Goal: Transaction & Acquisition: Purchase product/service

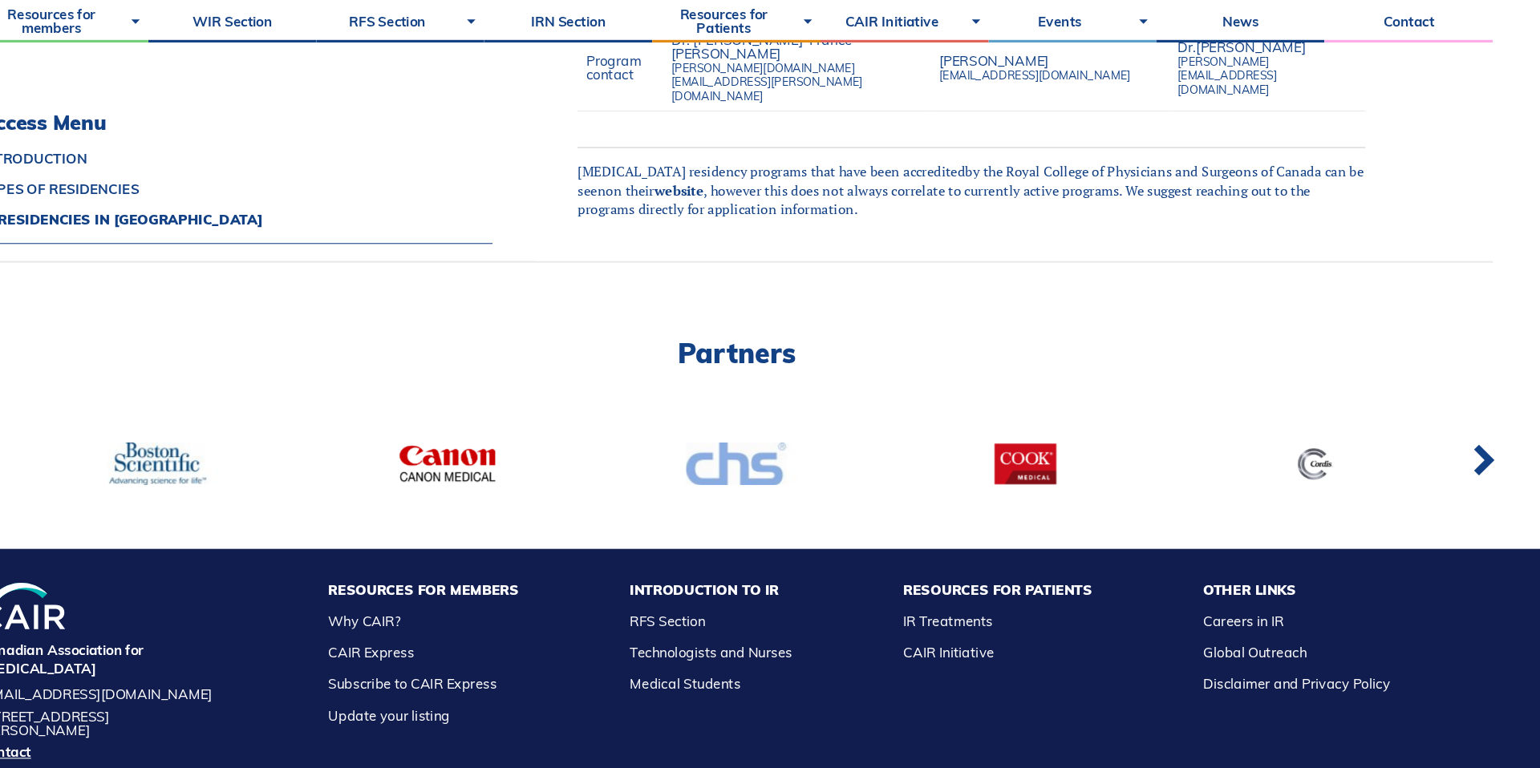
scroll to position [1367, 0]
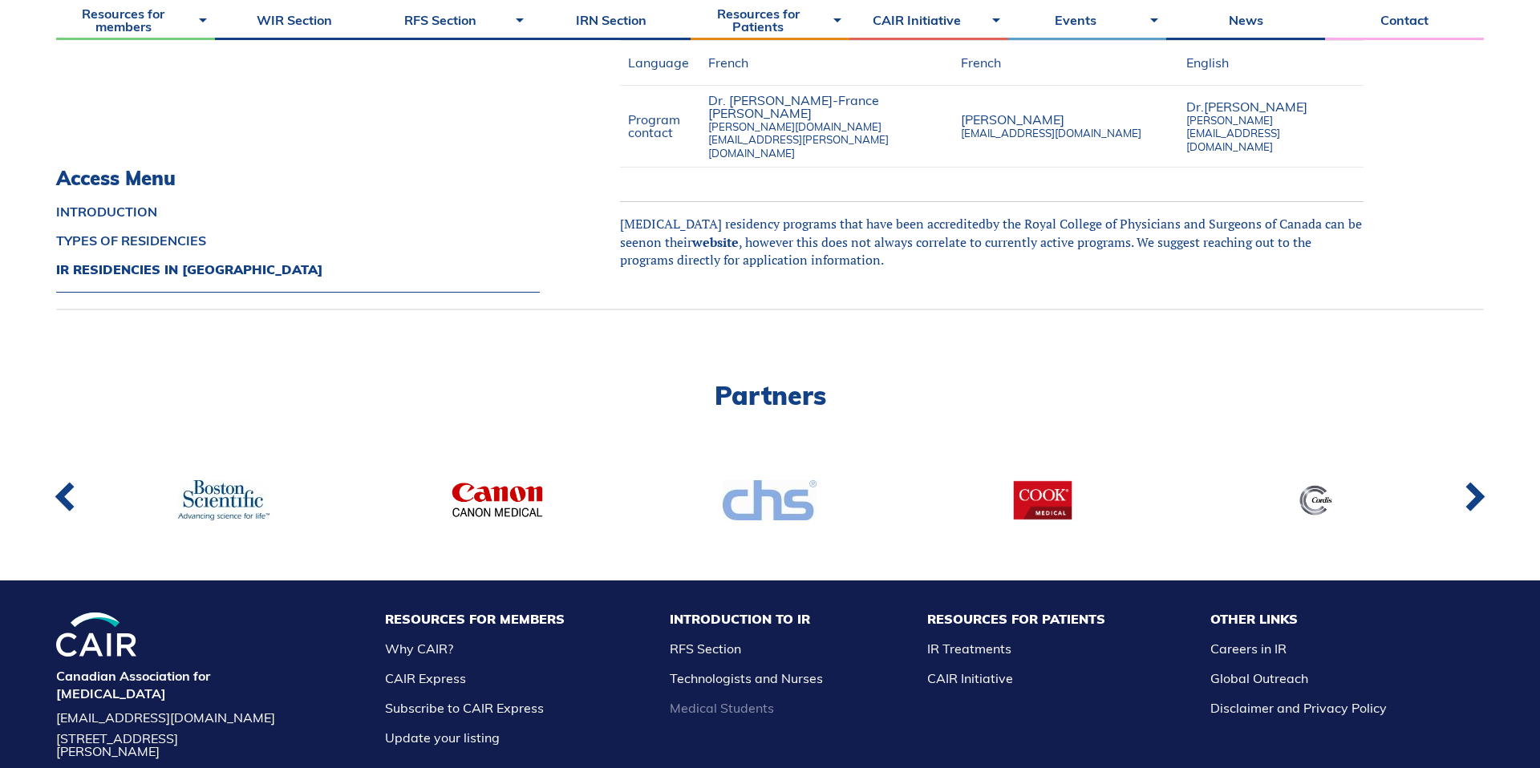
click at [764, 700] on link "Medical Students" at bounding box center [722, 708] width 104 height 16
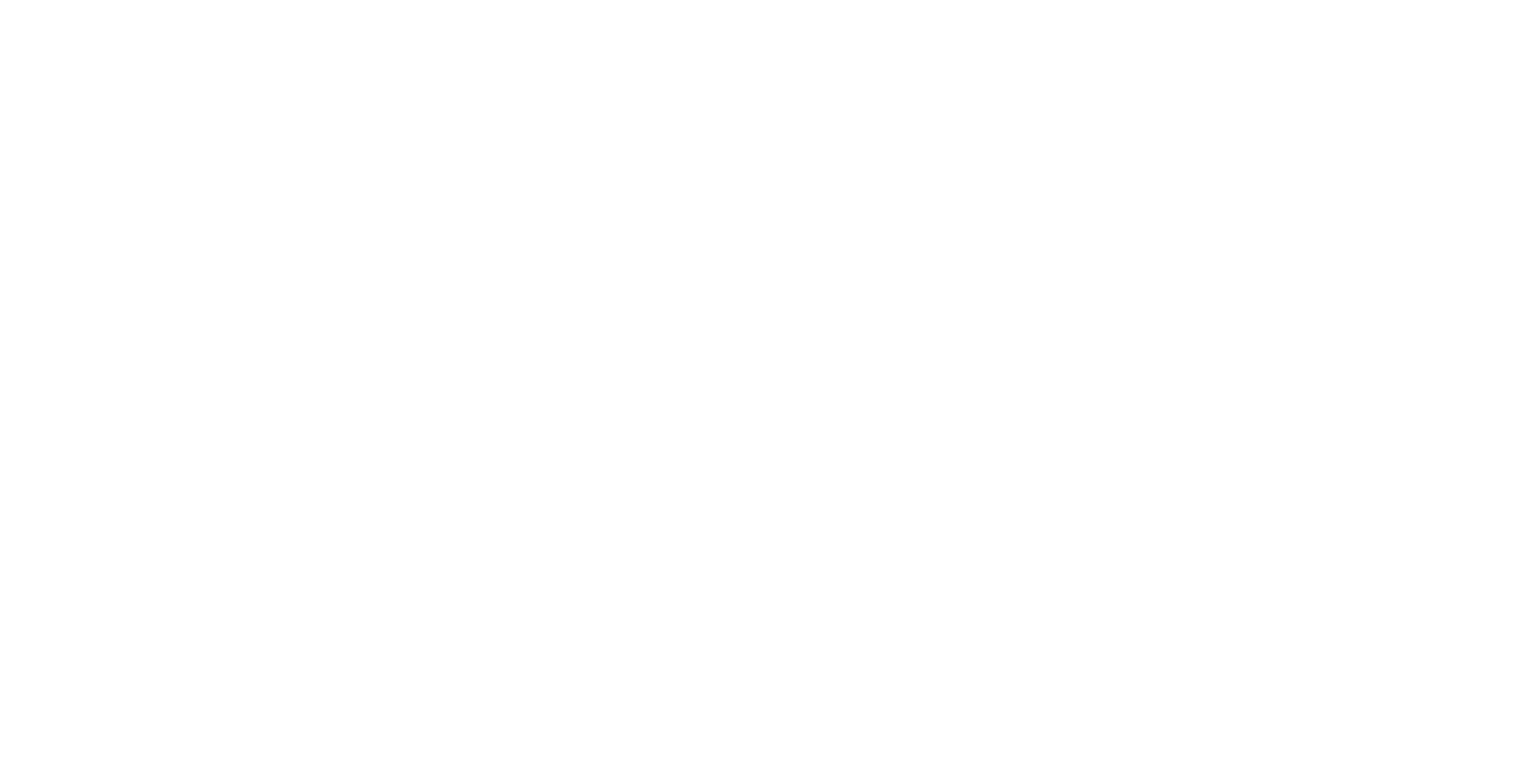
click at [761, 646] on div at bounding box center [770, 384] width 1540 height 768
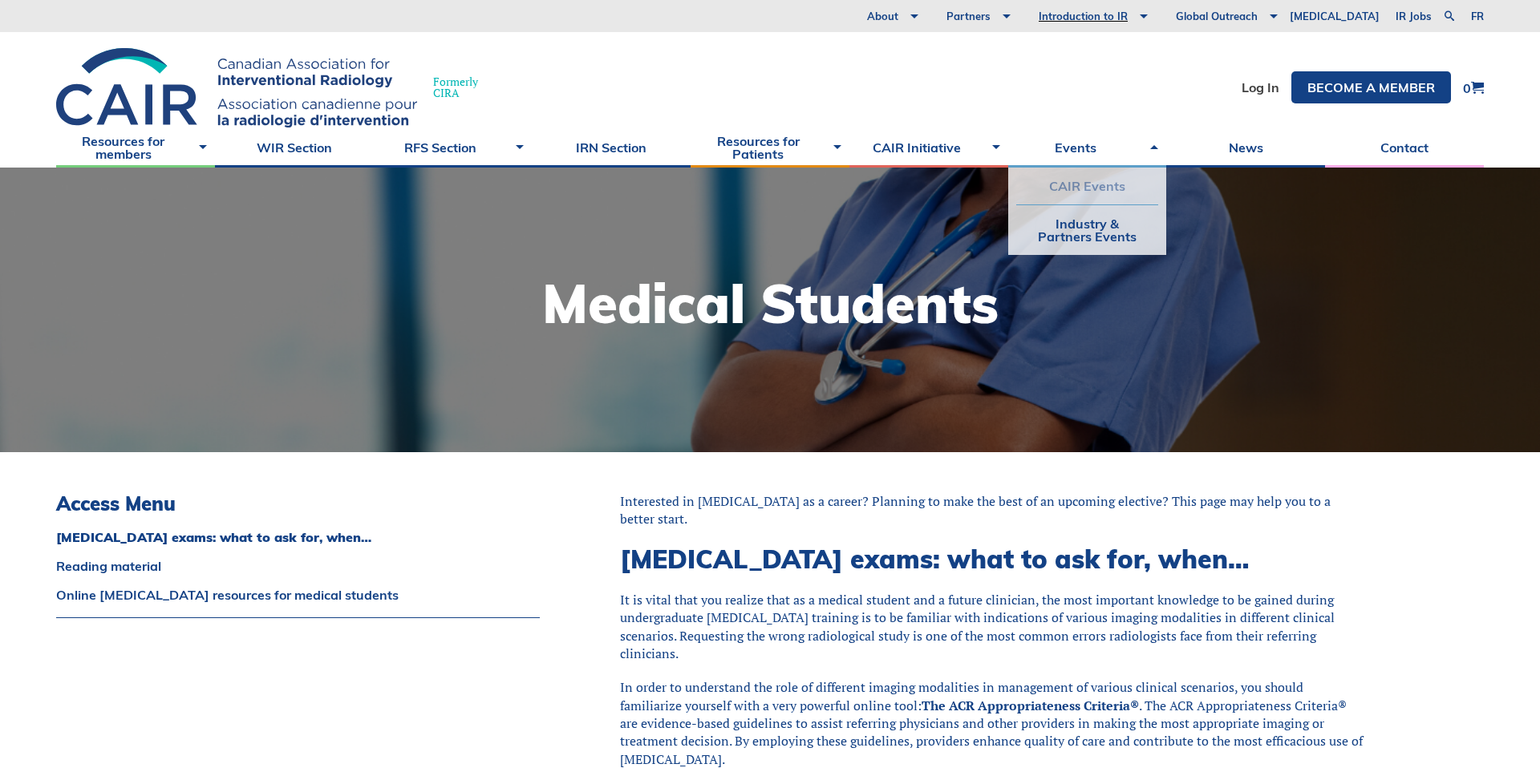
click at [1047, 186] on link "CAIR Events" at bounding box center [1087, 186] width 143 height 37
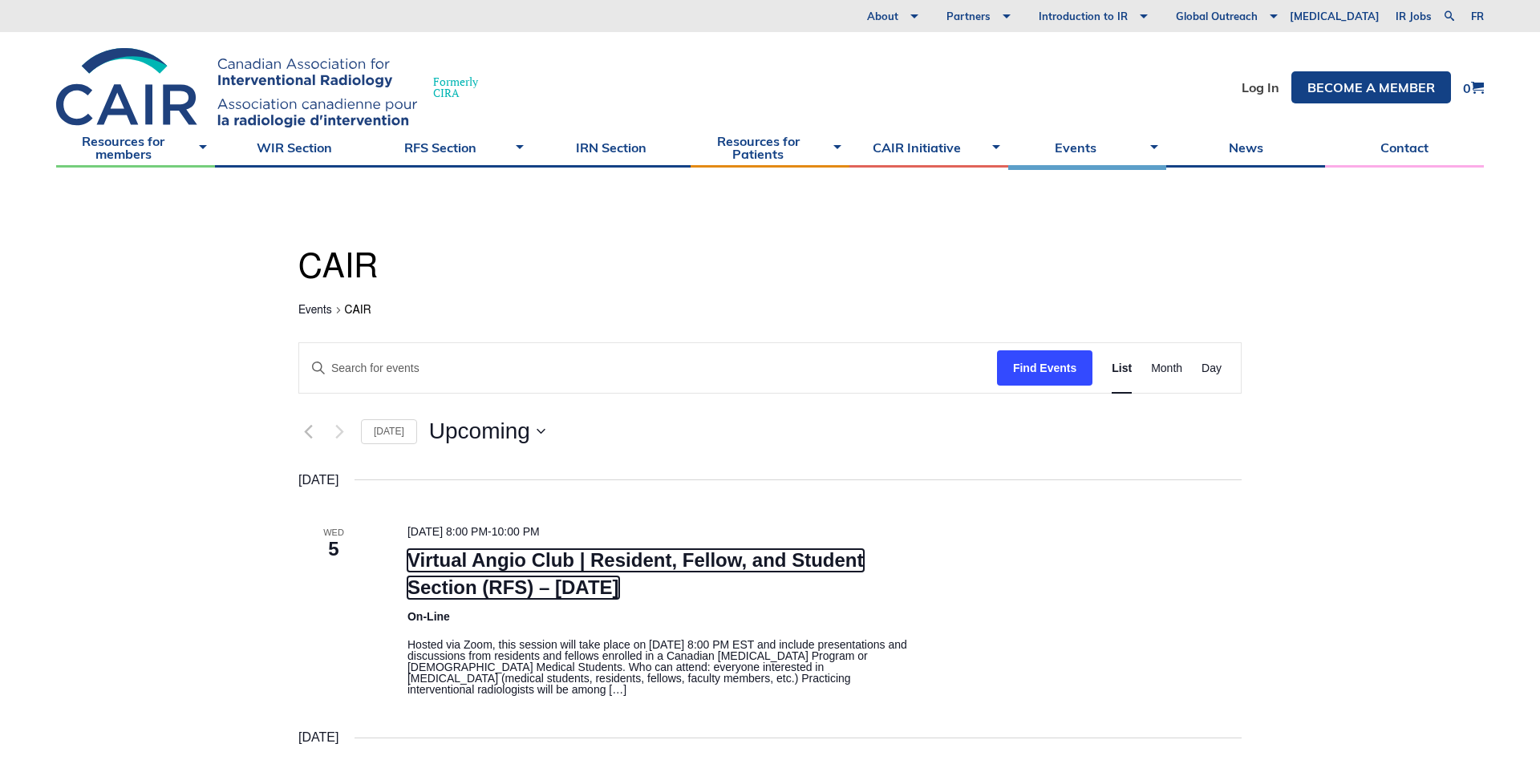
click at [685, 581] on link "Virtual Angio Club | Resident, Fellow, and Student Section (RFS) – November 2025" at bounding box center [635, 574] width 456 height 50
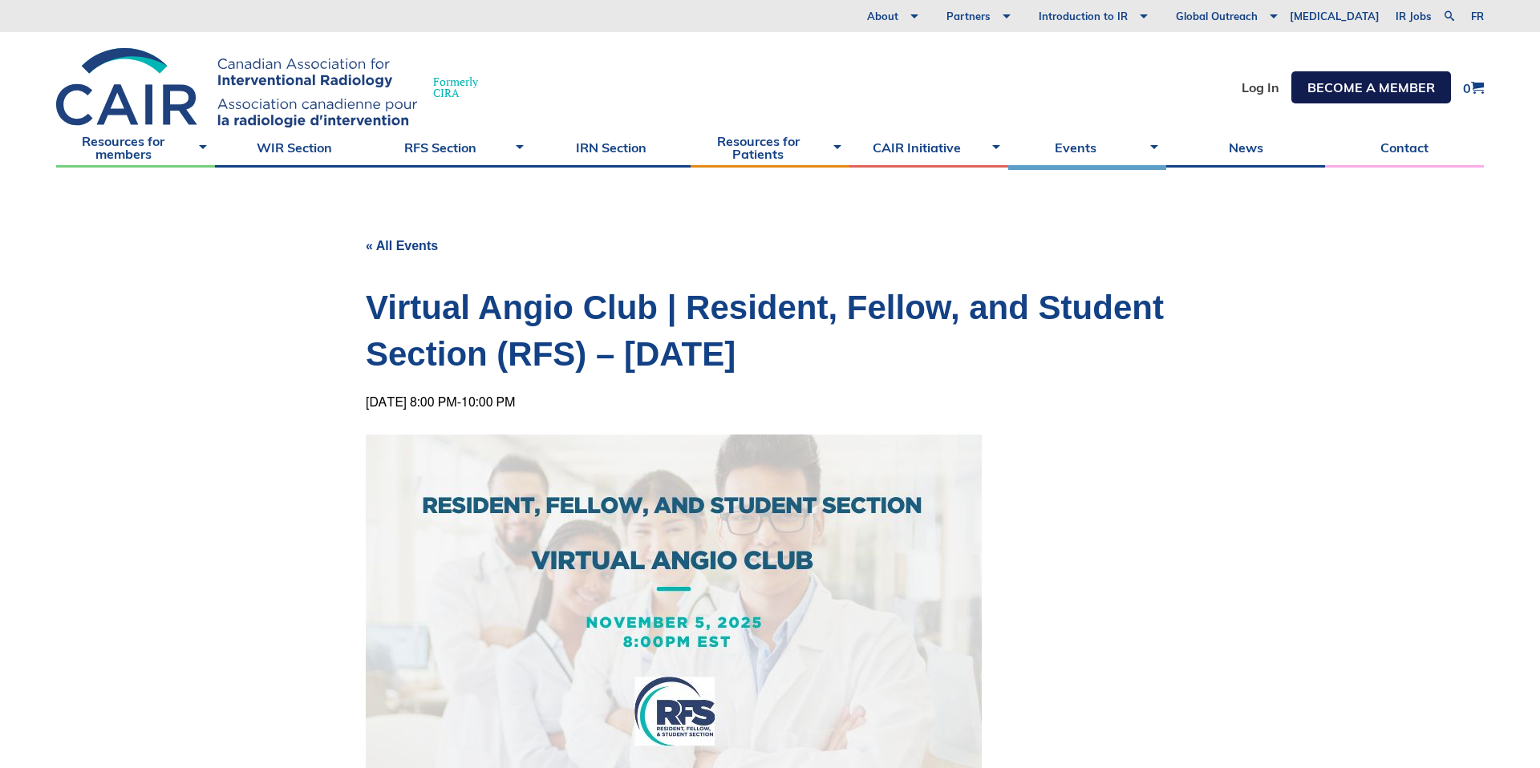
click at [1336, 85] on link "Become a member" at bounding box center [1371, 87] width 160 height 32
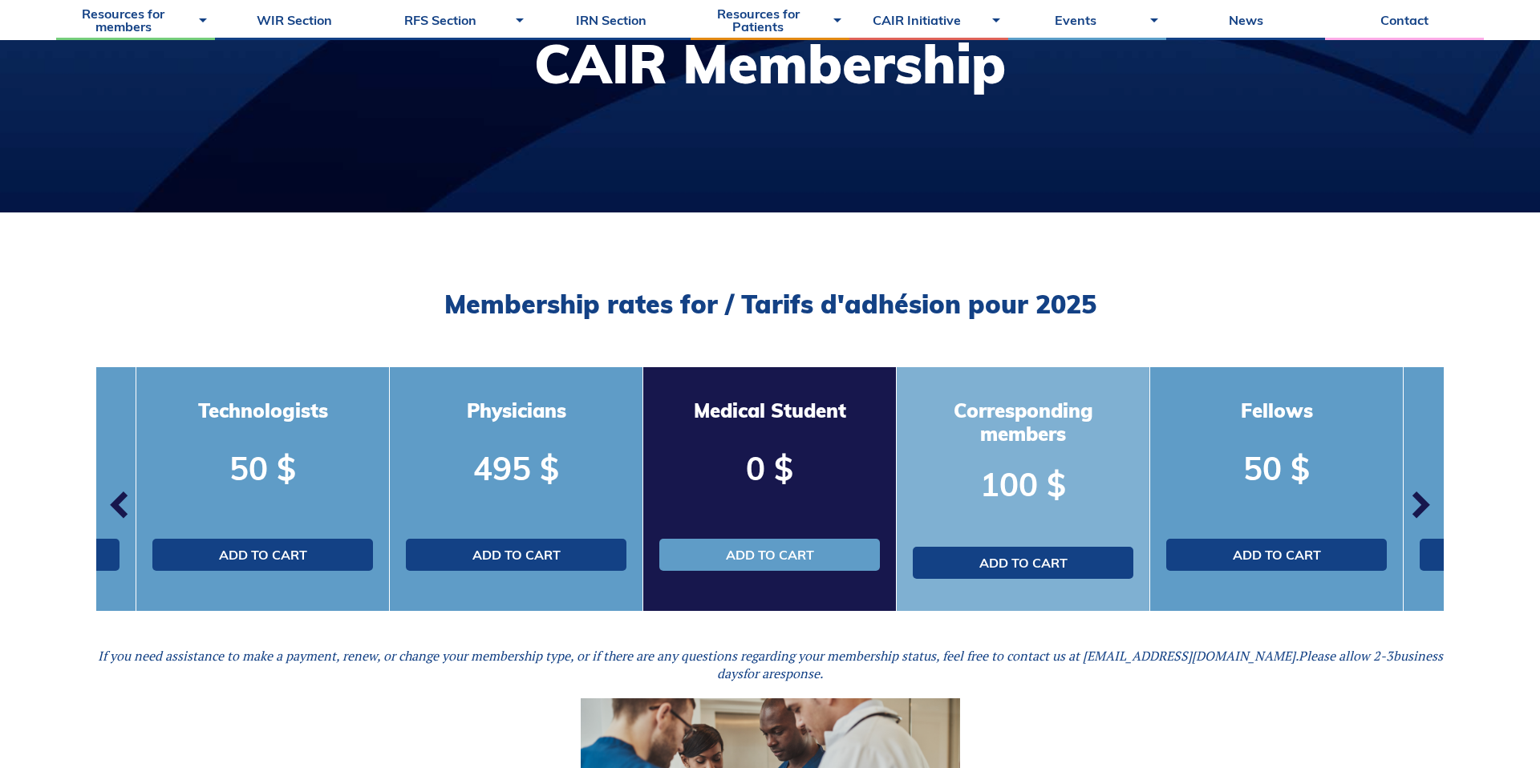
scroll to position [257, 0]
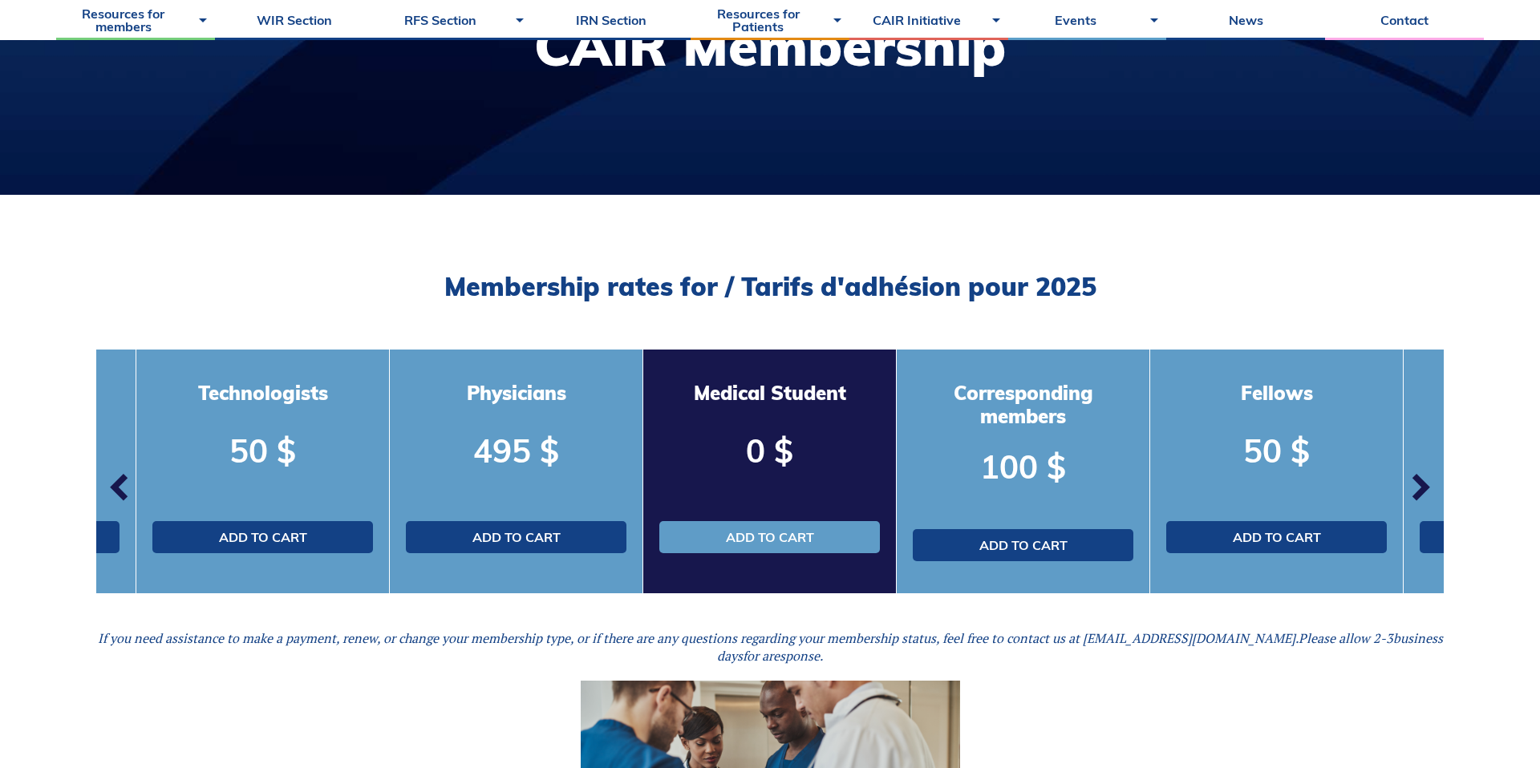
click at [731, 557] on div "Medical Student 0 $ Add to cart" at bounding box center [769, 472] width 253 height 244
click at [740, 546] on link "Add to cart" at bounding box center [769, 537] width 221 height 32
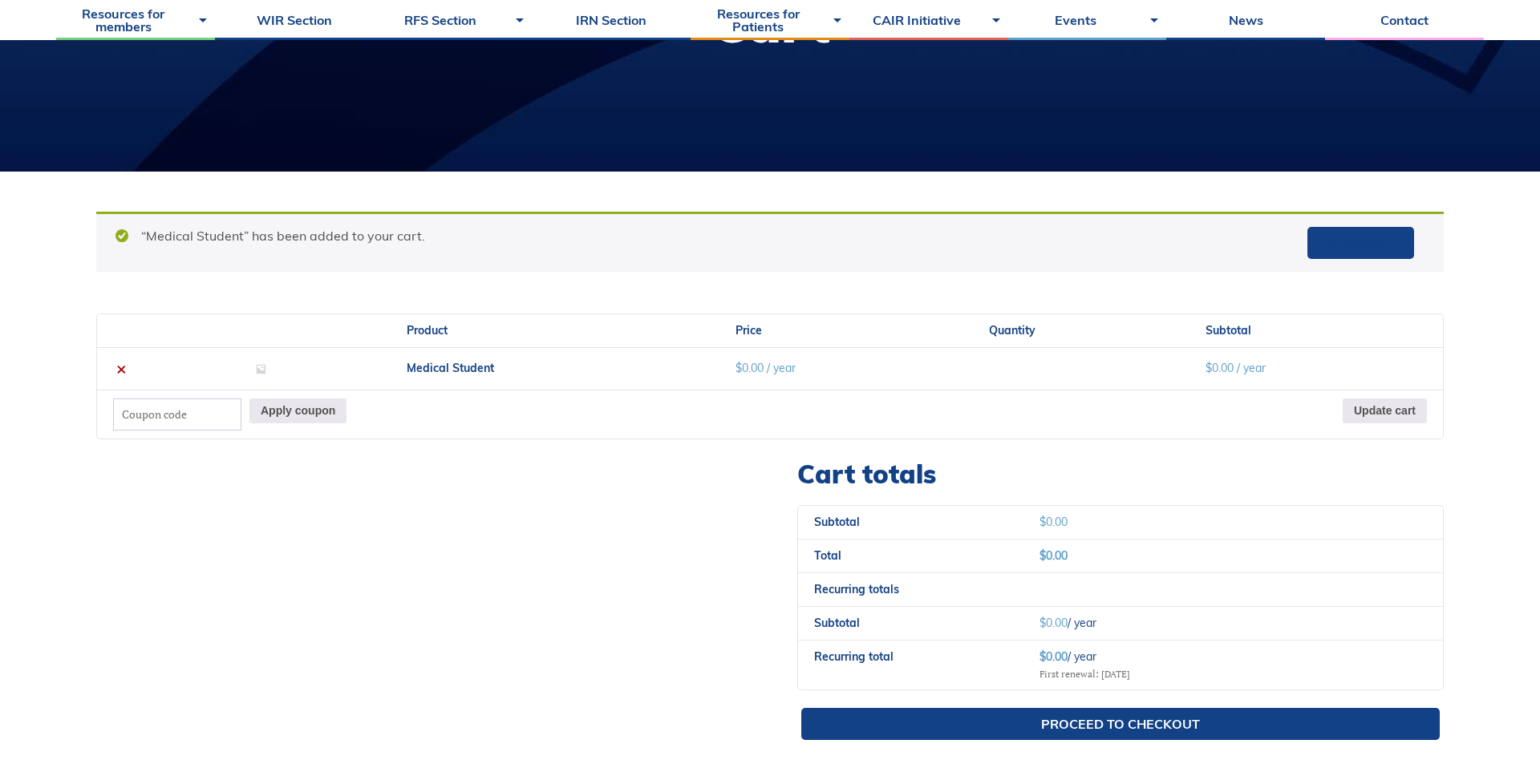
scroll to position [407, 0]
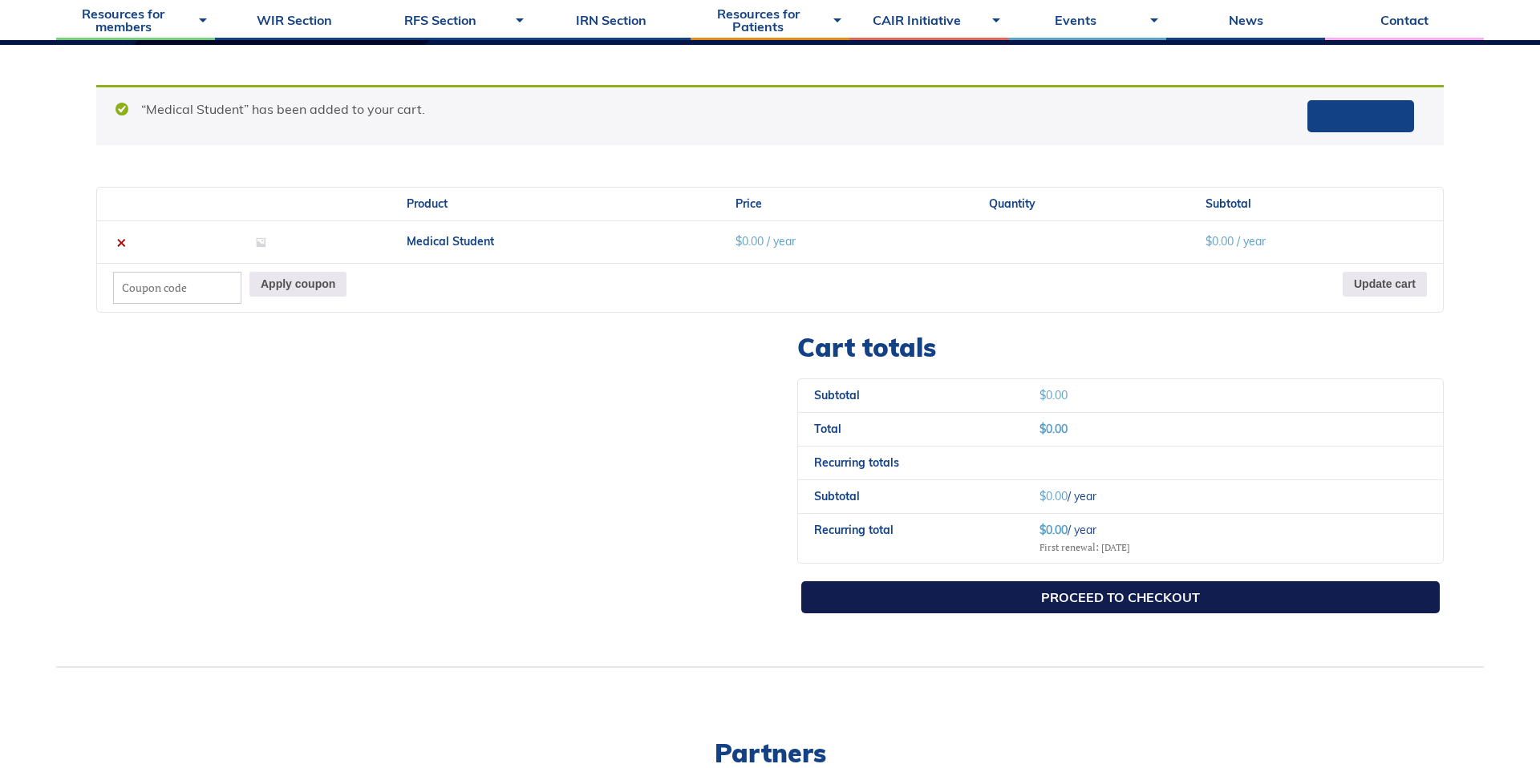
click at [1094, 609] on link "Proceed to checkout" at bounding box center [1120, 597] width 638 height 32
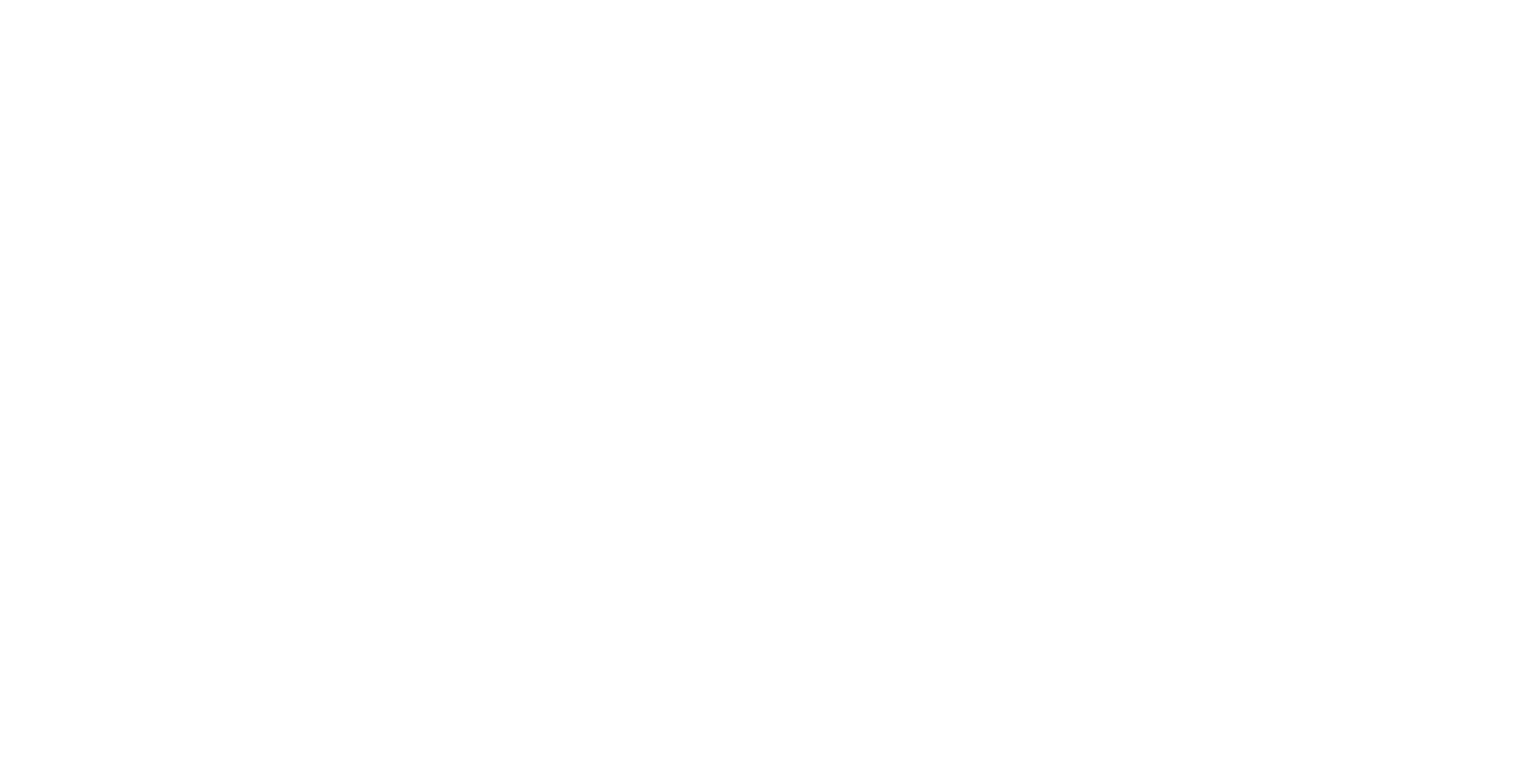
select select "QC"
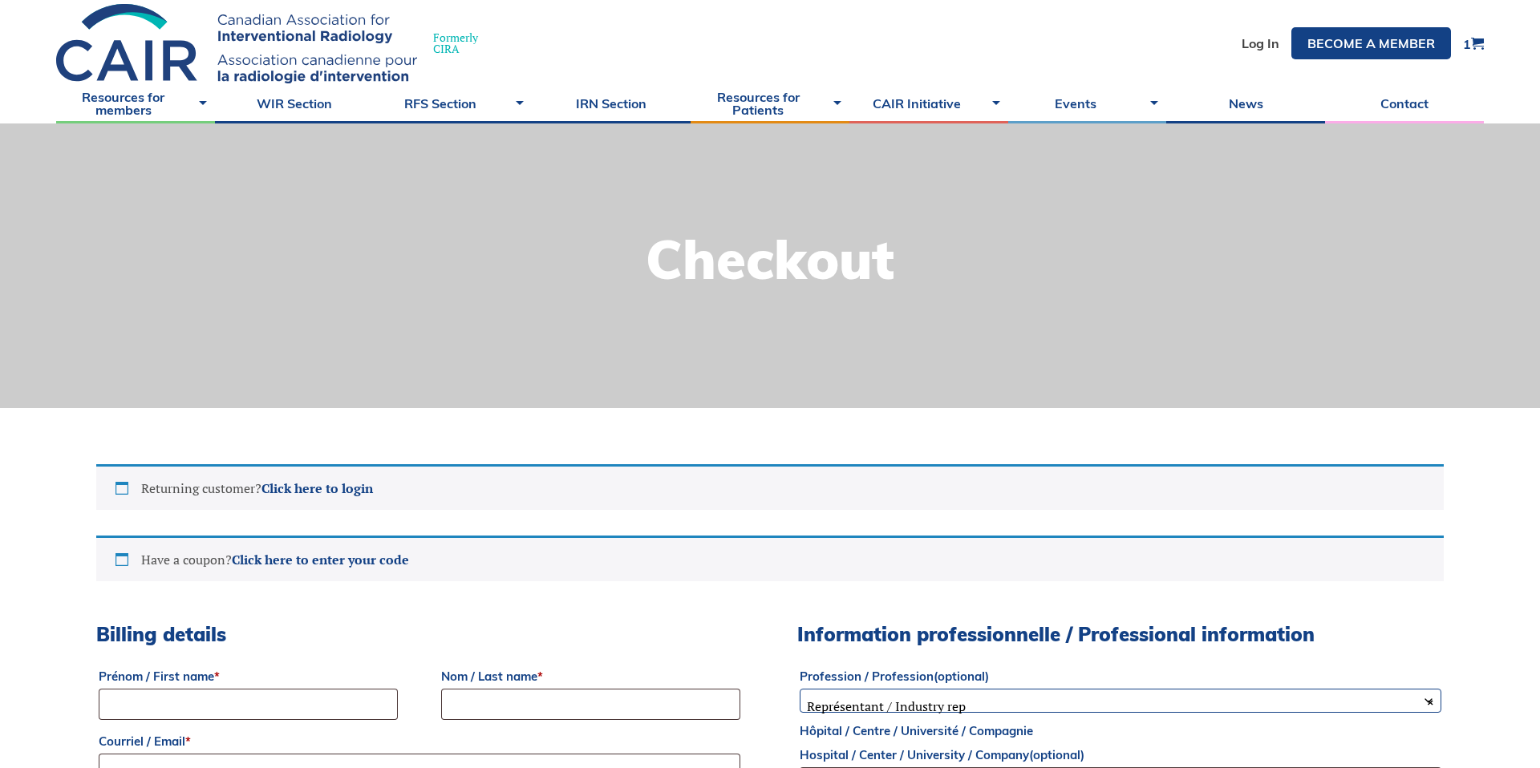
scroll to position [212, 0]
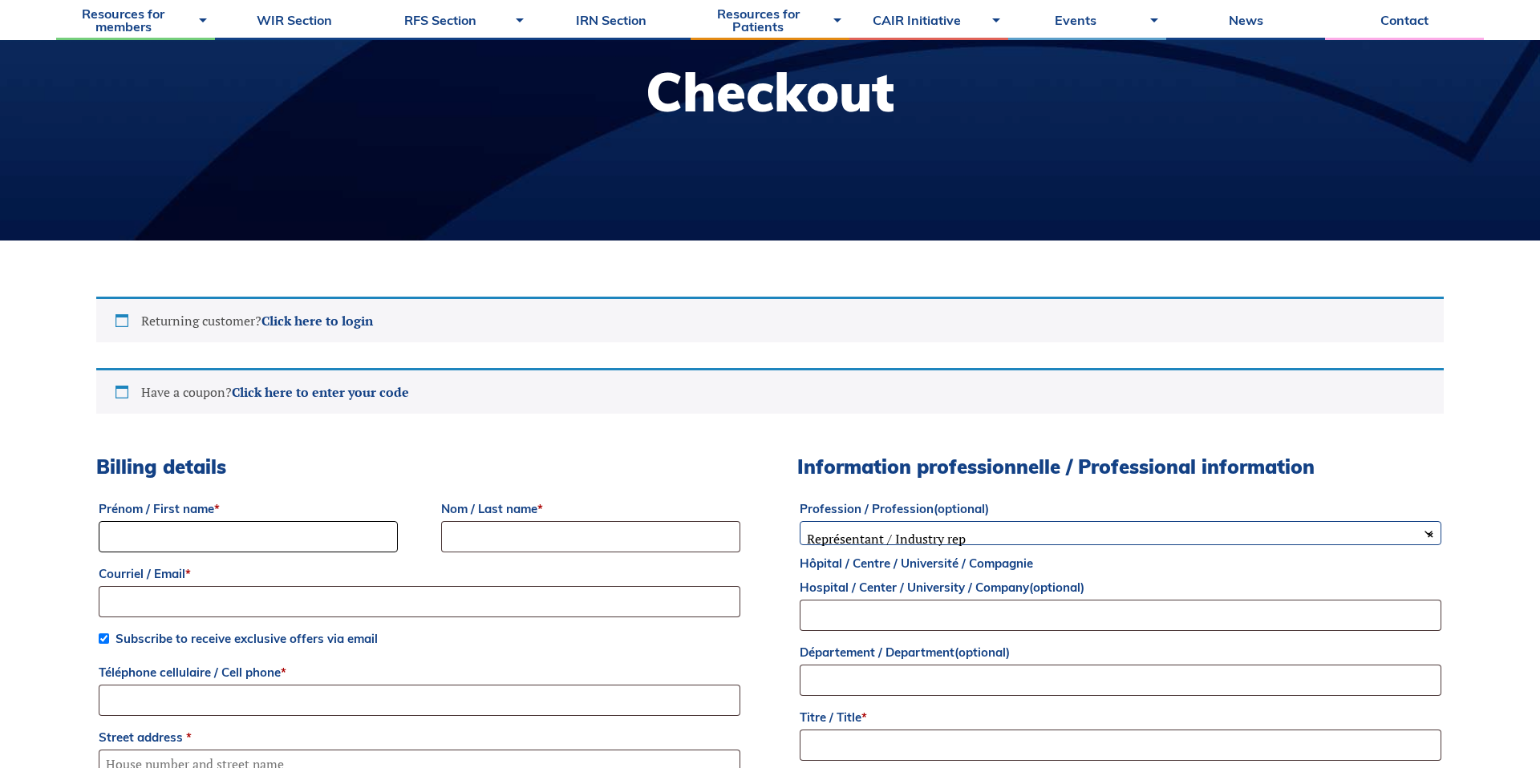
click at [318, 542] on input "Prénom / First name *" at bounding box center [248, 536] width 299 height 31
type input "Olivia"
type input "Brooks"
type input "7053316525"
type input "801 Bay St"
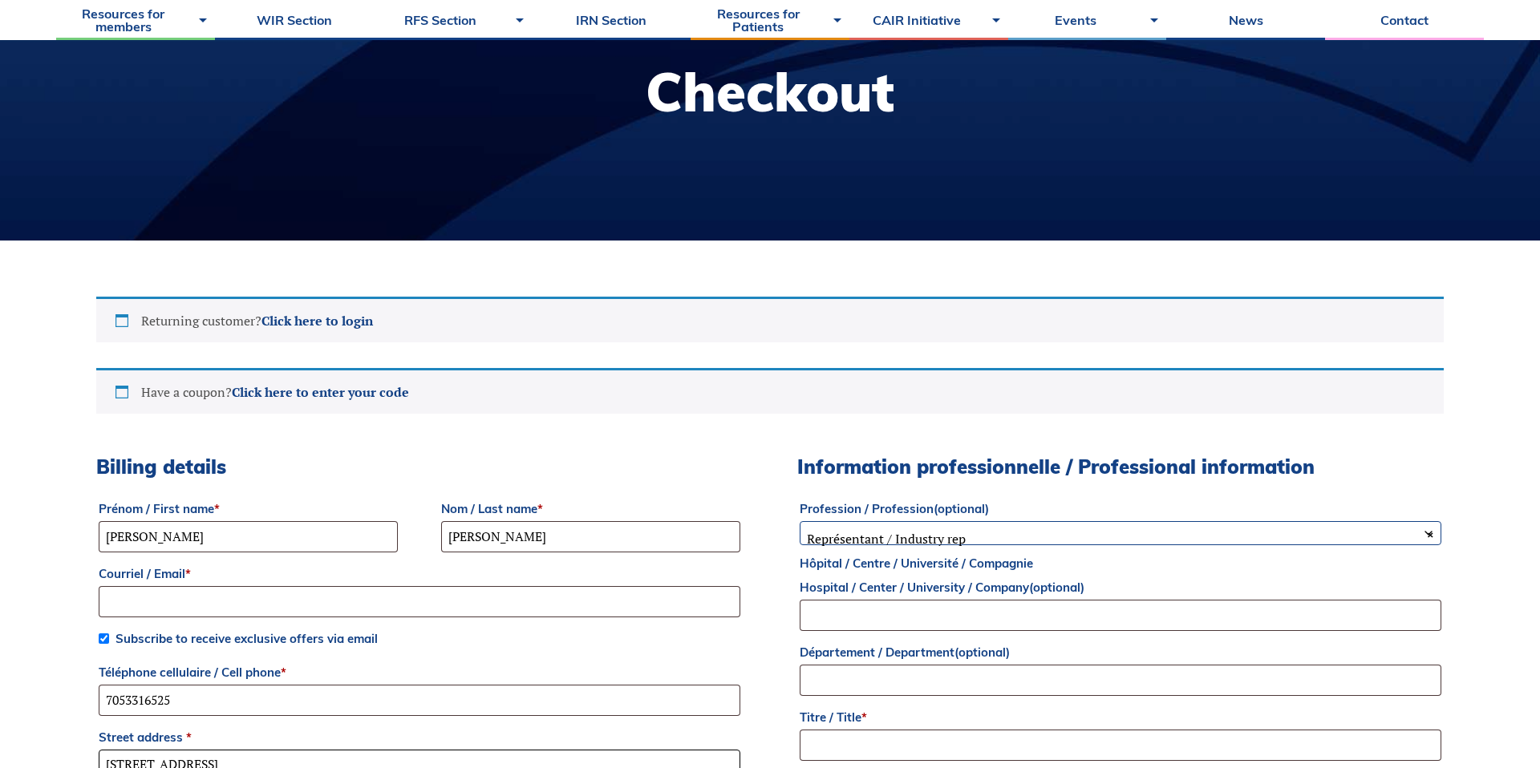
type input "Unit 1601"
type input "TORONTO"
select select "ON"
type input "M5S 1Y9"
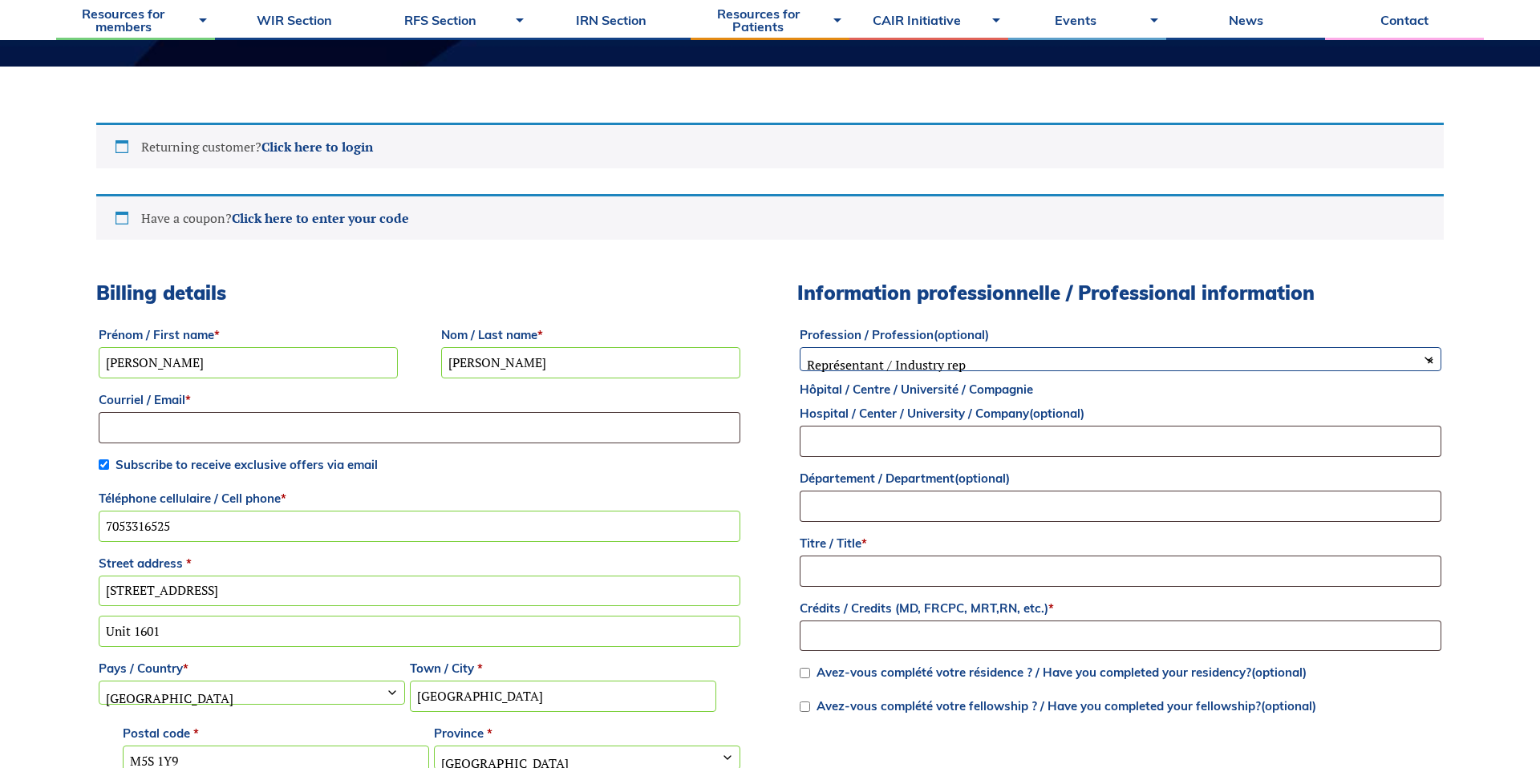
scroll to position [271, 0]
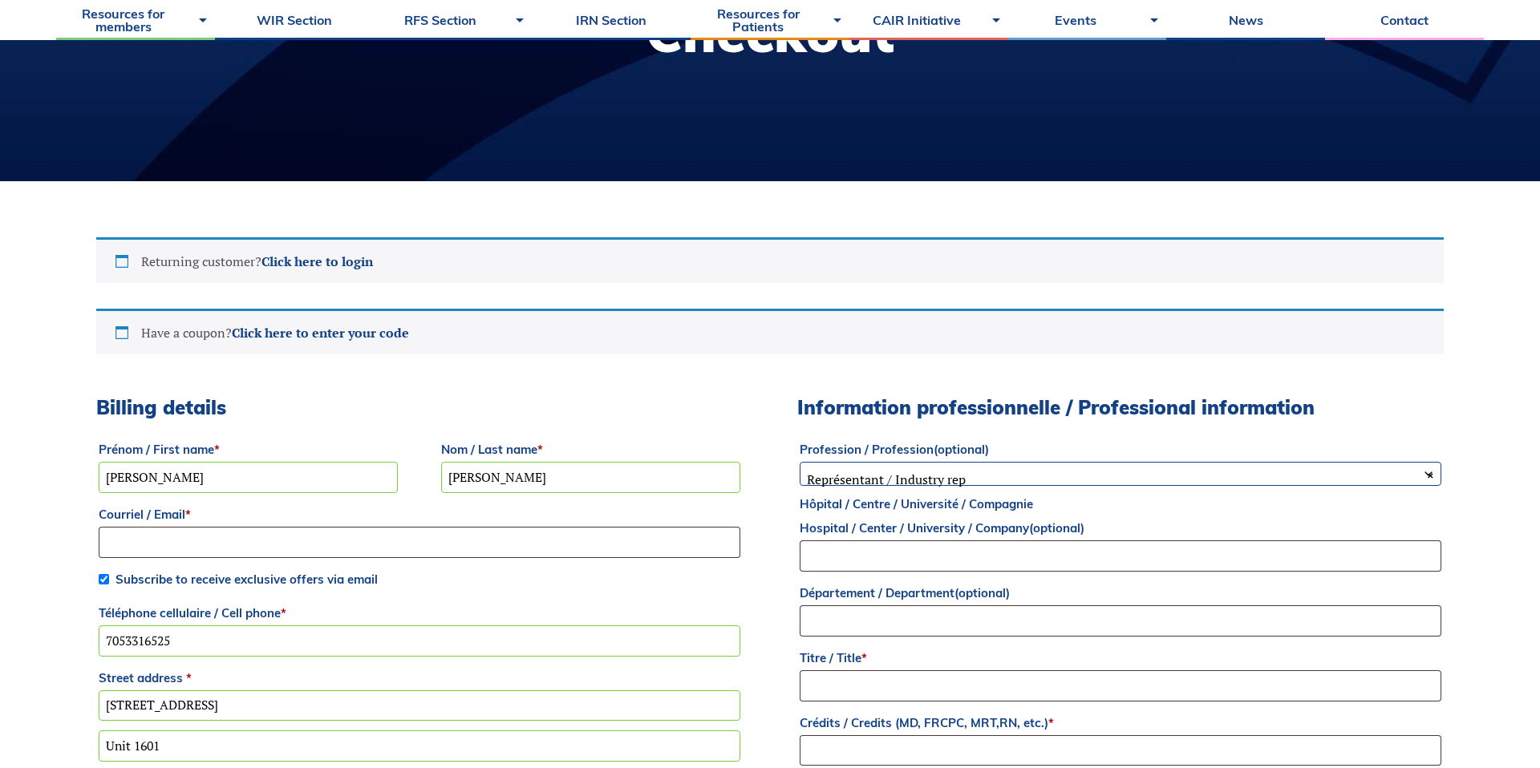
click at [492, 464] on input "Brooks" at bounding box center [590, 477] width 299 height 31
type input "D'Andrea Brooks"
click at [326, 541] on input "Courriel / Email *" at bounding box center [420, 542] width 642 height 31
type input "[PERSON_NAME][EMAIL_ADDRESS][DOMAIN_NAME]"
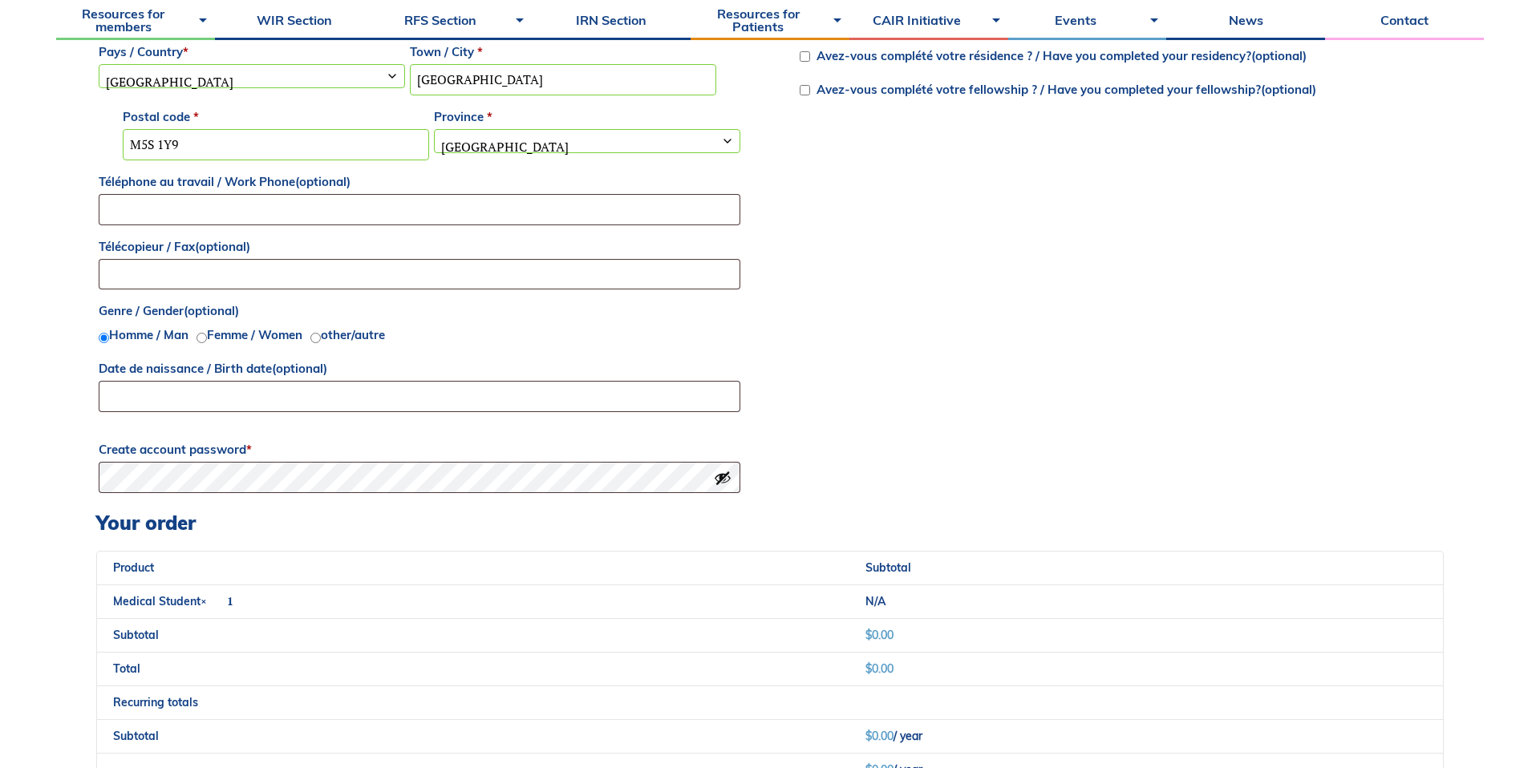
scroll to position [1006, 0]
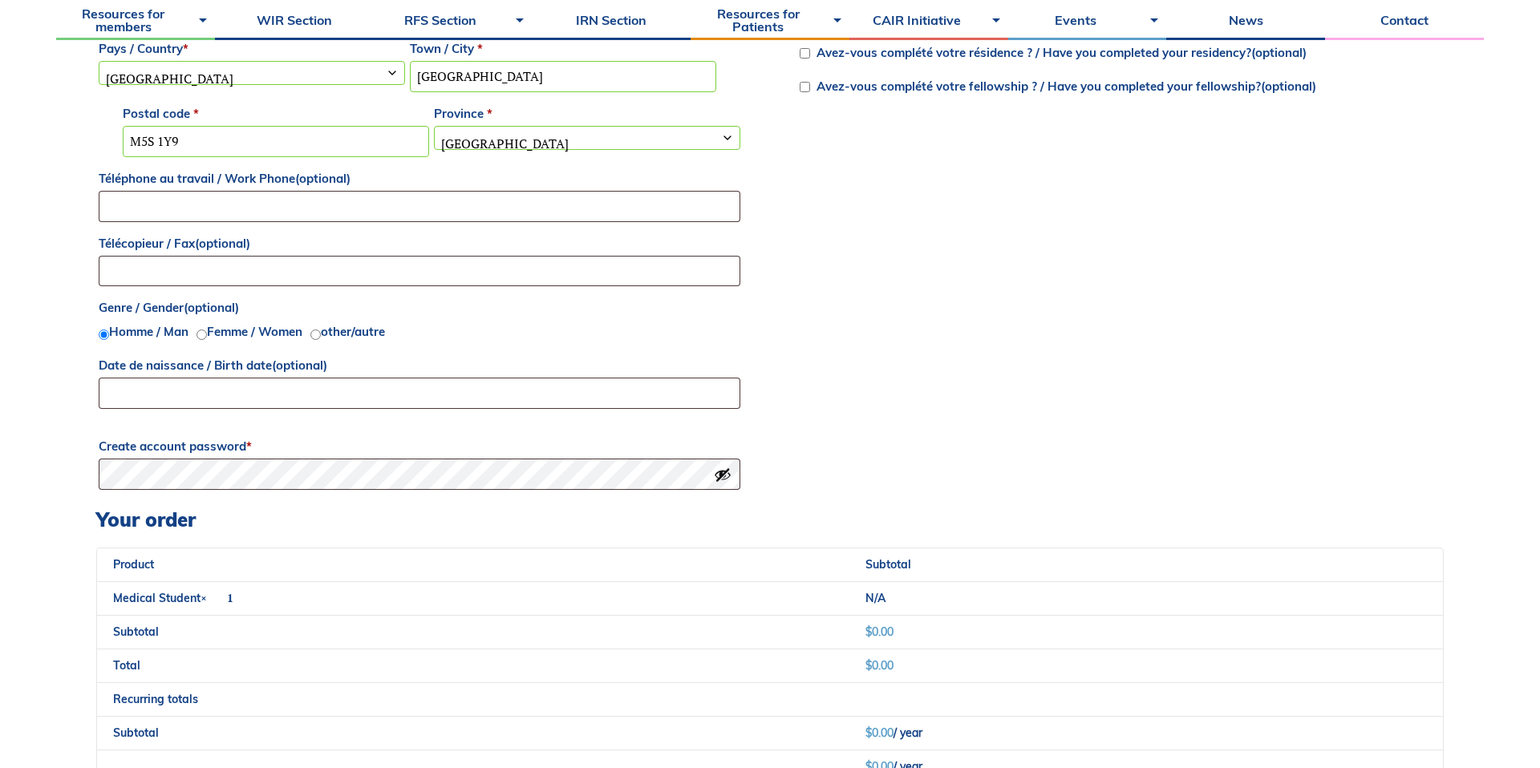
click at [242, 326] on label "Femme / Women" at bounding box center [254, 331] width 95 height 15
click at [207, 330] on input "Femme / Women" at bounding box center [201, 335] width 10 height 10
radio input "true"
click at [233, 371] on label "Date de naissance / Birth date (optional)" at bounding box center [420, 366] width 642 height 24
click at [233, 378] on input "Date de naissance / Birth date (optional)" at bounding box center [420, 393] width 642 height 31
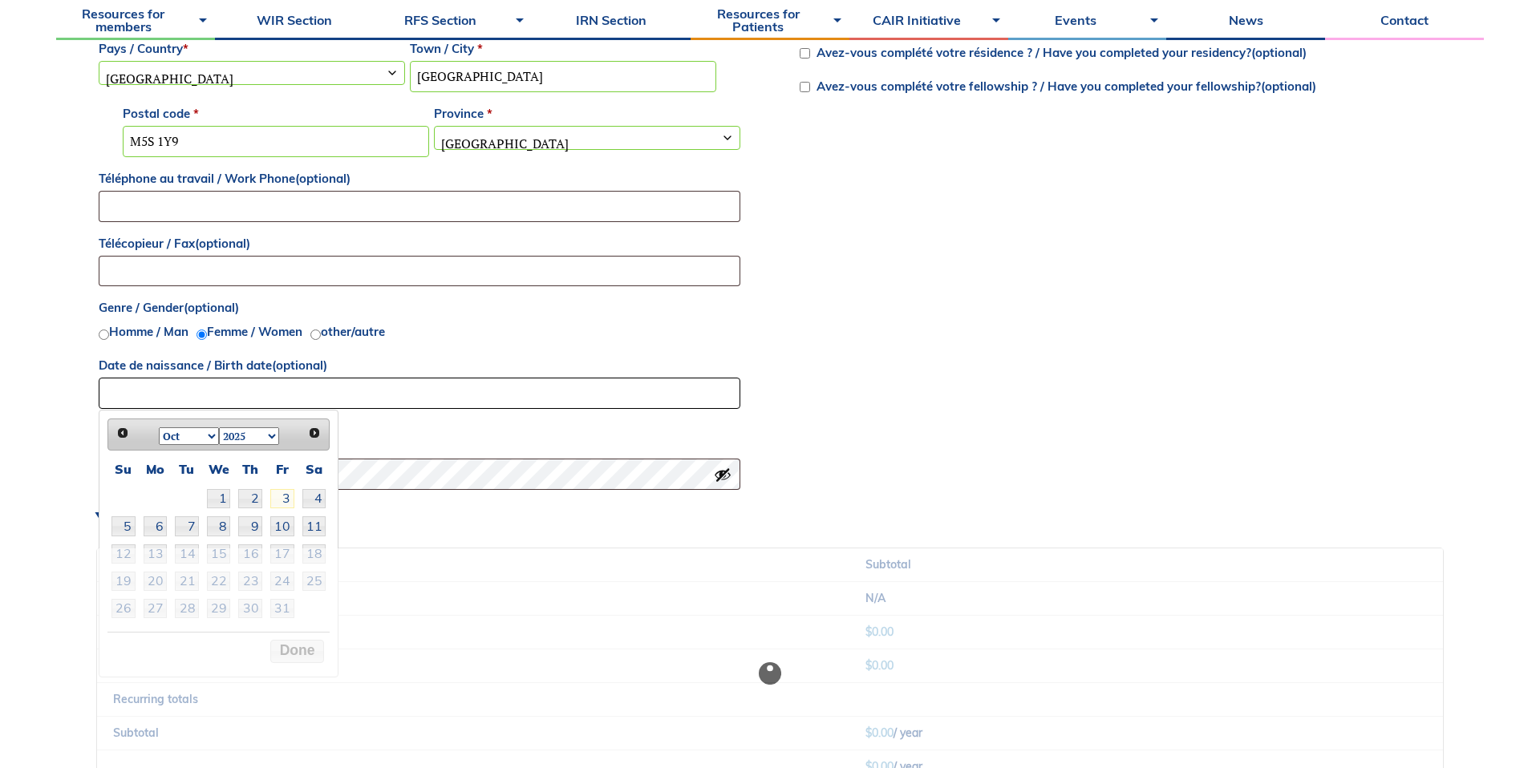
click at [232, 382] on input "Date de naissance / Birth date (optional)" at bounding box center [420, 393] width 642 height 31
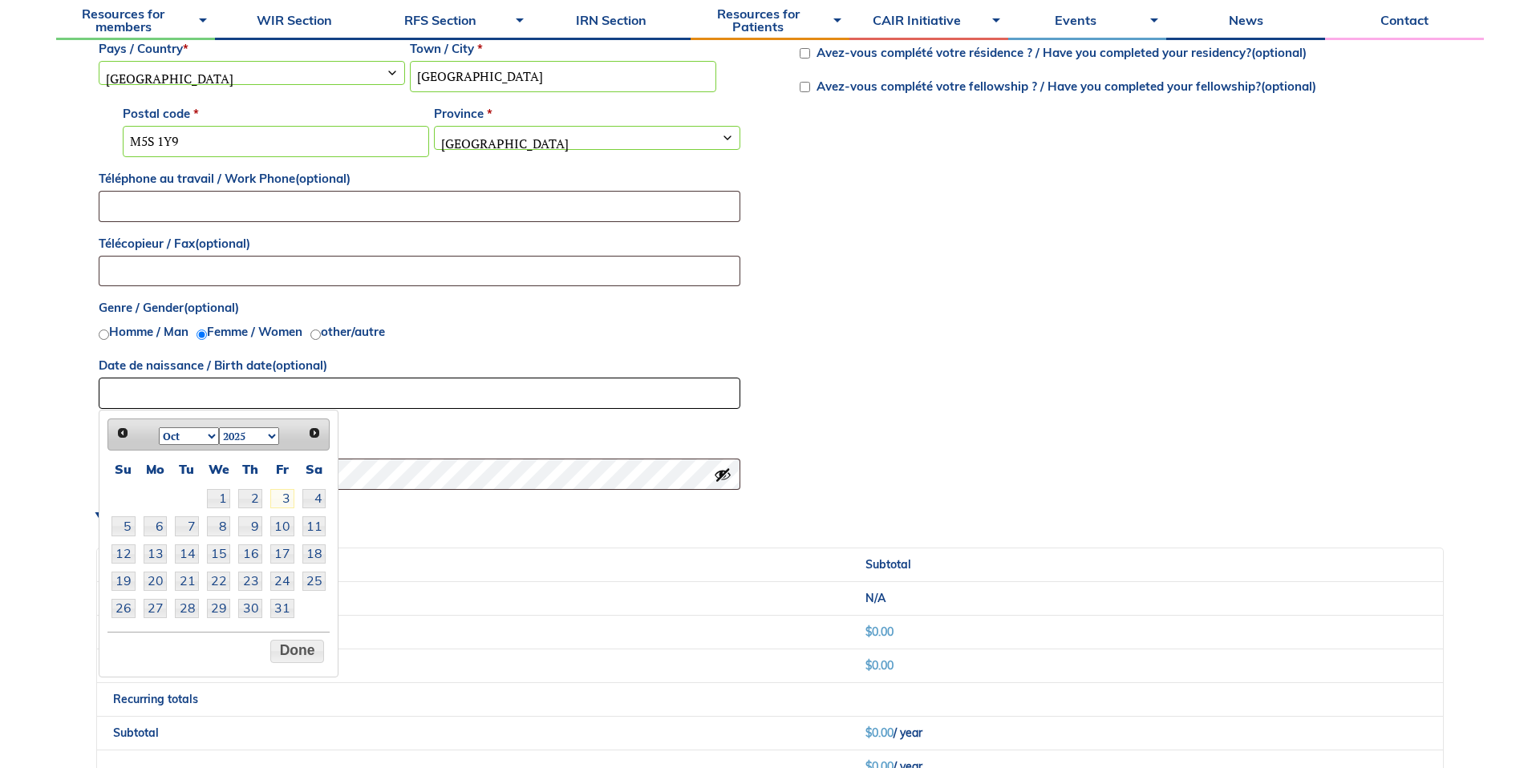
scroll to position [1032, 0]
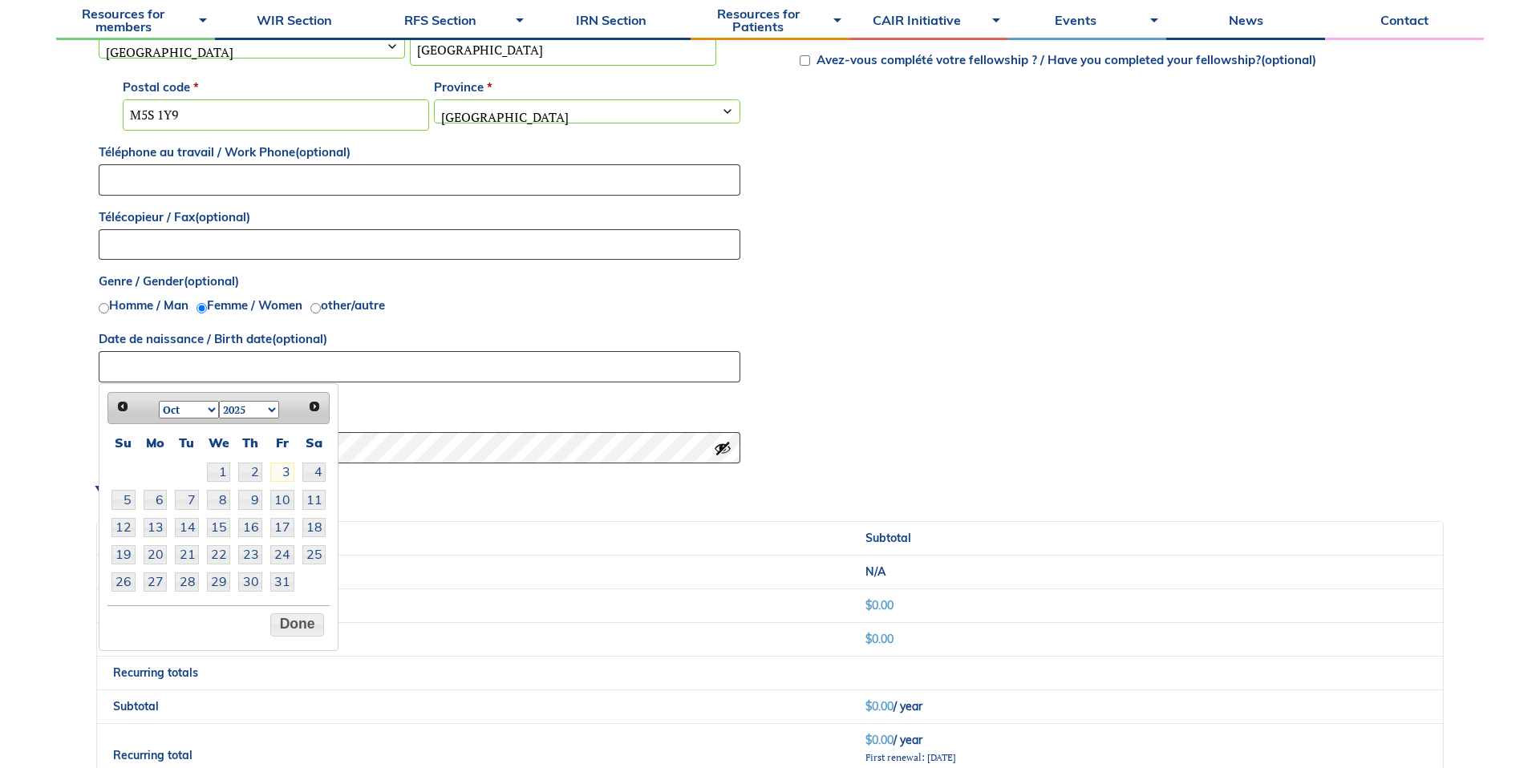
click at [225, 411] on select "1925 1926 1927 1928 1929 1930 1931 1932 1933 1934 1935 1936 1937 1938 1939 1940…" at bounding box center [249, 410] width 60 height 18
click at [200, 412] on select "Jan Feb Mar Apr May Jun Jul Aug Sep Oct Nov Dec" at bounding box center [189, 410] width 60 height 18
click at [224, 549] on link "21" at bounding box center [219, 554] width 24 height 19
type input "21/07/1999"
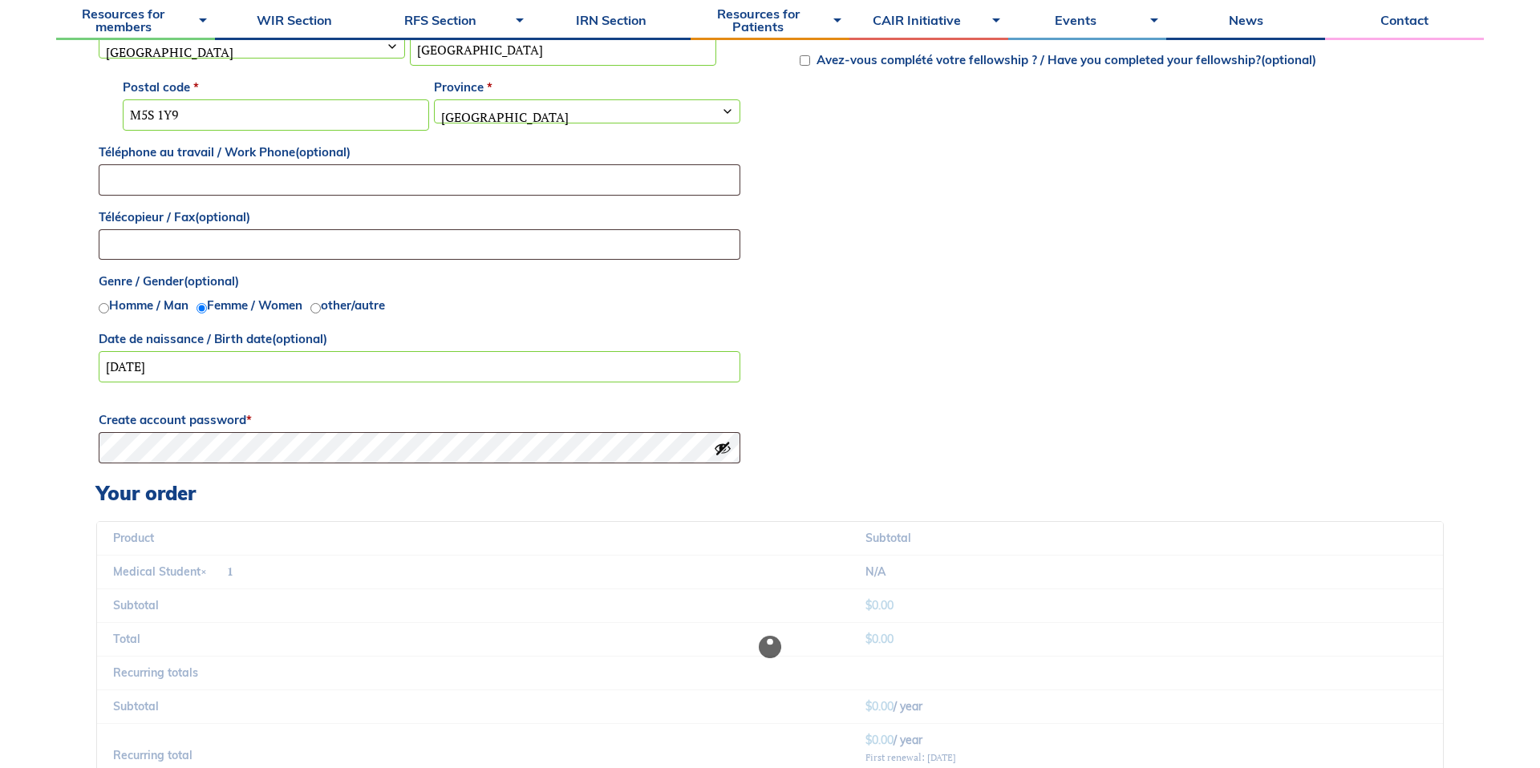
scroll to position [1075, 0]
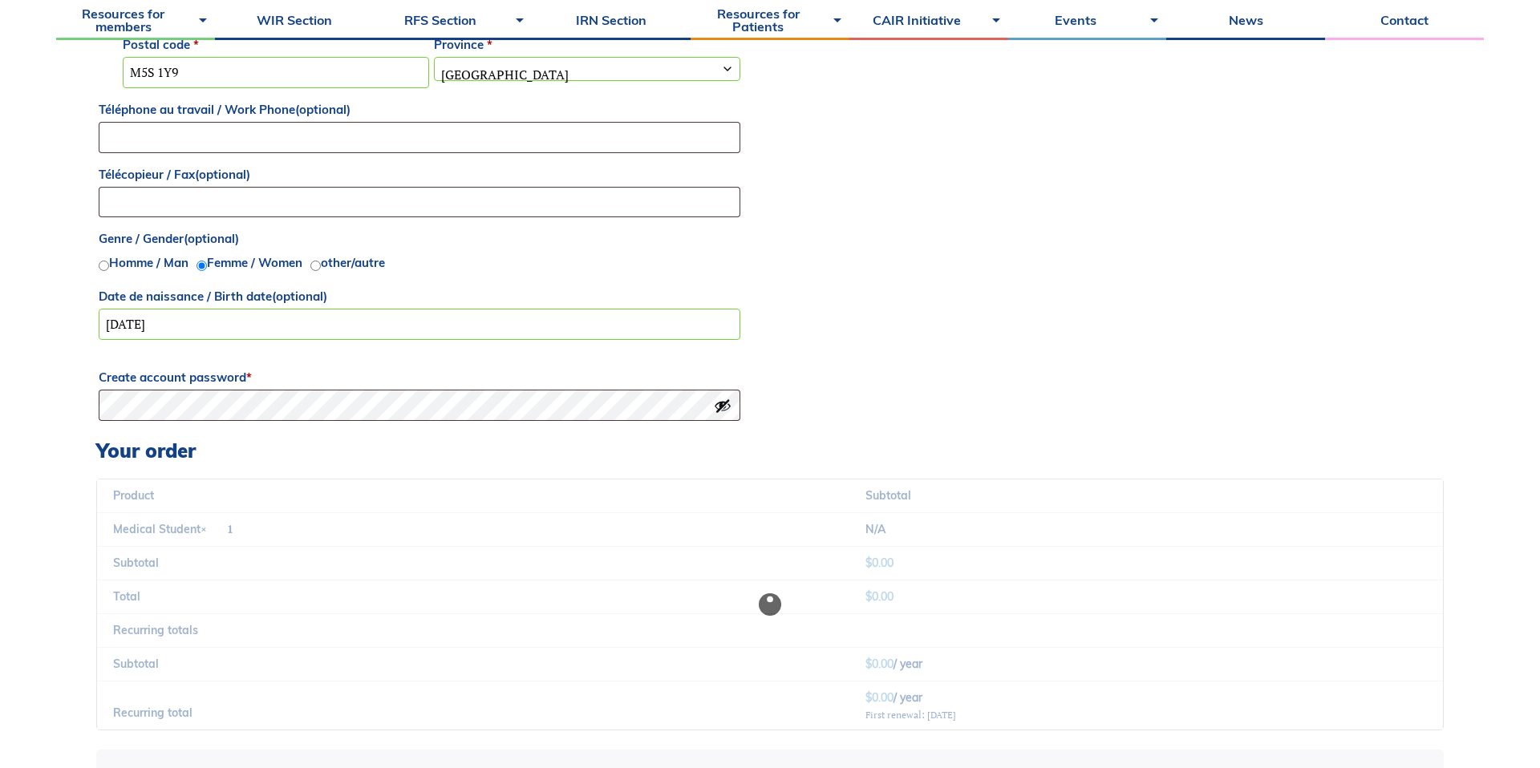
click at [193, 433] on form "Billing details Prénom / First name * Olivia Nom / Last name * D'Andrea Brooks …" at bounding box center [769, 218] width 1347 height 1250
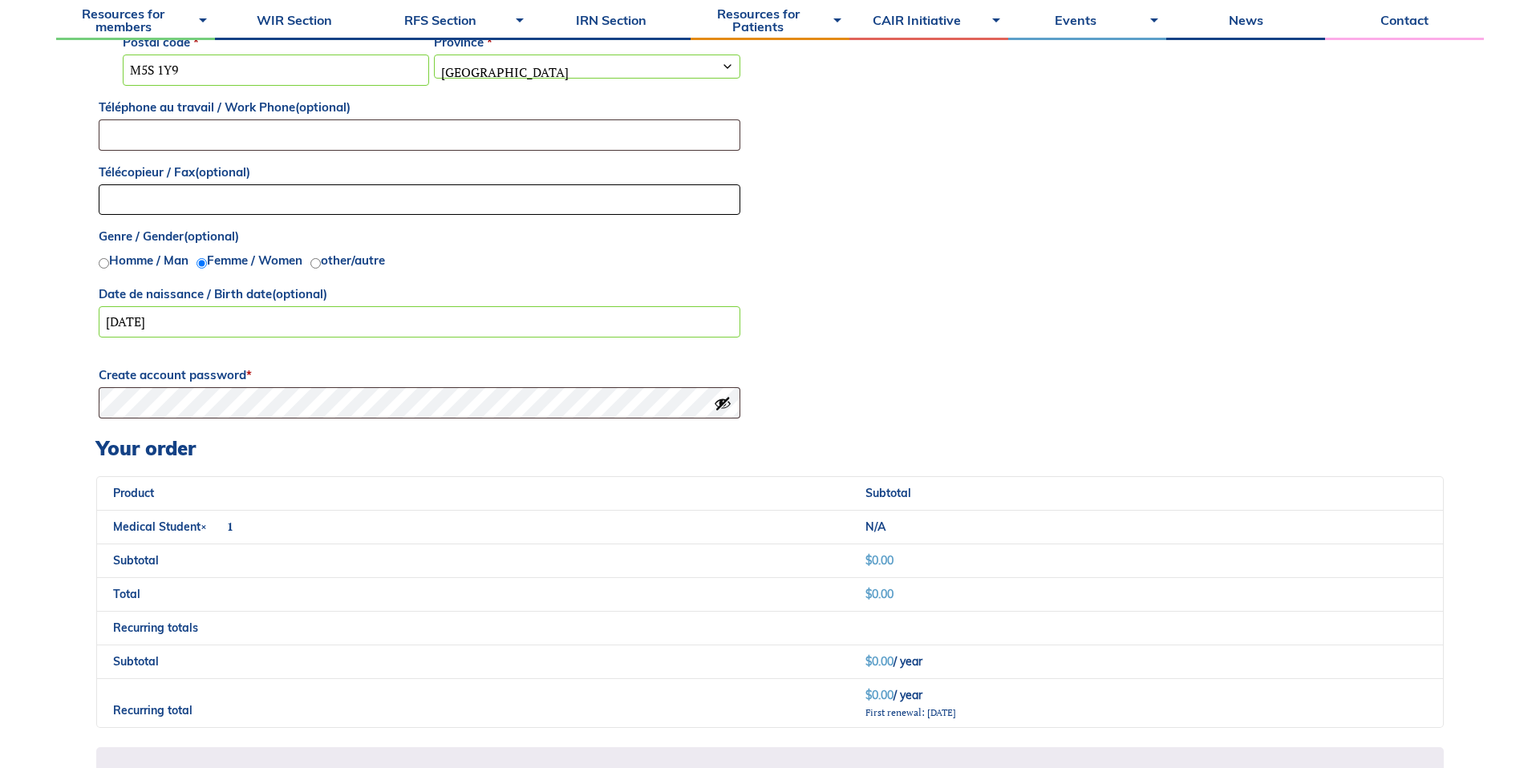
type input "[PERSON_NAME][EMAIL_ADDRESS][DOMAIN_NAME]"
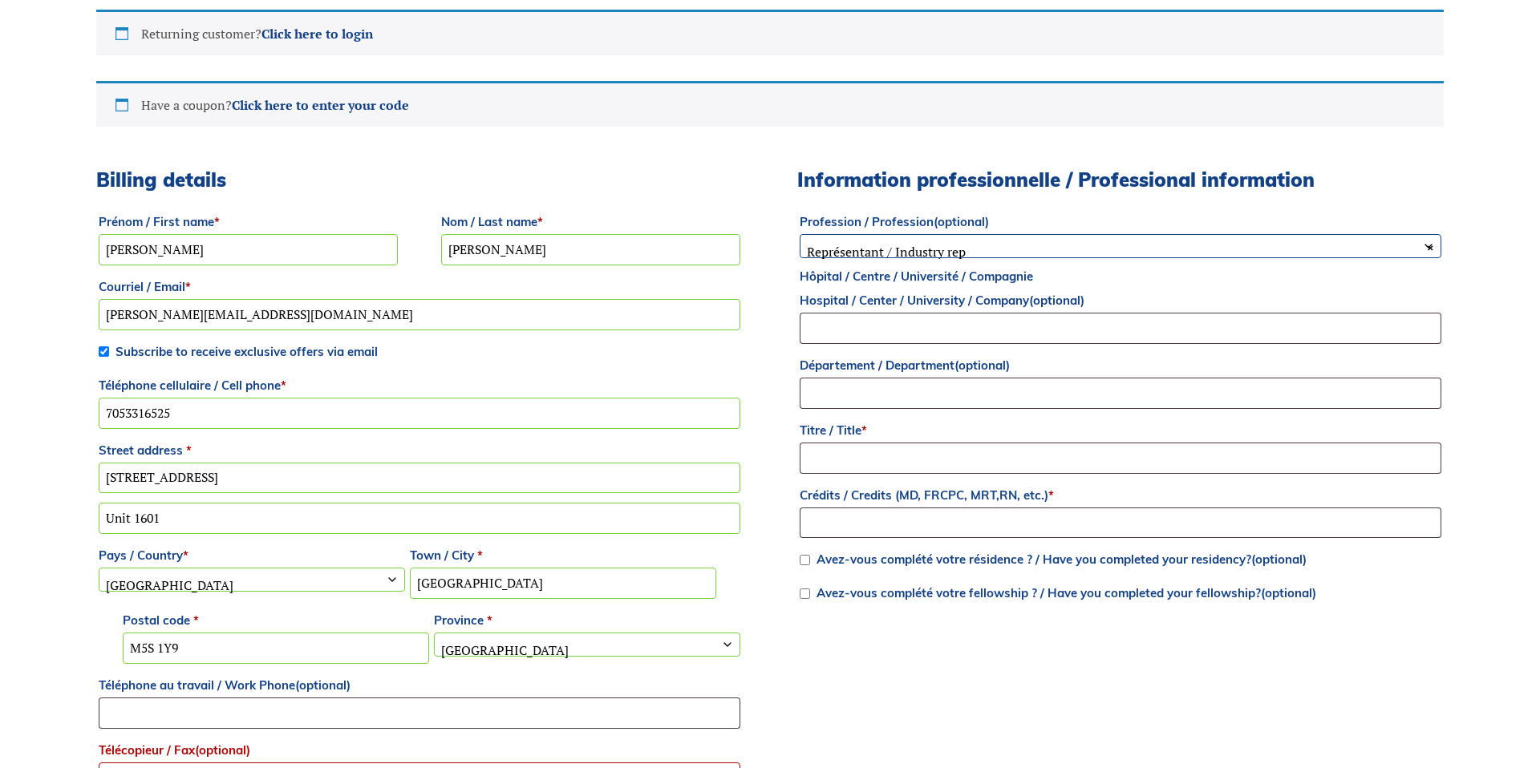
scroll to position [0, 0]
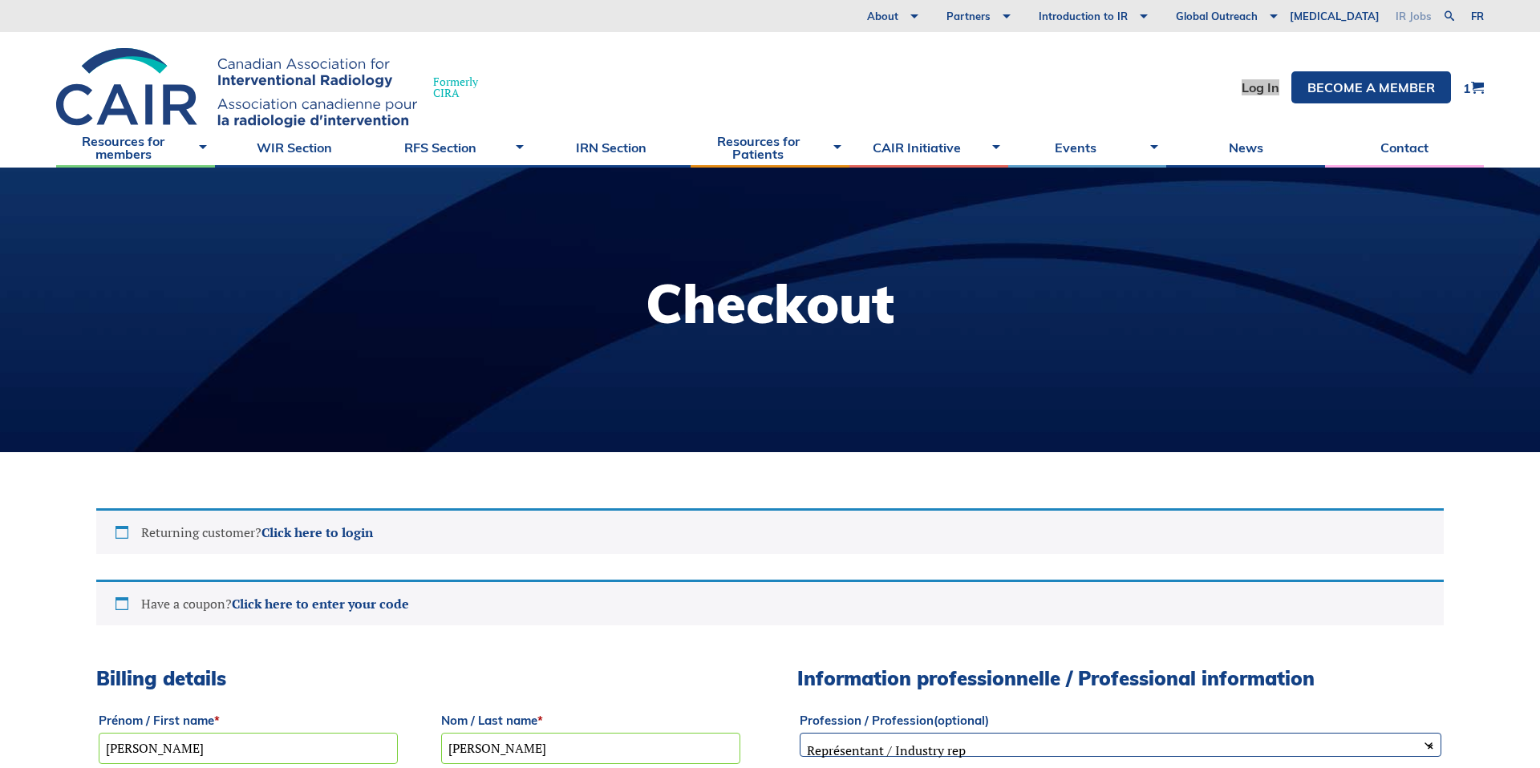
drag, startPoint x: 1269, startPoint y: 89, endPoint x: 1413, endPoint y: 20, distance: 160.0
click at [0, 0] on div "About Vision and Mission Board of Directors Annual Reports Financial Statements…" at bounding box center [770, 84] width 1540 height 168
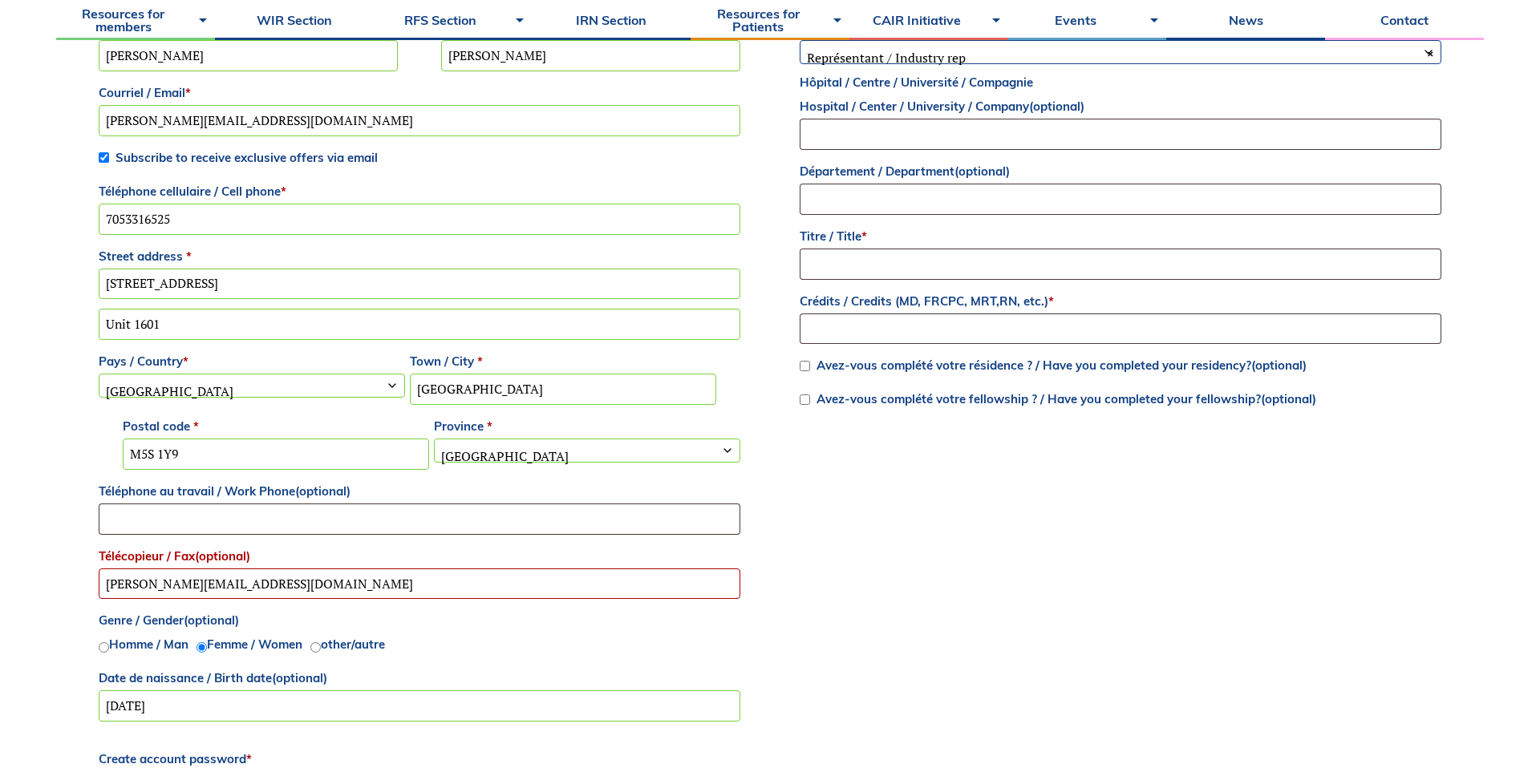
scroll to position [699, 0]
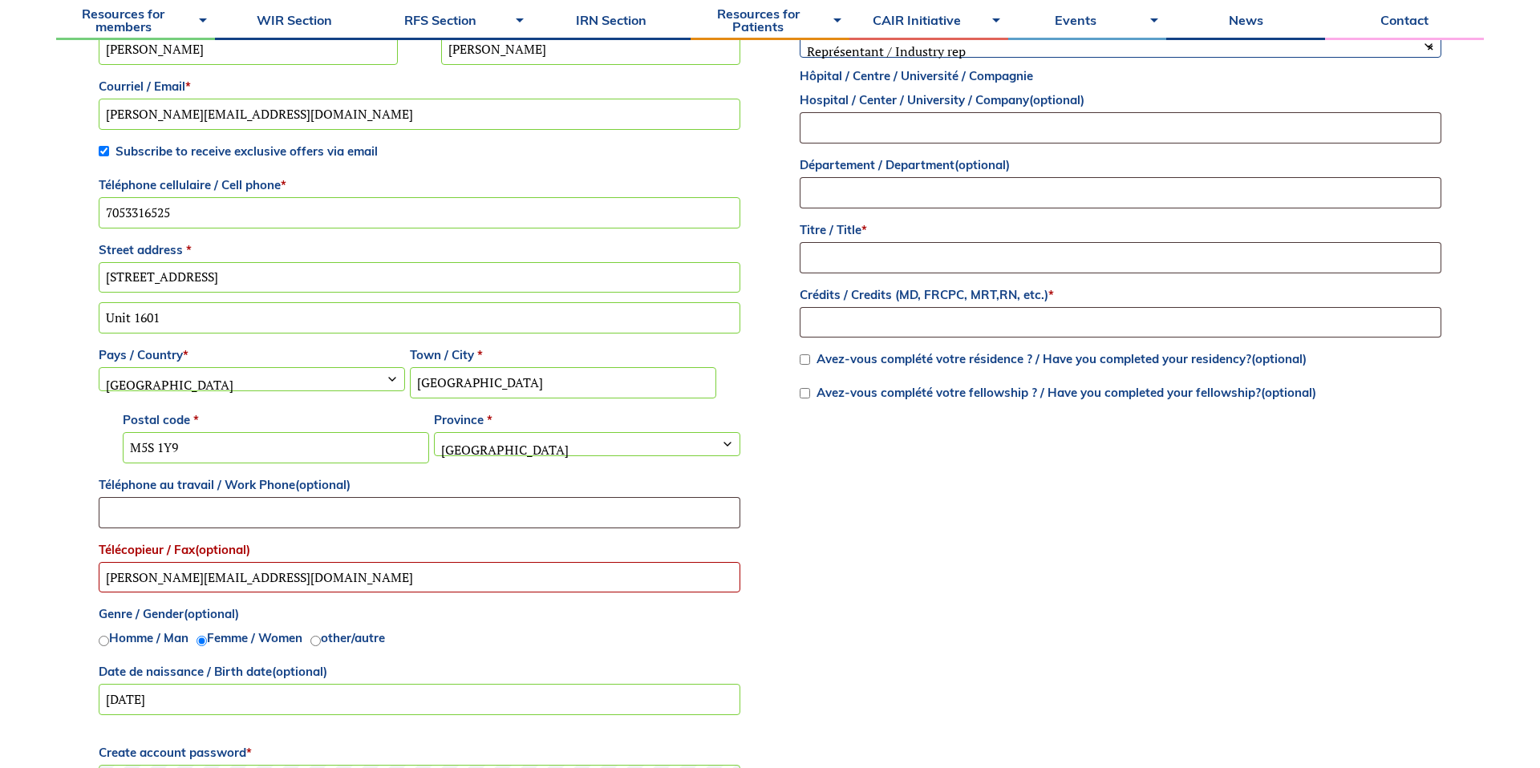
click at [998, 277] on div "Information professionnelle / Professional information Profession / Profession …" at bounding box center [1120, 190] width 646 height 444
click at [1014, 251] on input "Titre / Title *" at bounding box center [1121, 257] width 642 height 31
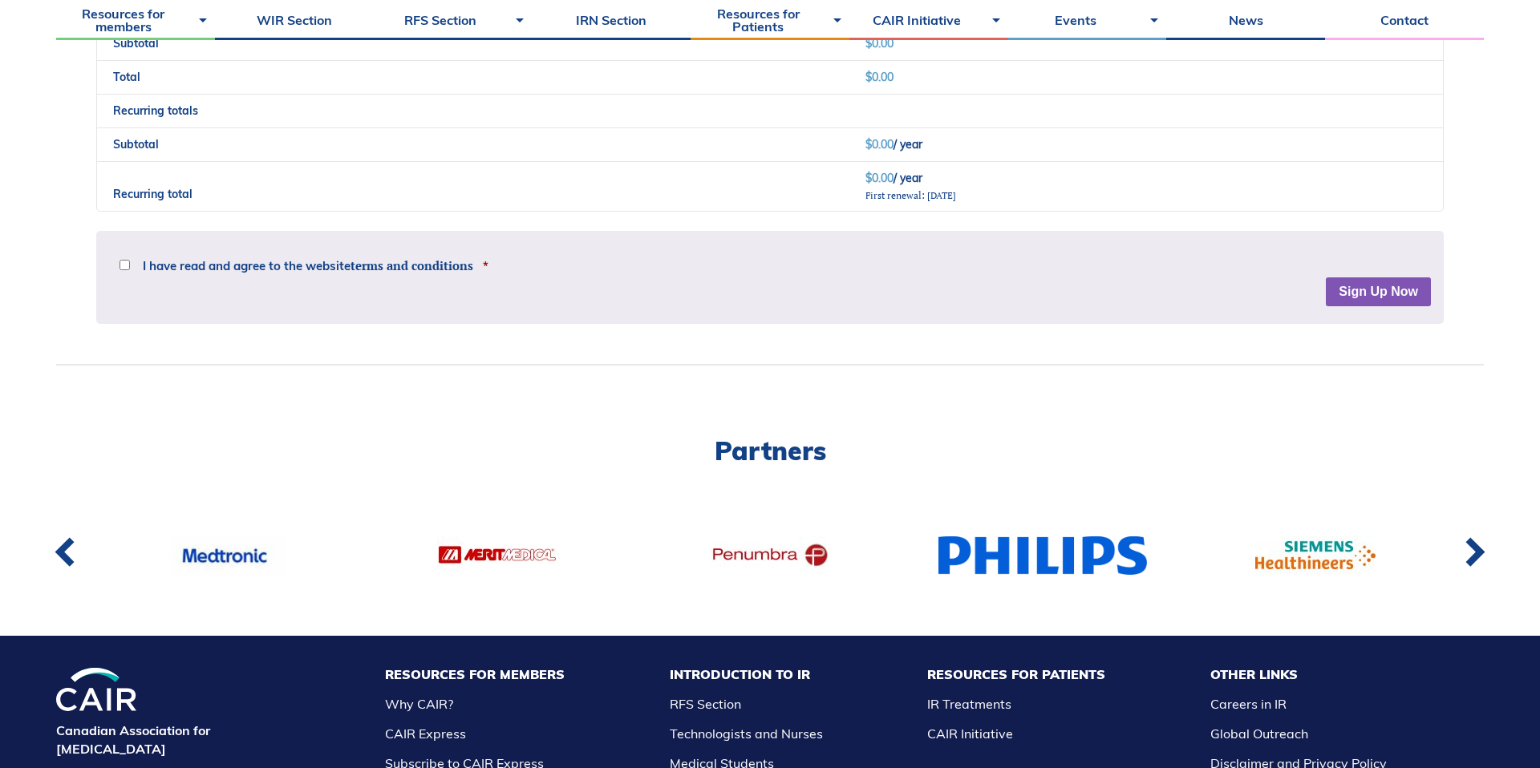
scroll to position [1619, 0]
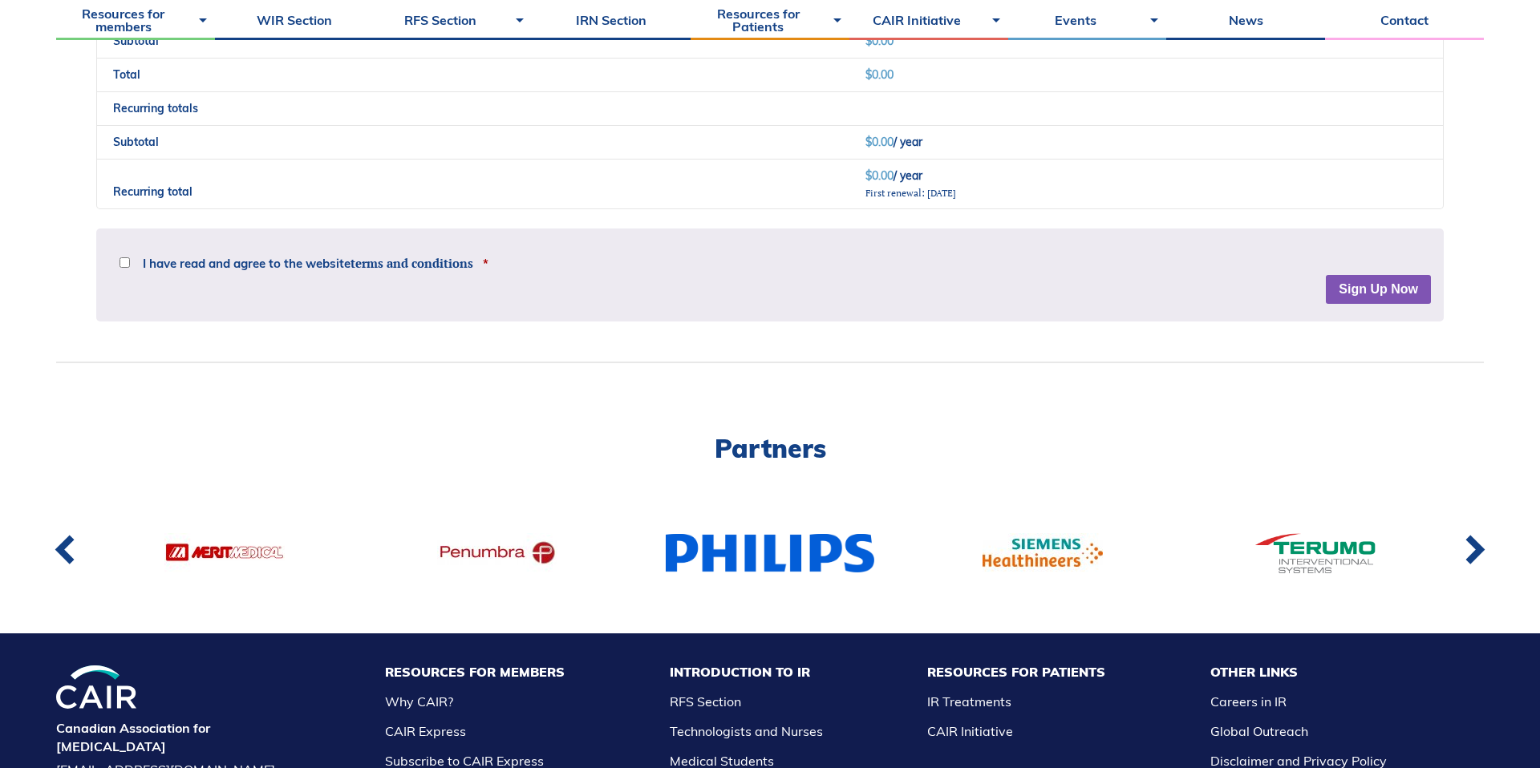
click at [337, 233] on div "Disclaimer The material provided on this website is only intended for informati…" at bounding box center [769, 273] width 1347 height 88
click at [318, 260] on span "I have read and agree to the website terms and conditions" at bounding box center [308, 263] width 330 height 12
click at [130, 260] on input "I have read and agree to the website terms and conditions *" at bounding box center [124, 262] width 10 height 10
checkbox input "true"
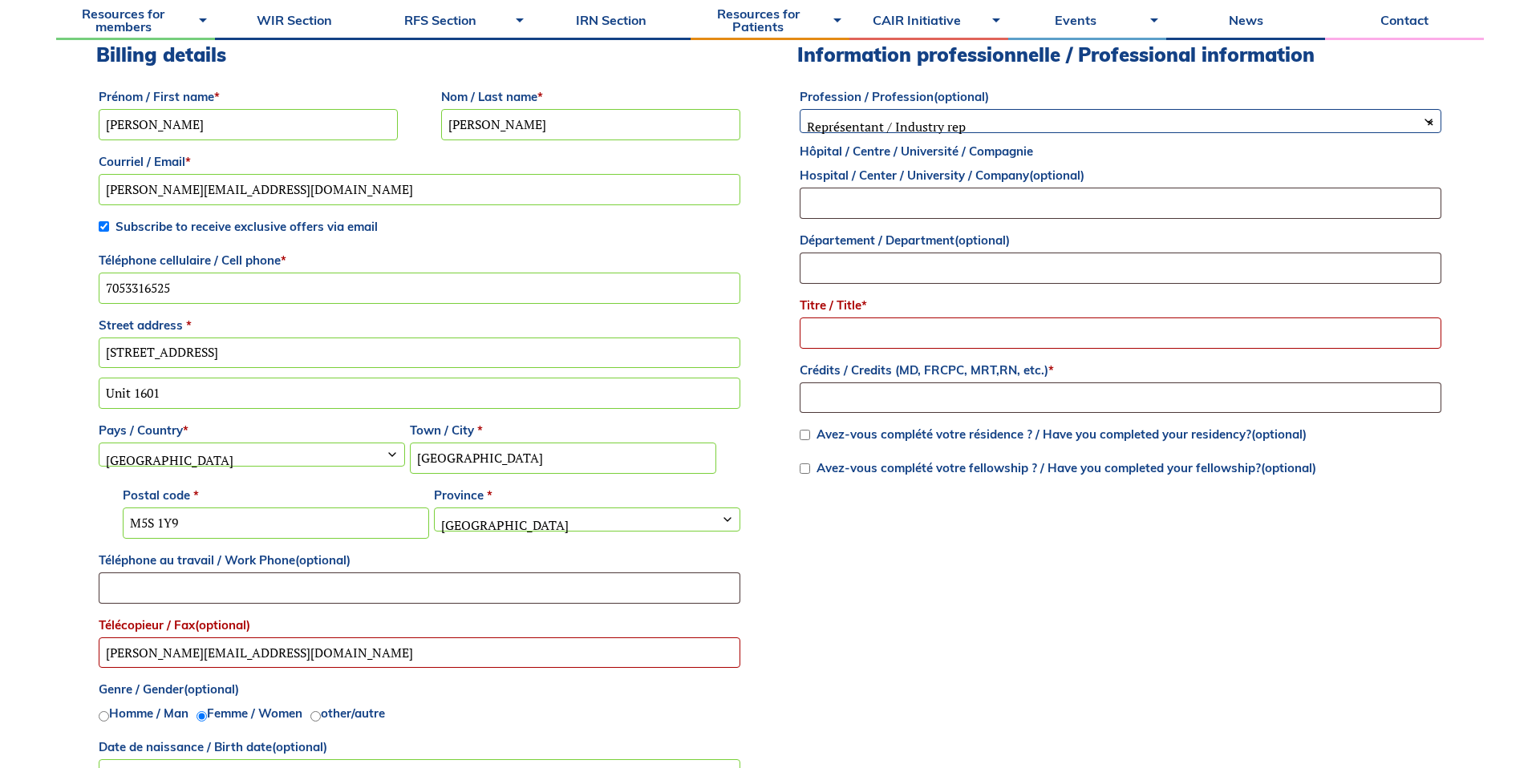
scroll to position [448, 0]
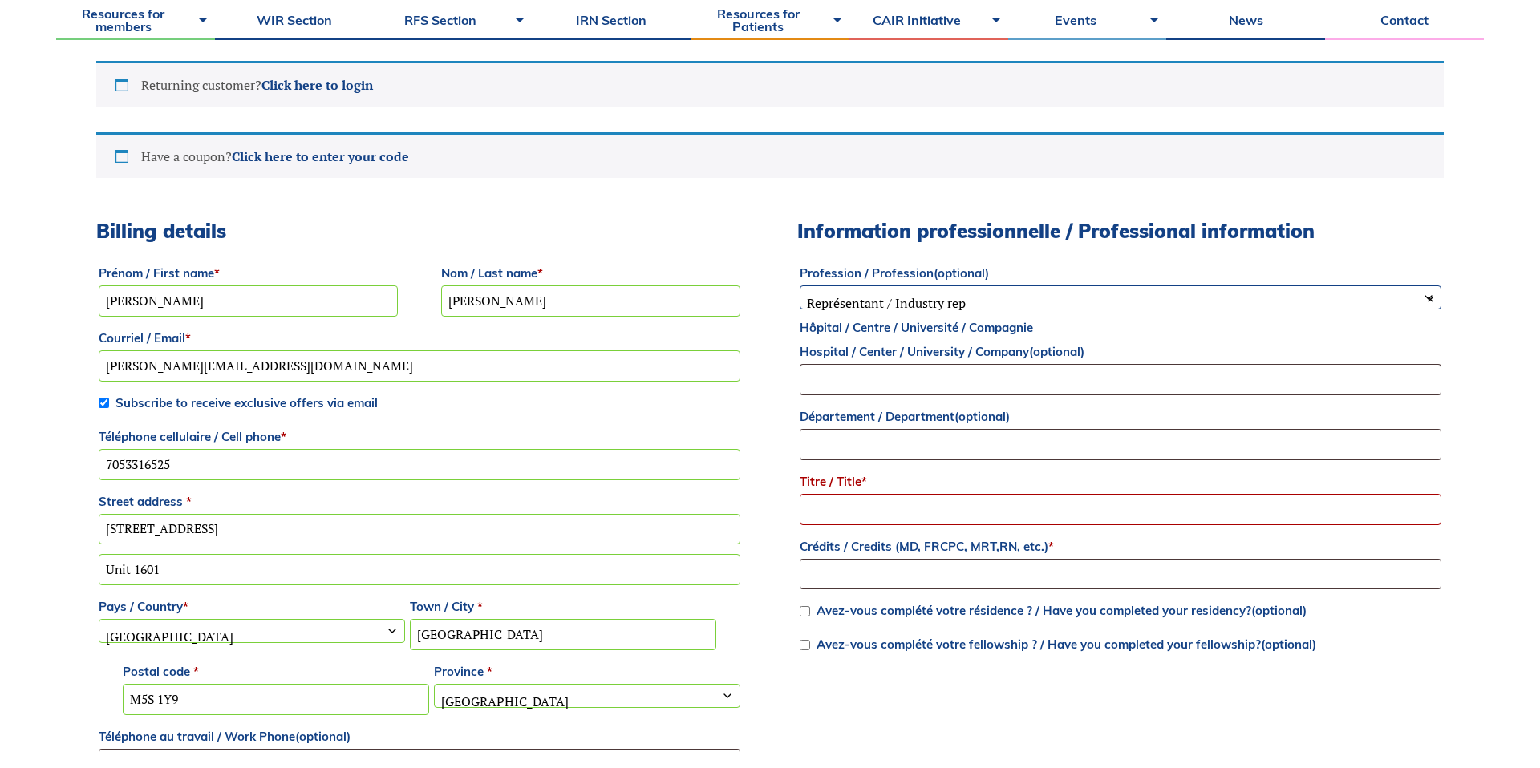
click at [961, 302] on span "× Représentant / Industry rep" at bounding box center [1120, 303] width 640 height 34
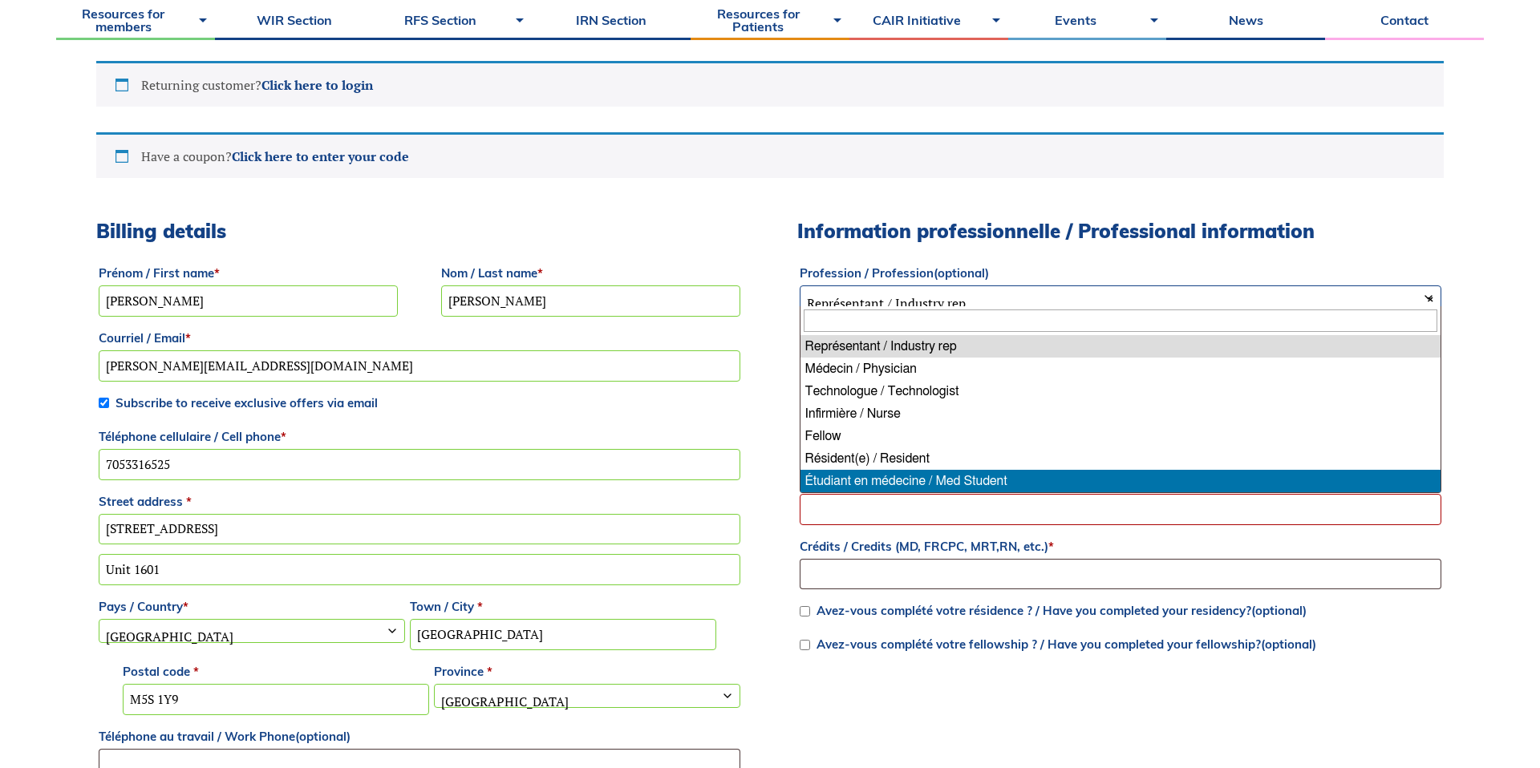
select select "med_student"
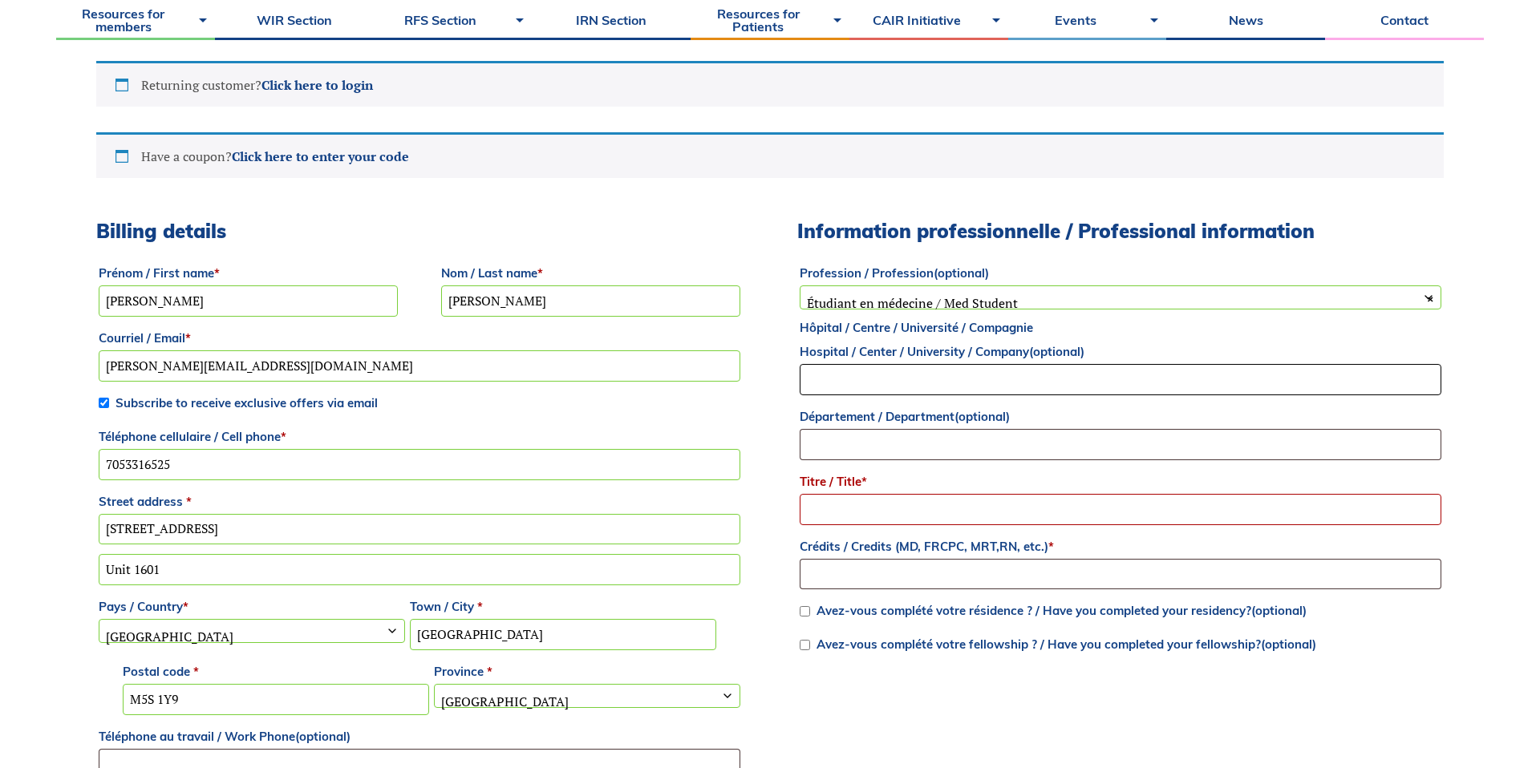
click at [956, 372] on input "Hôpital / Centre / Université / Compagnie Hospital / Center / University / Comp…" at bounding box center [1121, 379] width 642 height 31
type input "University of Toronto"
type input "Temerty Faculty of Medicine"
type input "S"
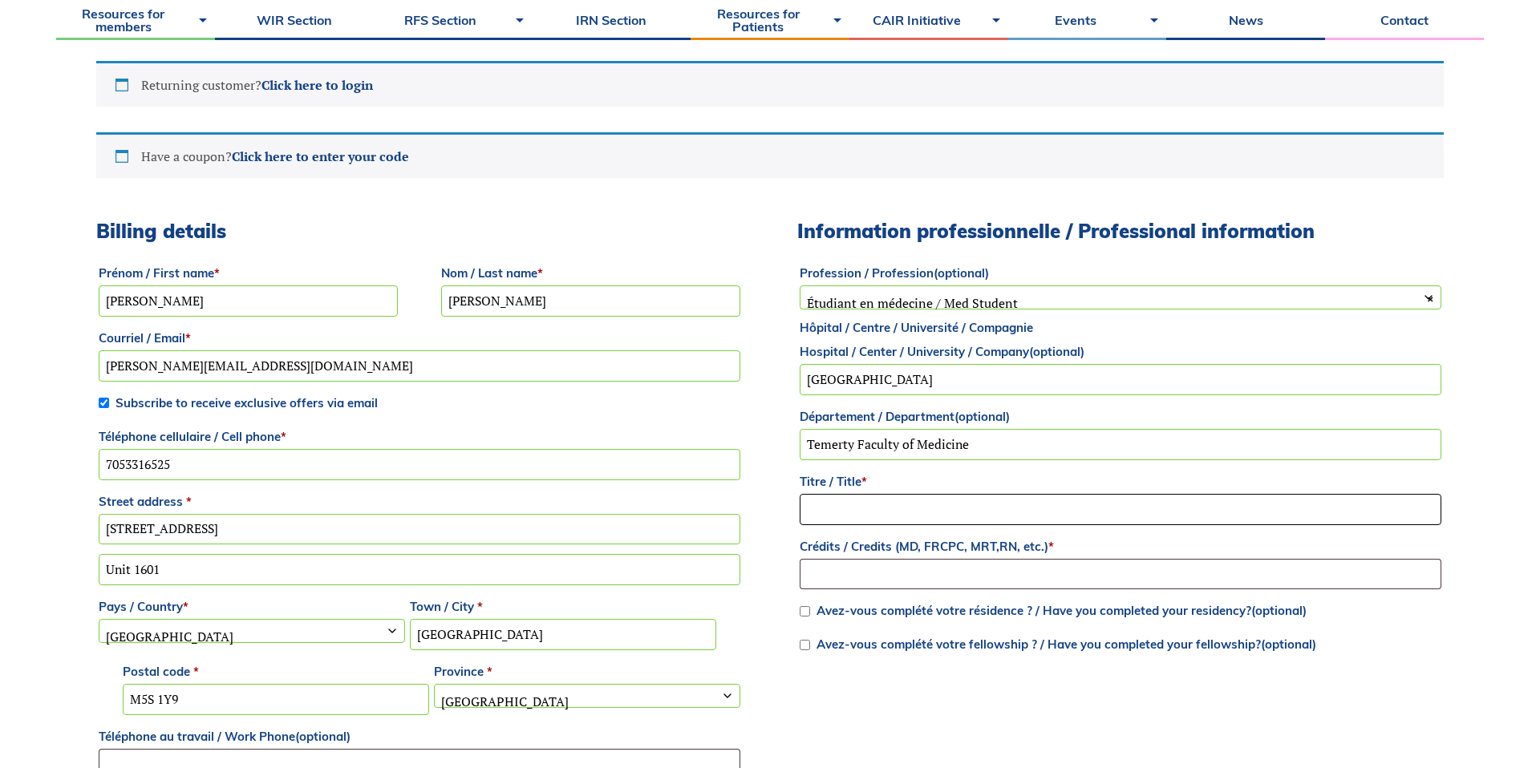
type input "M"
type input "Ms."
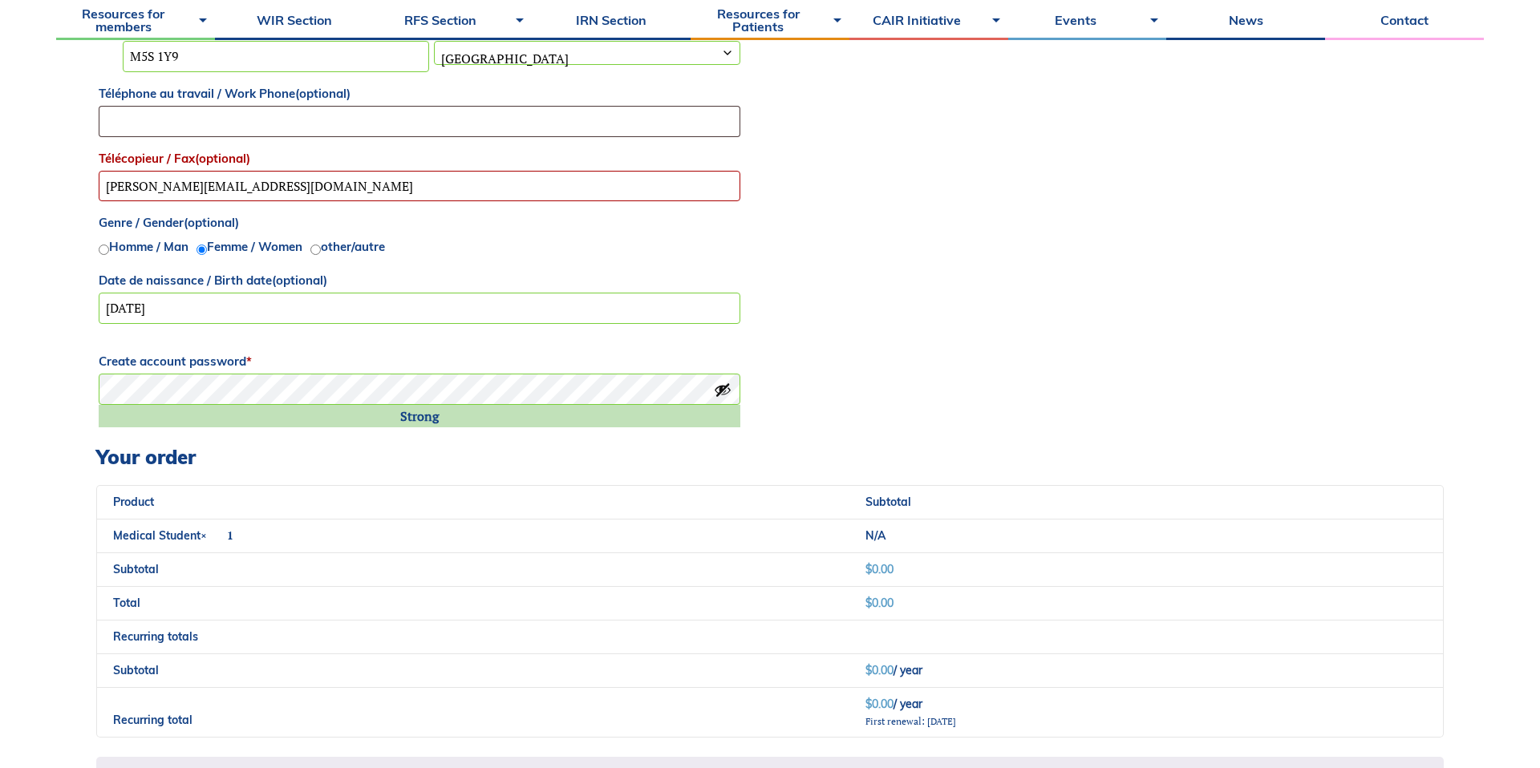
scroll to position [1167, 0]
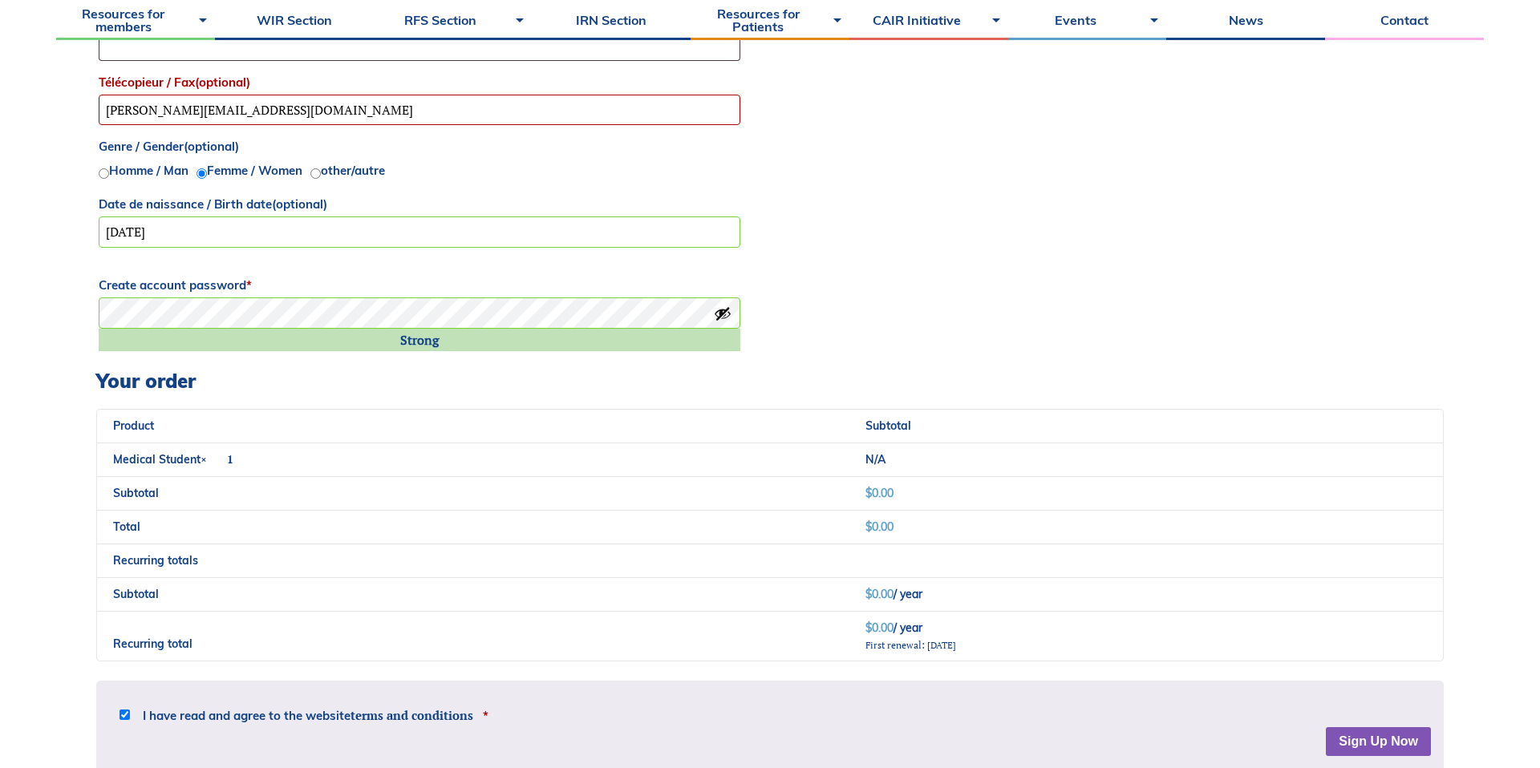
type input "Medical Student"
click at [338, 98] on input "olivia.dandreabrooks@mail.utoronto.ca" at bounding box center [420, 110] width 642 height 31
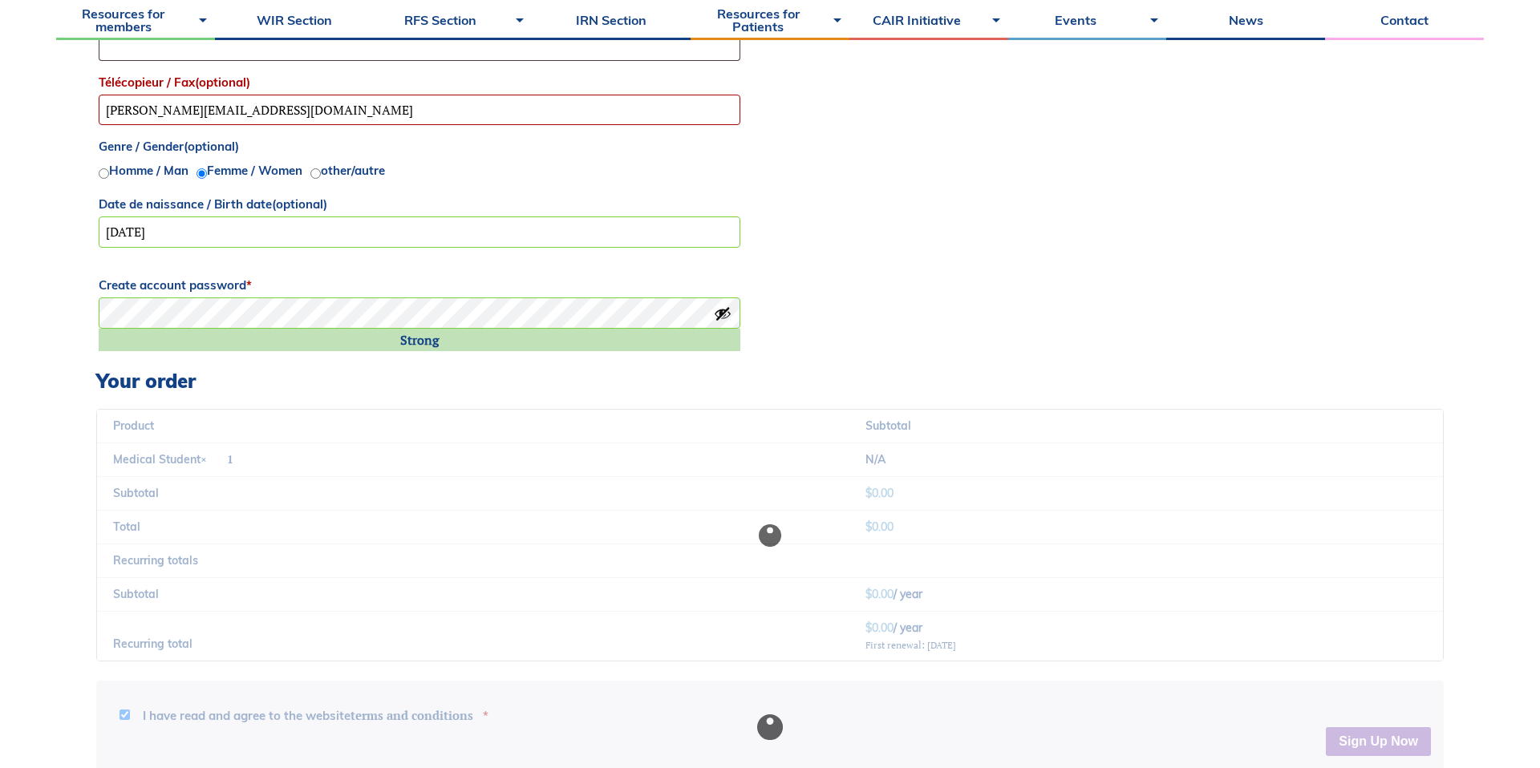
click at [350, 109] on input "olivia.dandreabrooks@mail.utoronto.ca" at bounding box center [420, 110] width 642 height 31
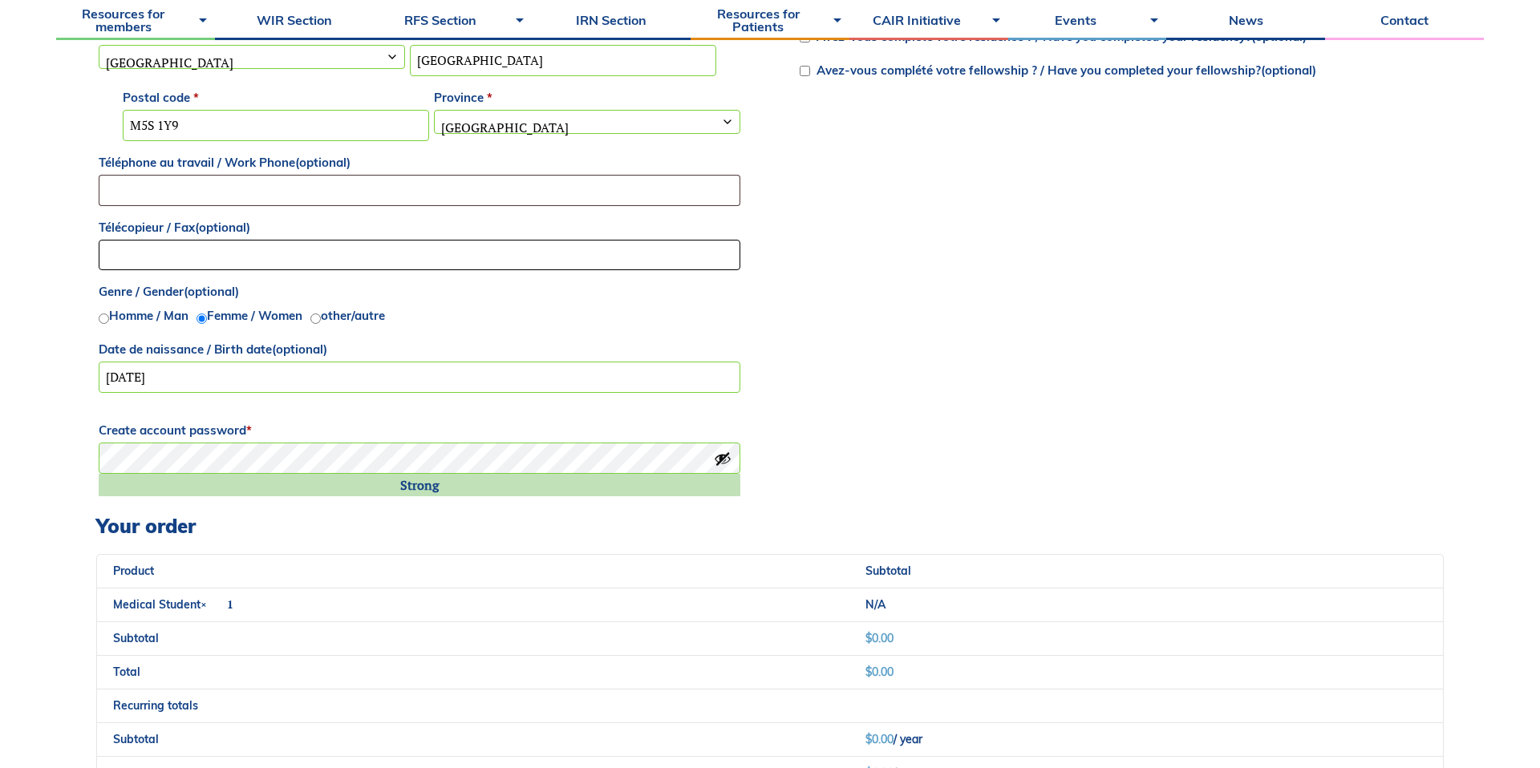
scroll to position [1321, 0]
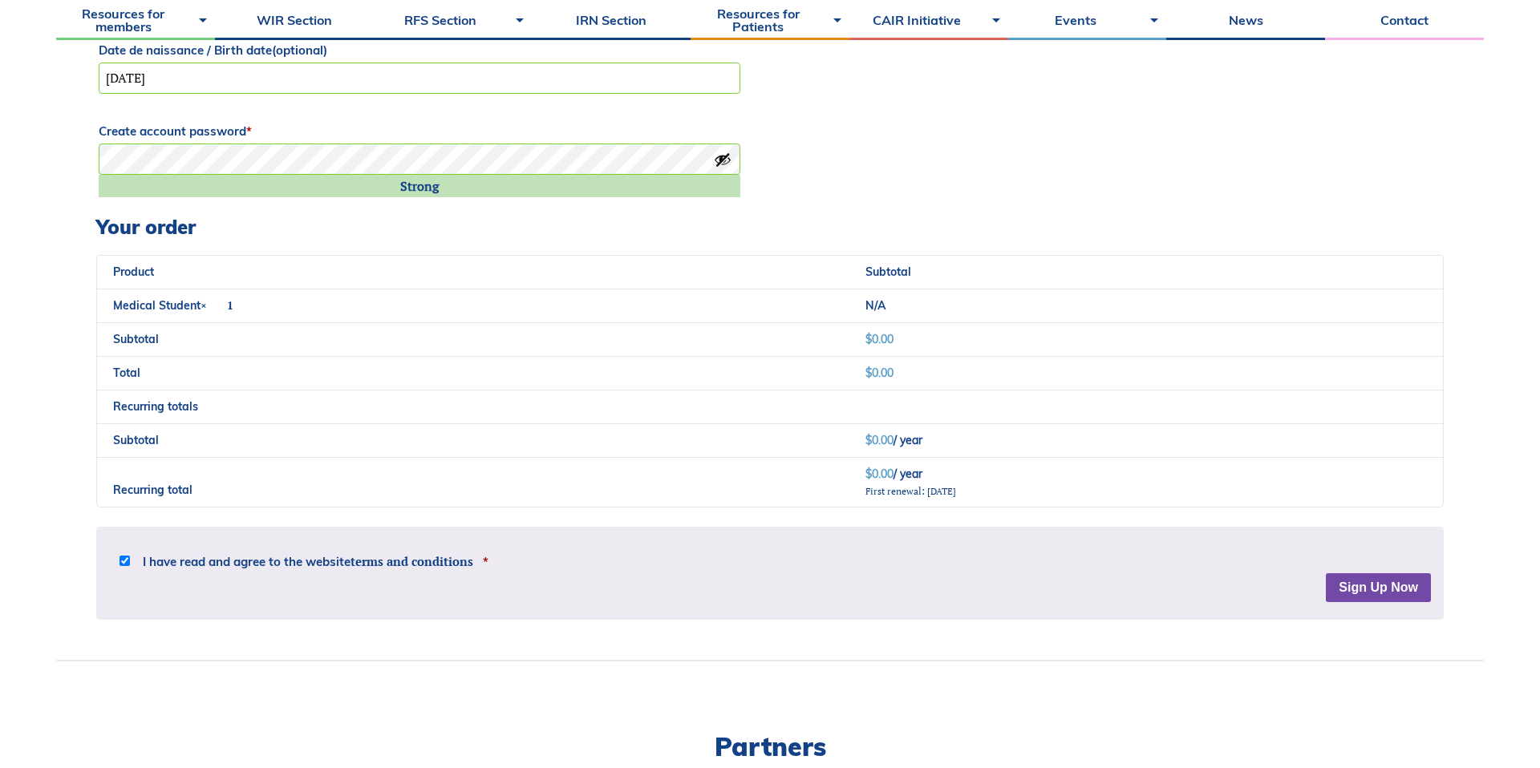
click at [1365, 586] on div "Disclaimer The material provided on this website is only intended for informati…" at bounding box center [769, 573] width 1347 height 93
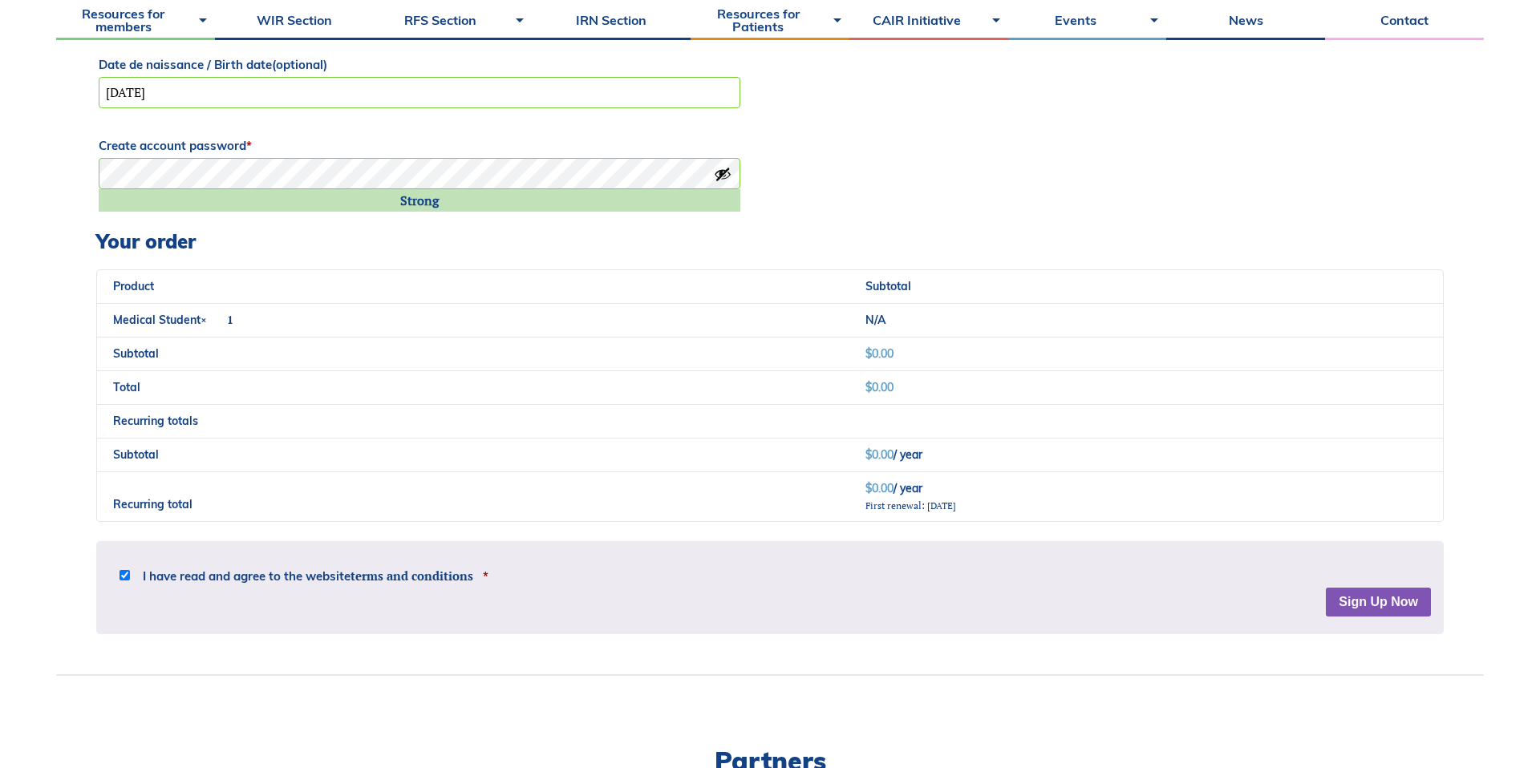
scroll to position [1552, 0]
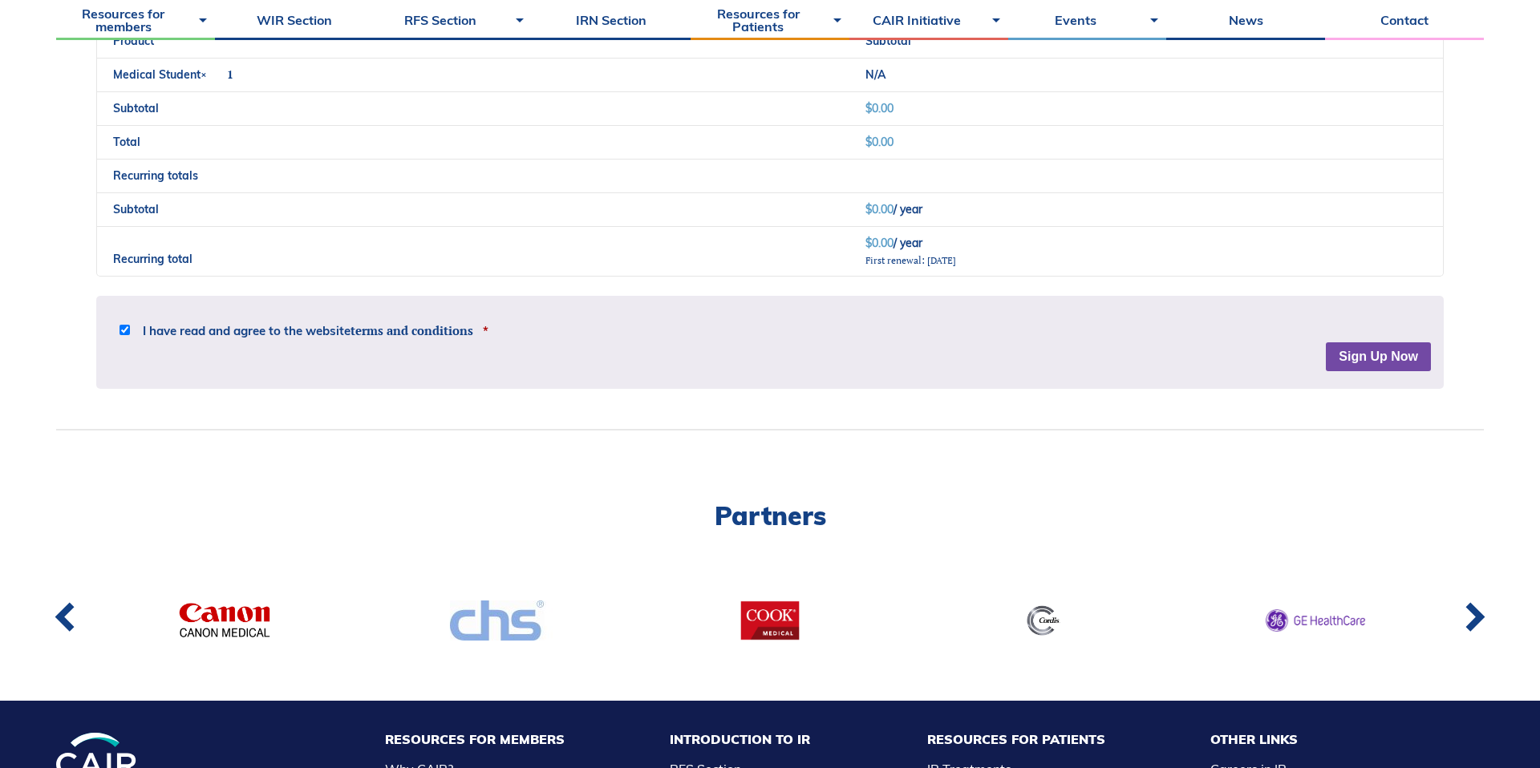
click at [1360, 368] on button "Sign Up Now" at bounding box center [1378, 356] width 105 height 29
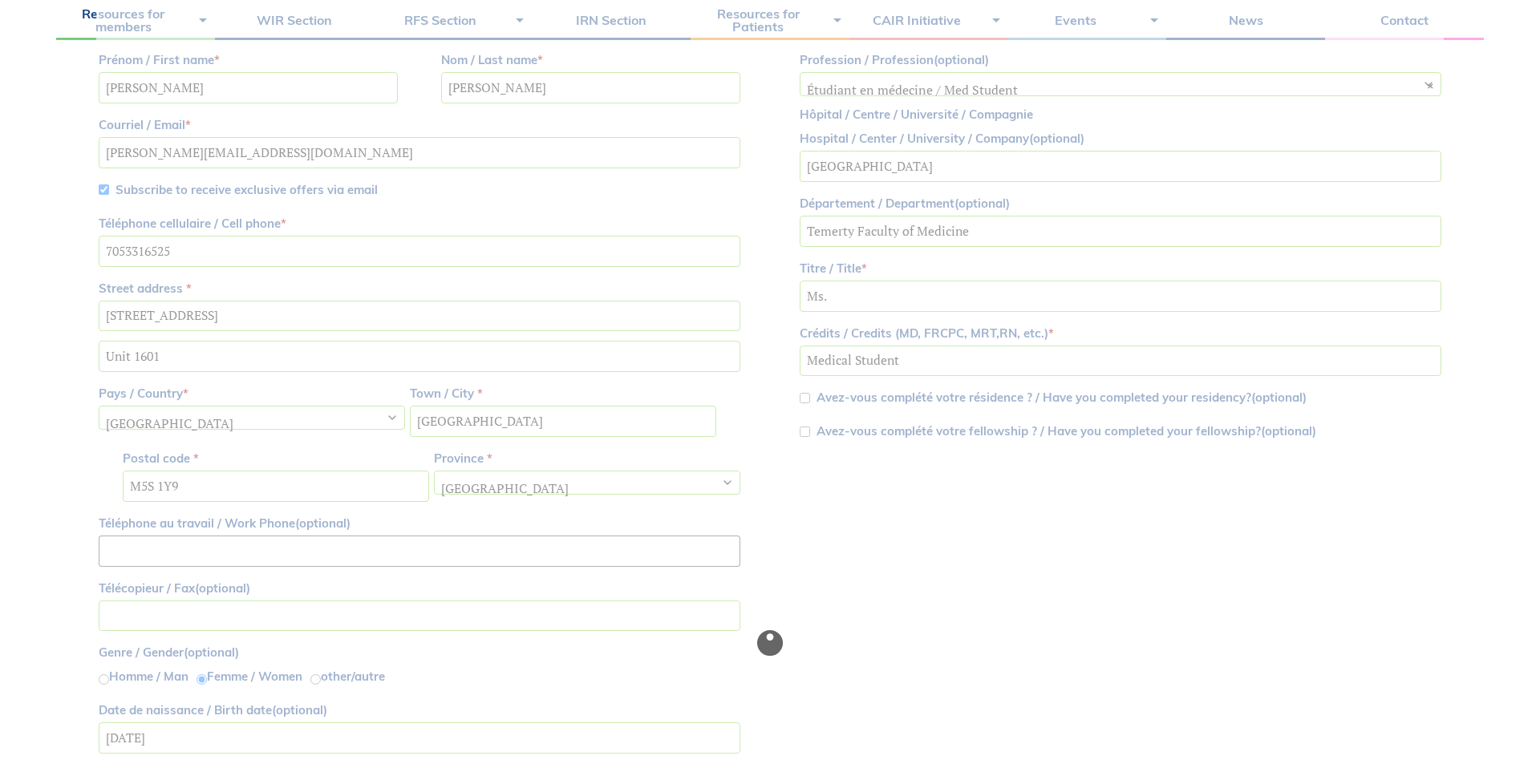
scroll to position [659, 0]
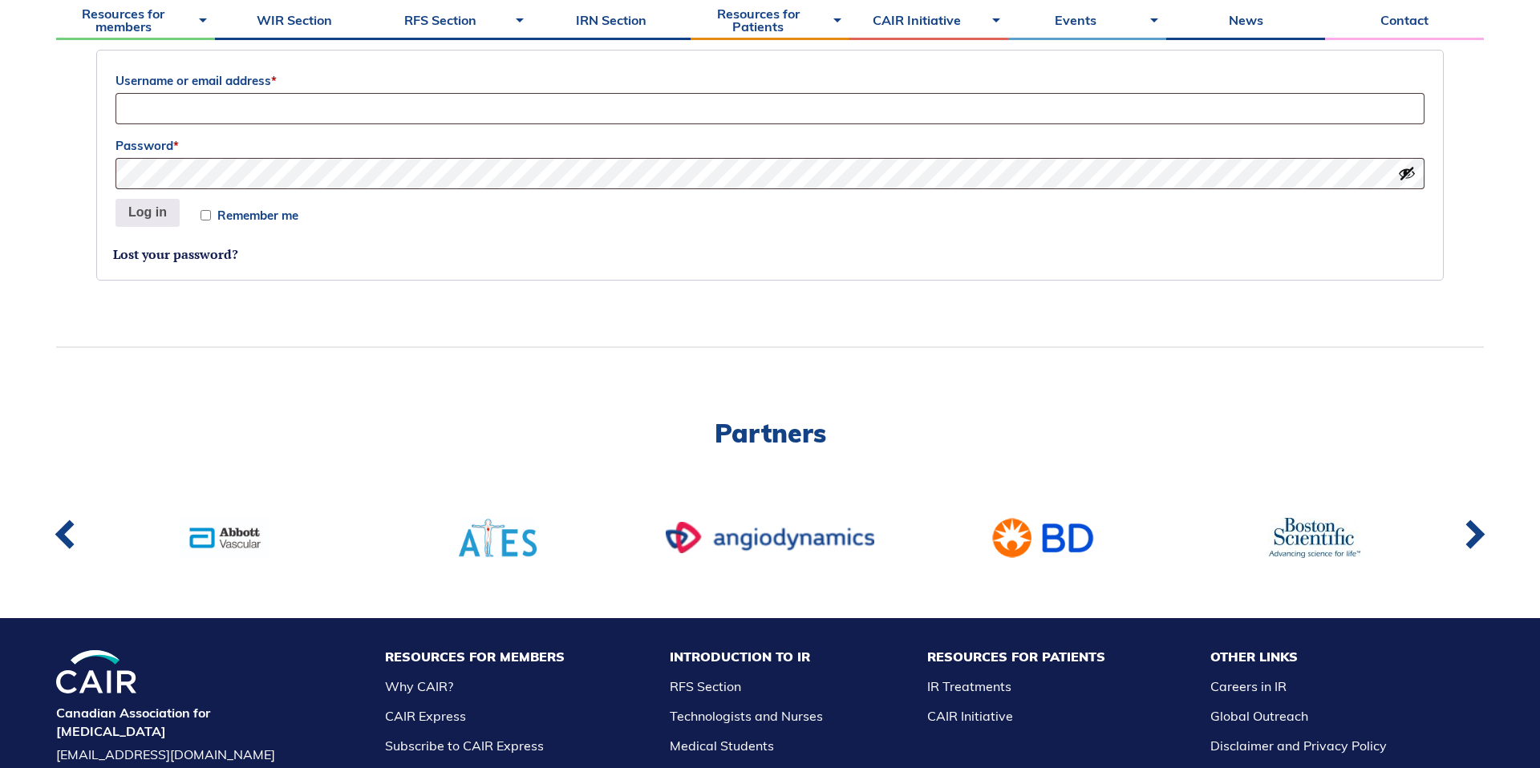
scroll to position [616, 0]
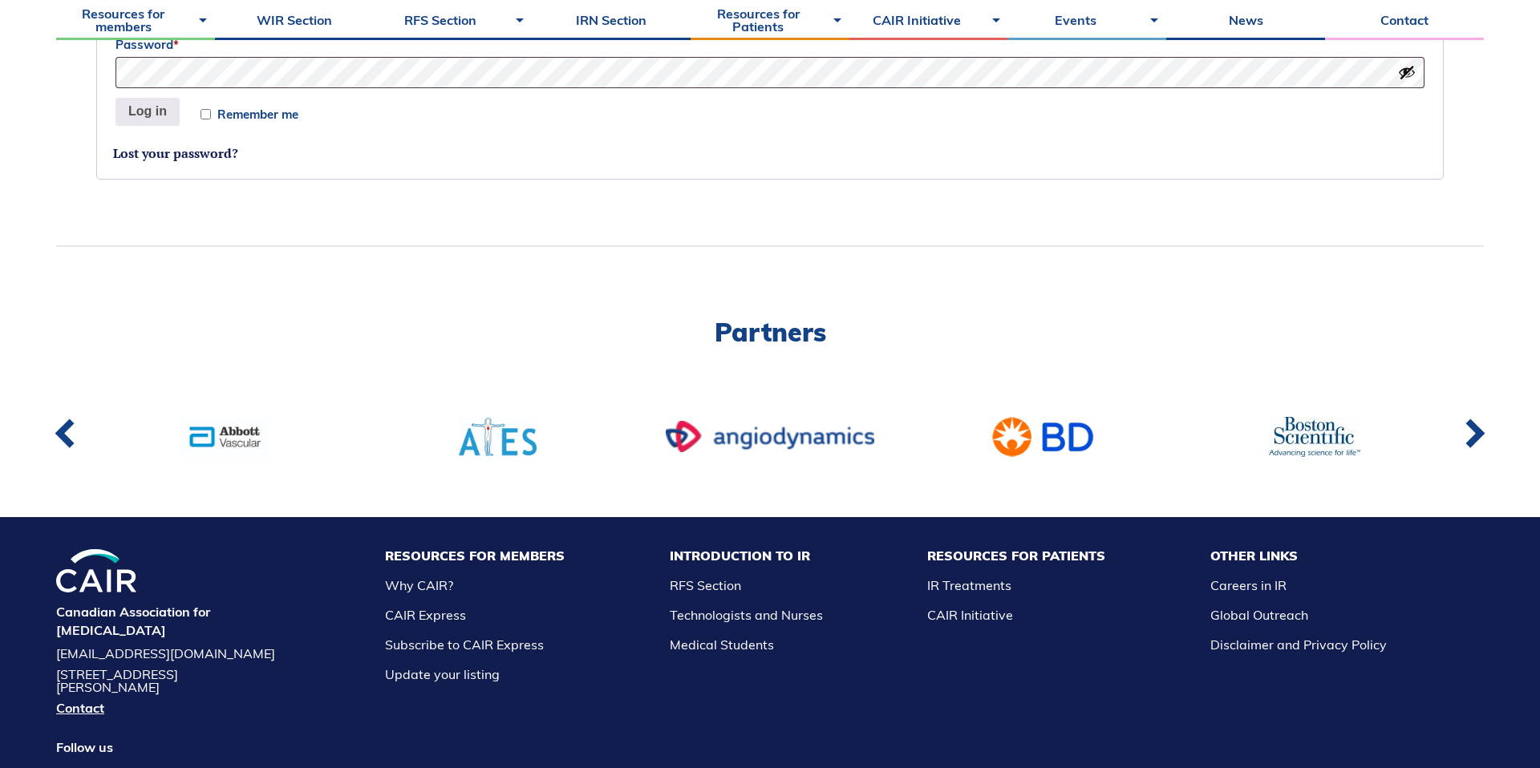
type input "[PERSON_NAME][EMAIL_ADDRESS][DOMAIN_NAME]"
click at [210, 115] on input "Remember me" at bounding box center [205, 114] width 10 height 10
checkbox input "true"
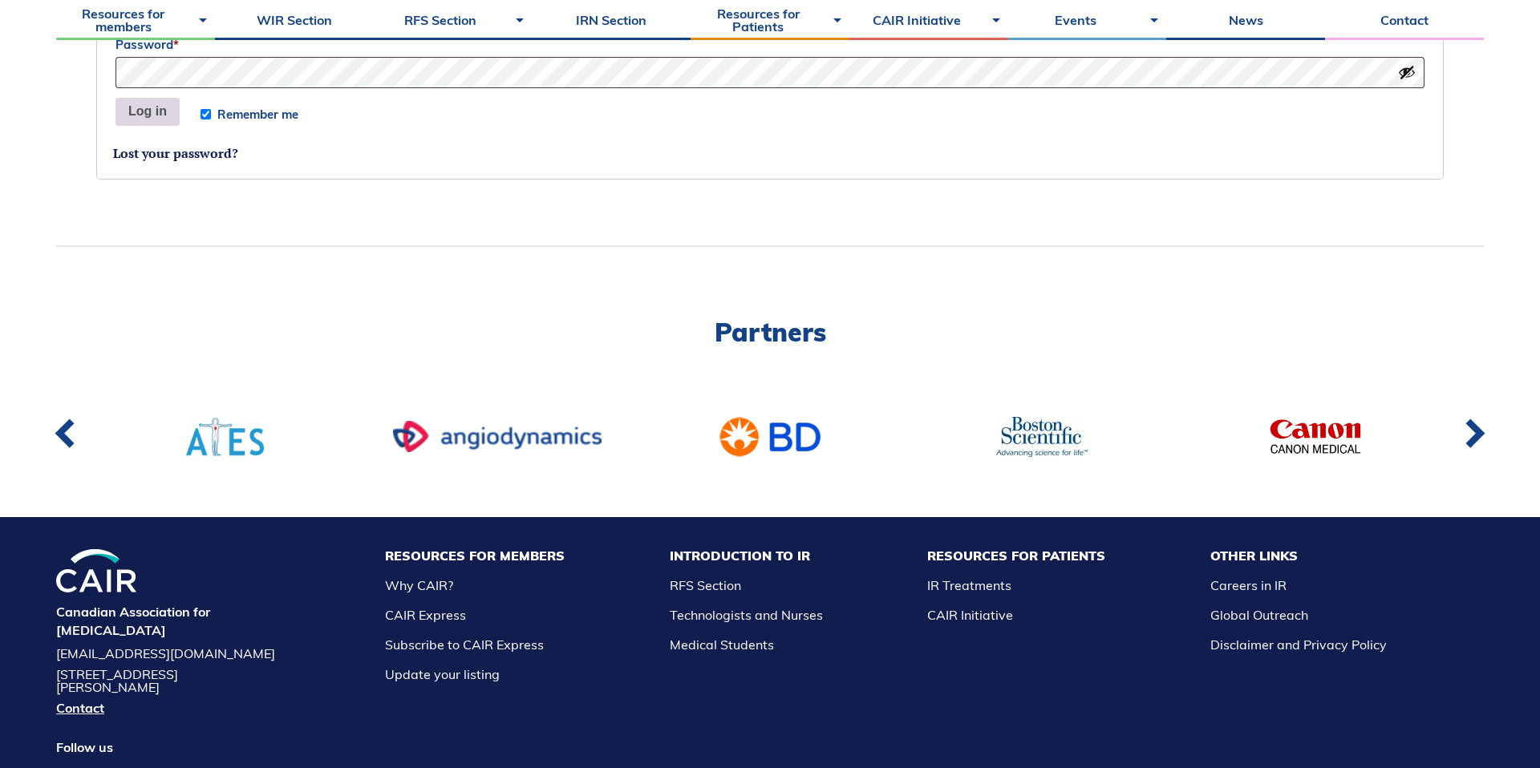
click at [172, 111] on button "Log in" at bounding box center [147, 112] width 64 height 29
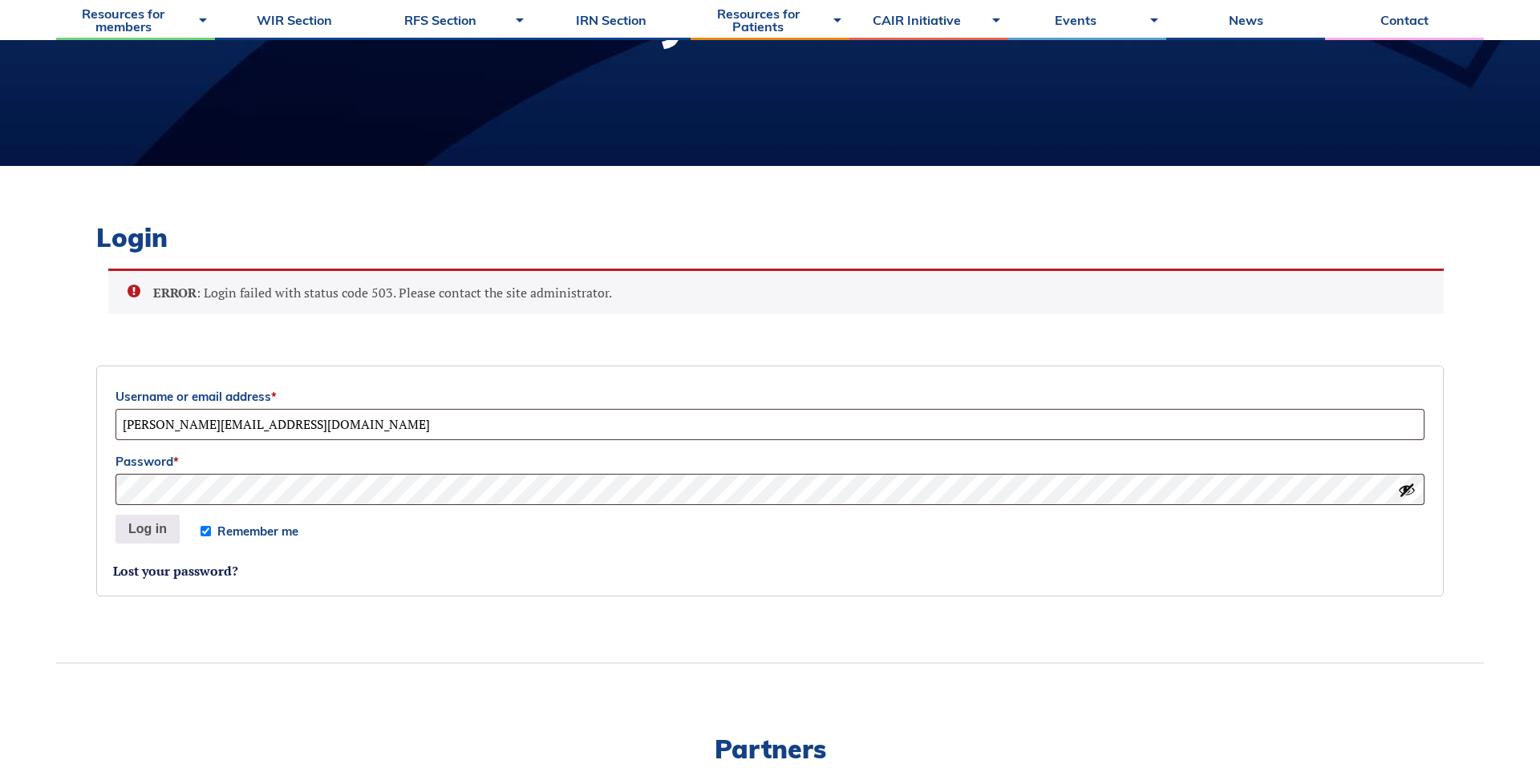
scroll to position [281, 0]
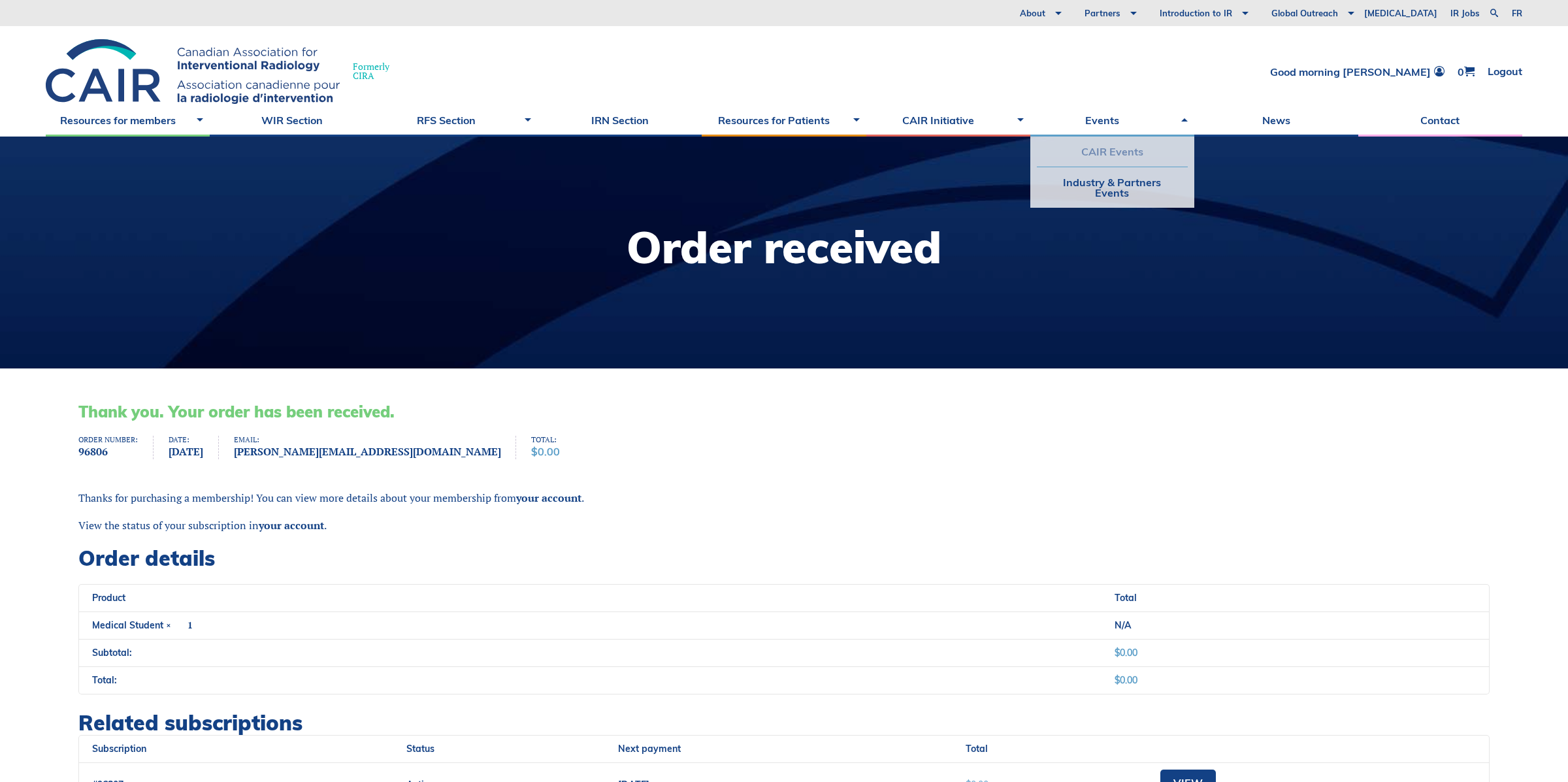
click at [1097, 138] on link "CAIR Events" at bounding box center [1112, 152] width 151 height 30
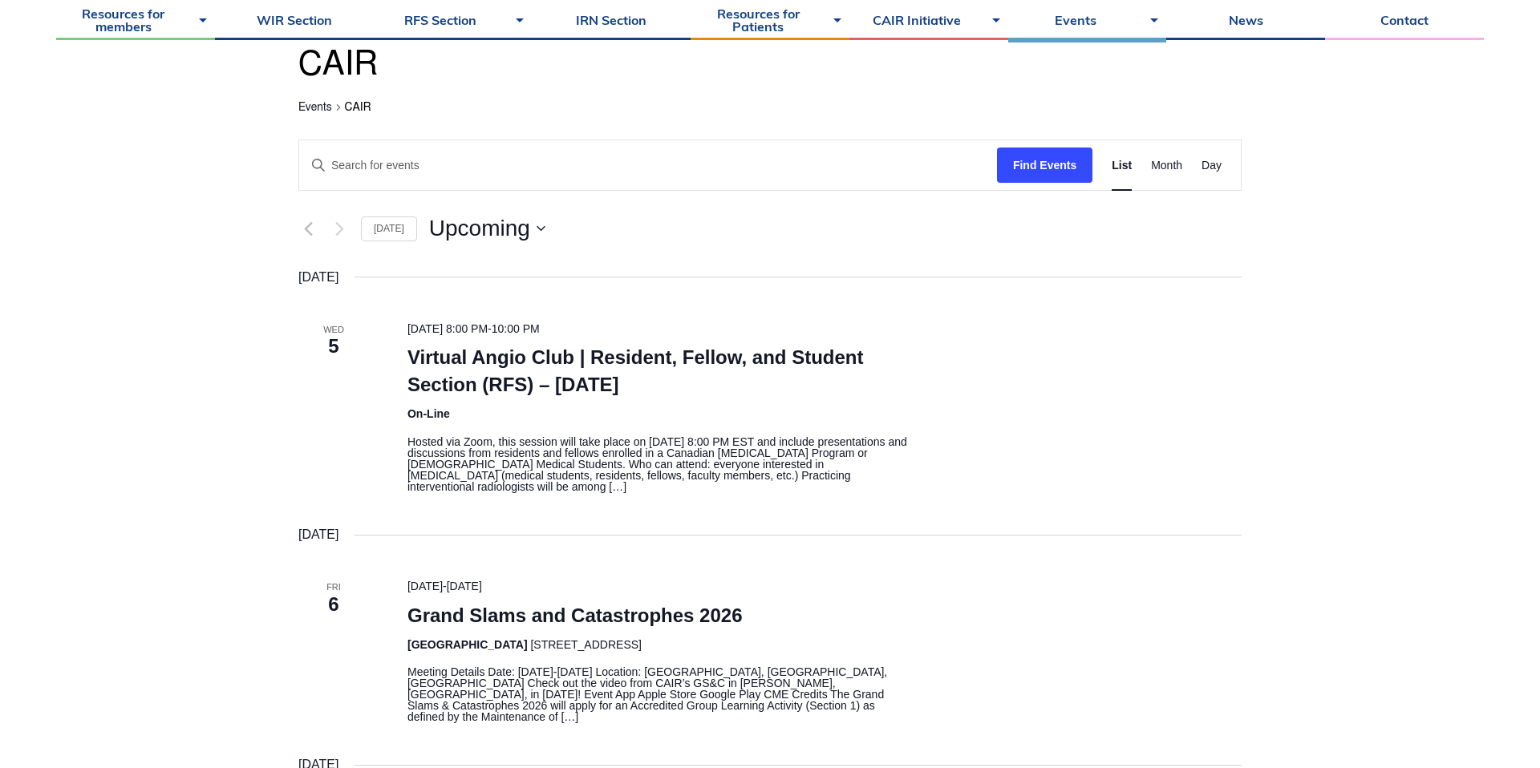
scroll to position [210, 0]
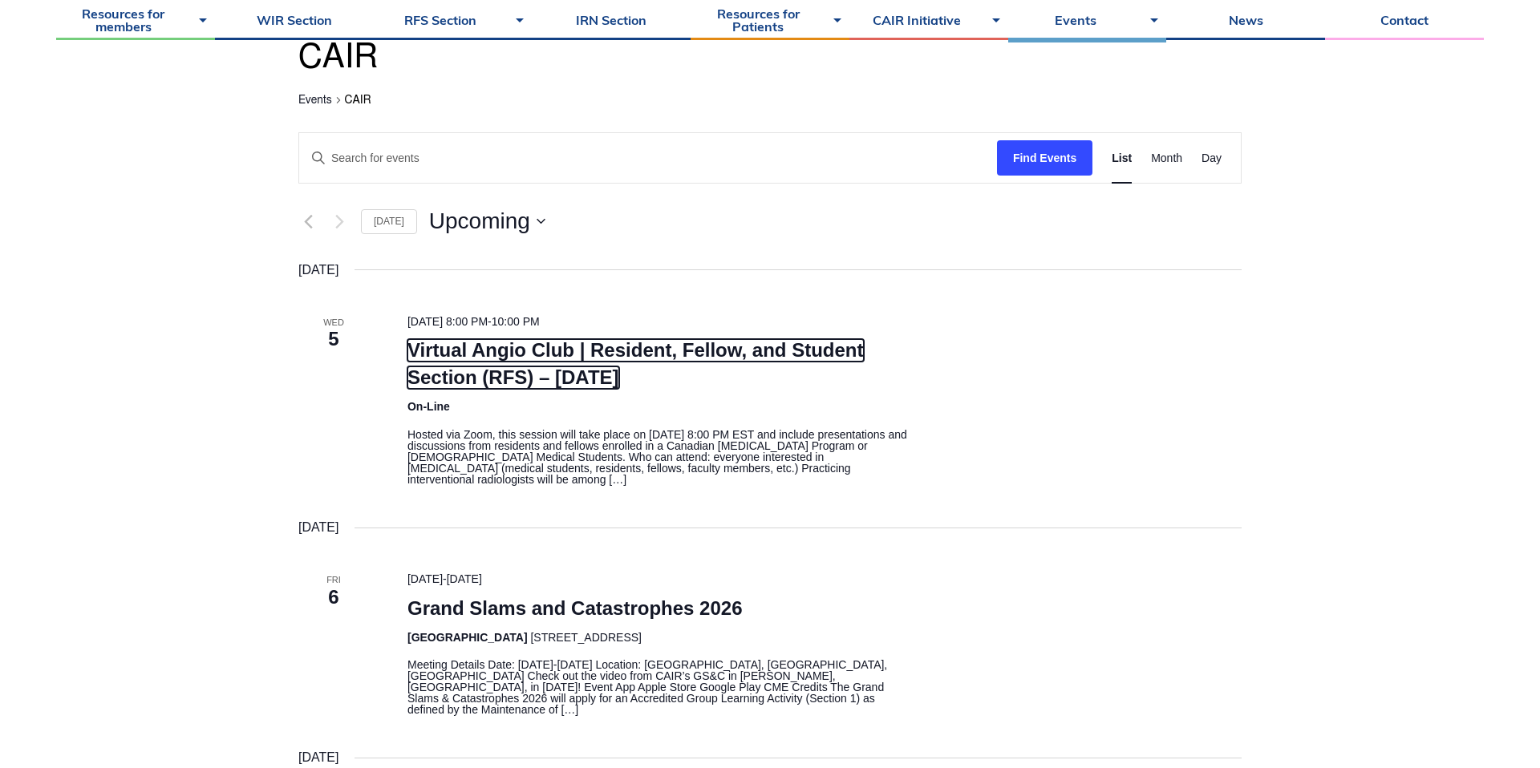
click at [598, 368] on link "Virtual Angio Club | Resident, Fellow, and Student Section (RFS) – [DATE]" at bounding box center [635, 364] width 456 height 50
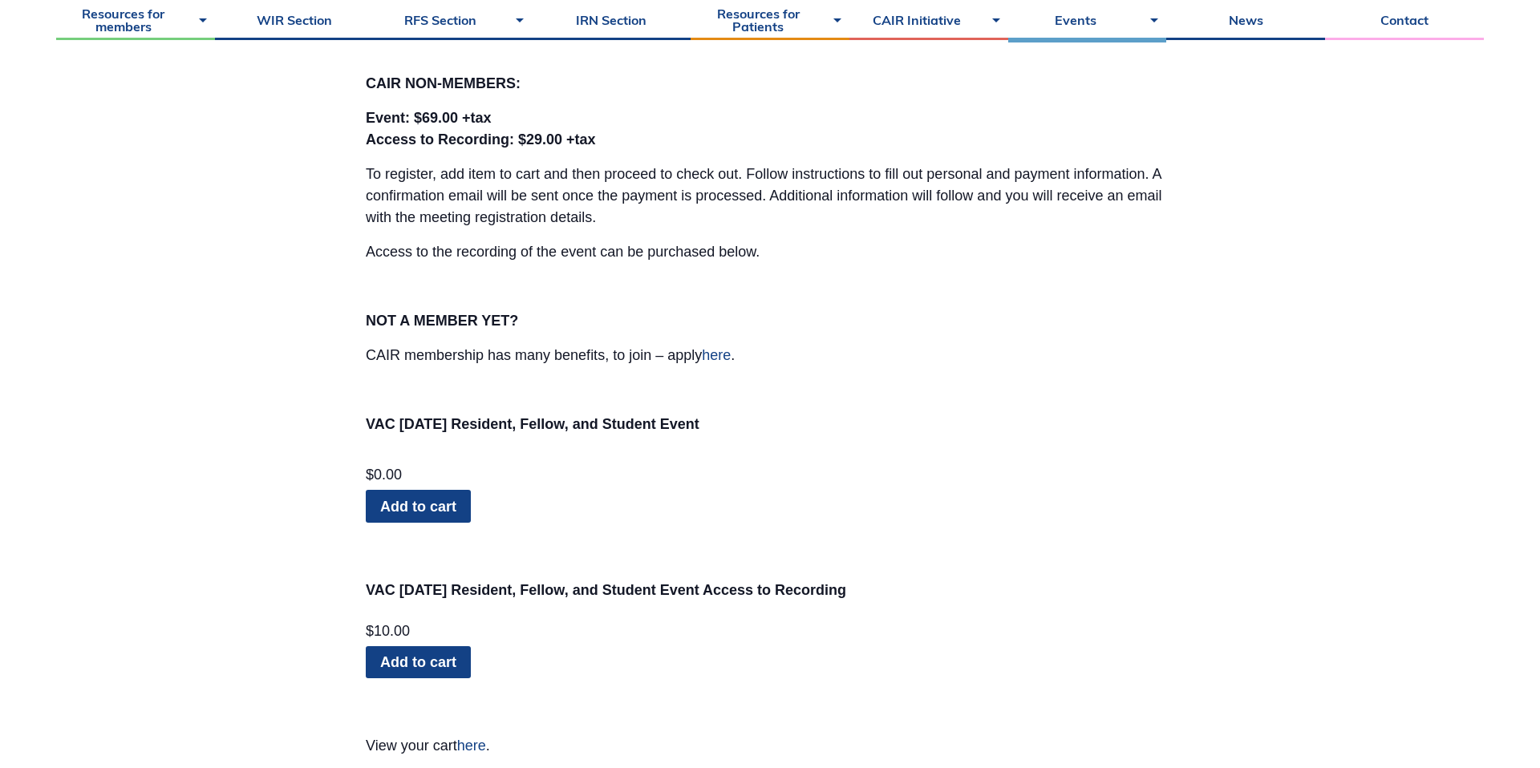
scroll to position [1494, 0]
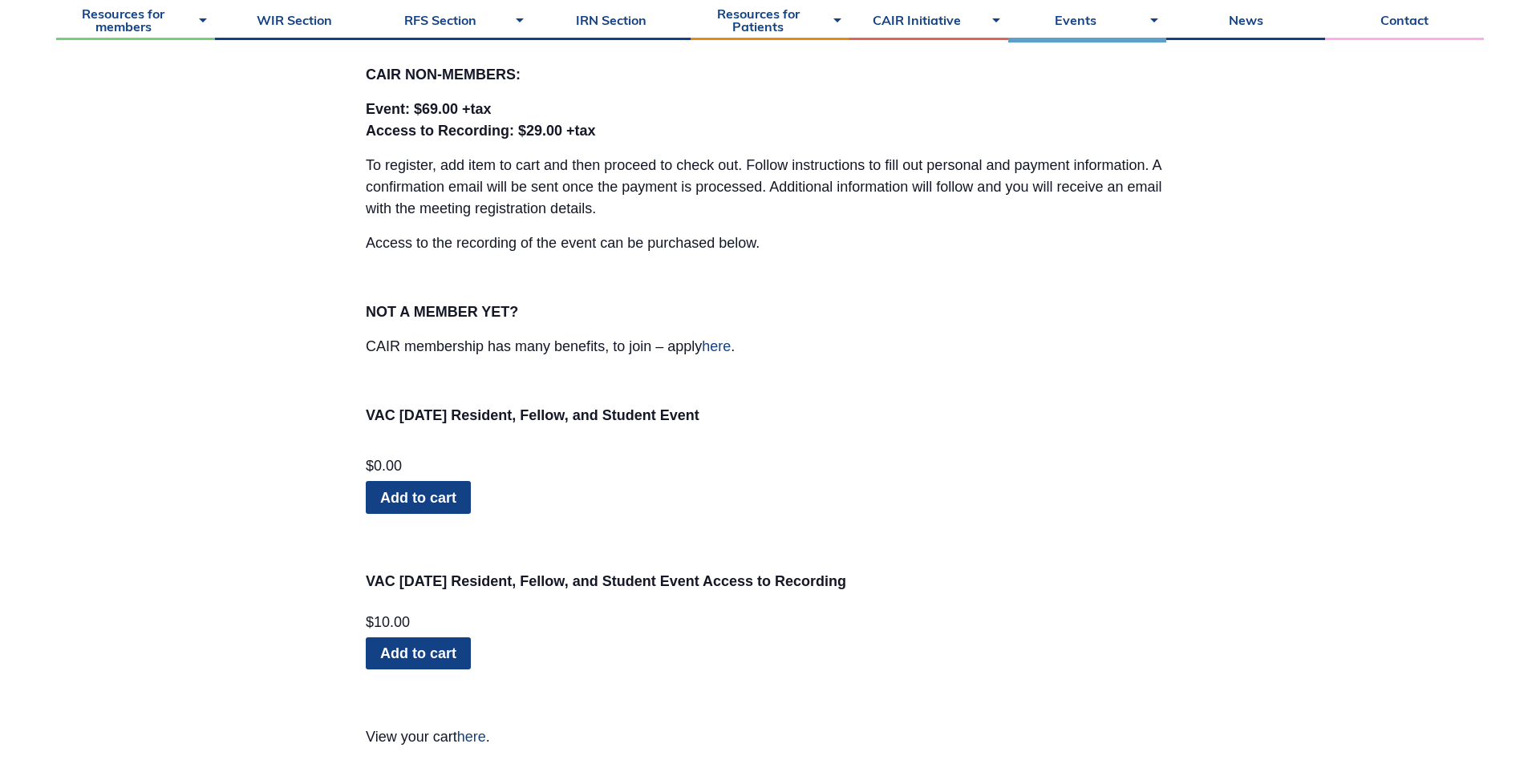
click at [444, 490] on link "Add to cart" at bounding box center [418, 497] width 105 height 32
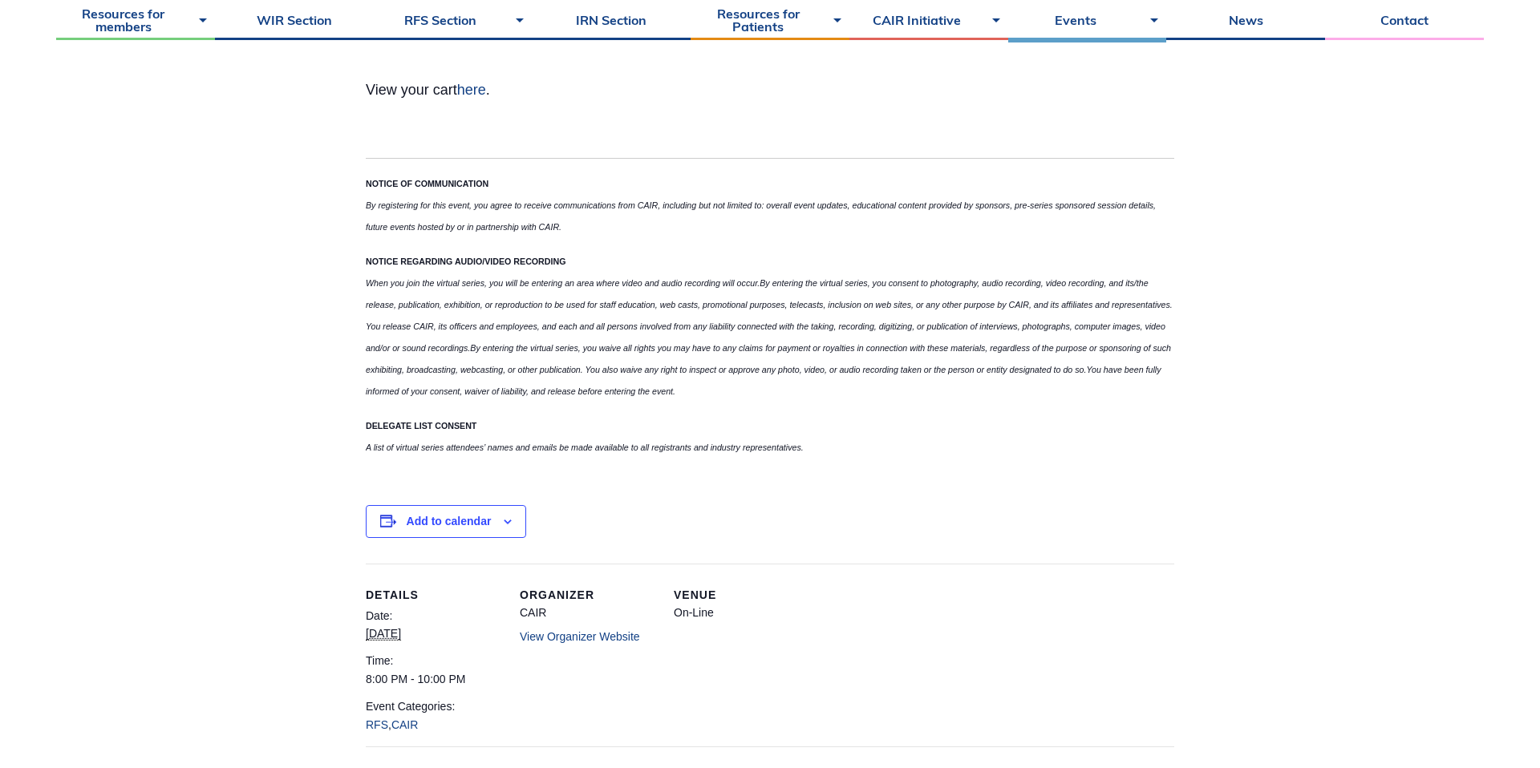
scroll to position [2165, 0]
click at [490, 525] on button "Add to calendar" at bounding box center [449, 519] width 85 height 13
click at [478, 565] on li "Google Calendar" at bounding box center [770, 560] width 794 height 18
drag, startPoint x: 478, startPoint y: 565, endPoint x: 412, endPoint y: 573, distance: 66.2
click at [412, 572] on ul "Google Calendar iCalendar Outlook 365 Outlook Live" at bounding box center [770, 586] width 808 height 85
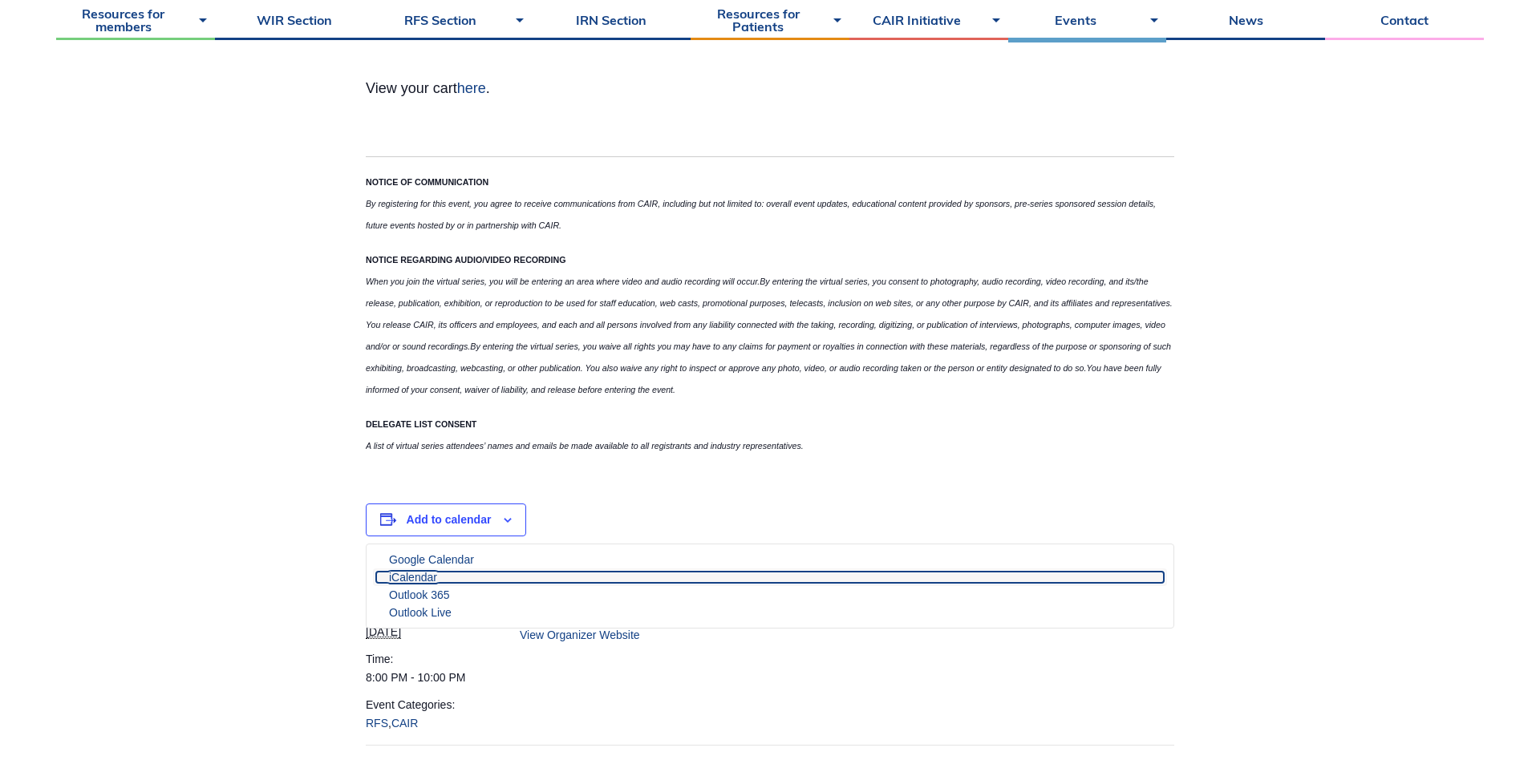
click at [412, 573] on link "iCalendar" at bounding box center [770, 577] width 788 height 11
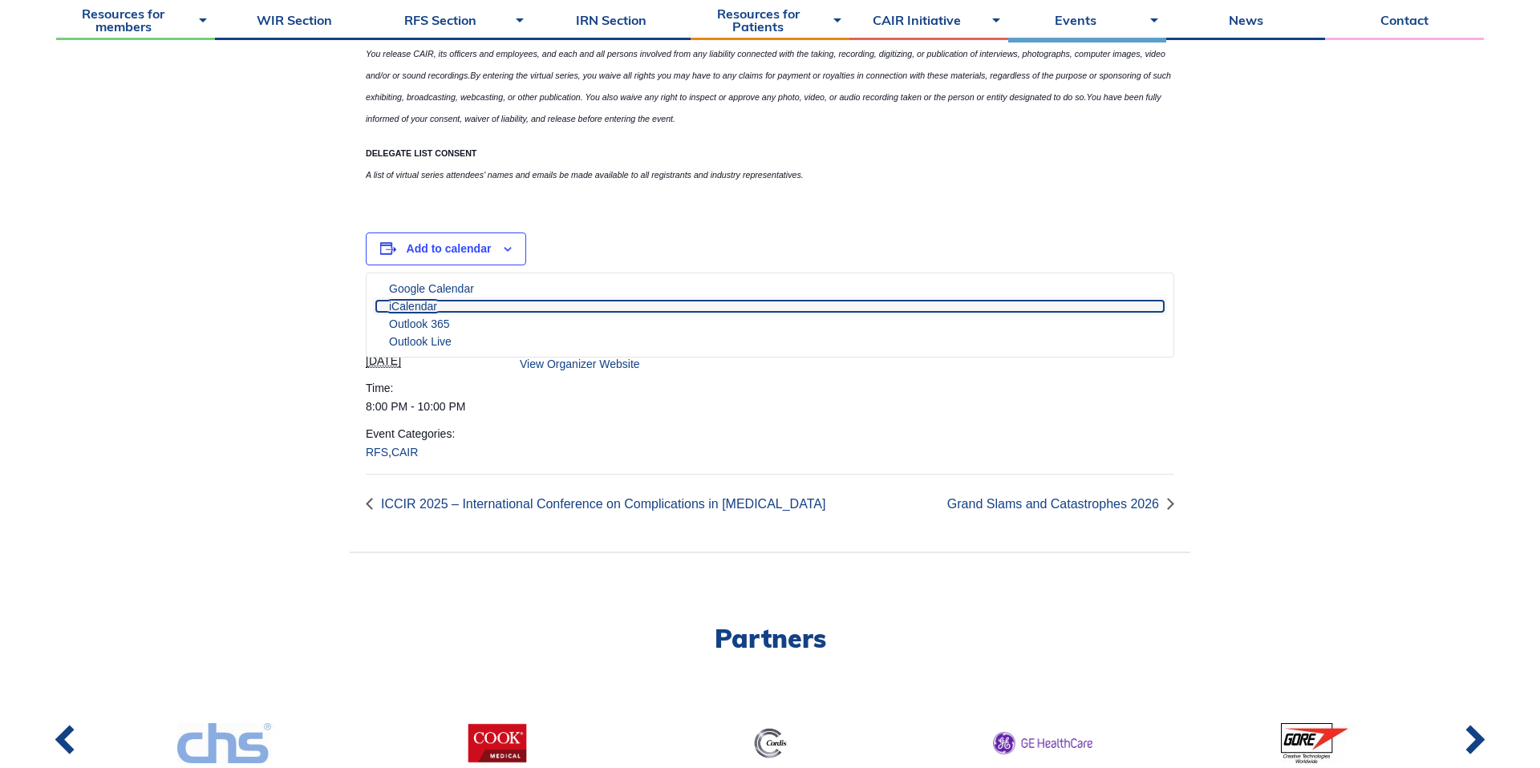
scroll to position [2545, 0]
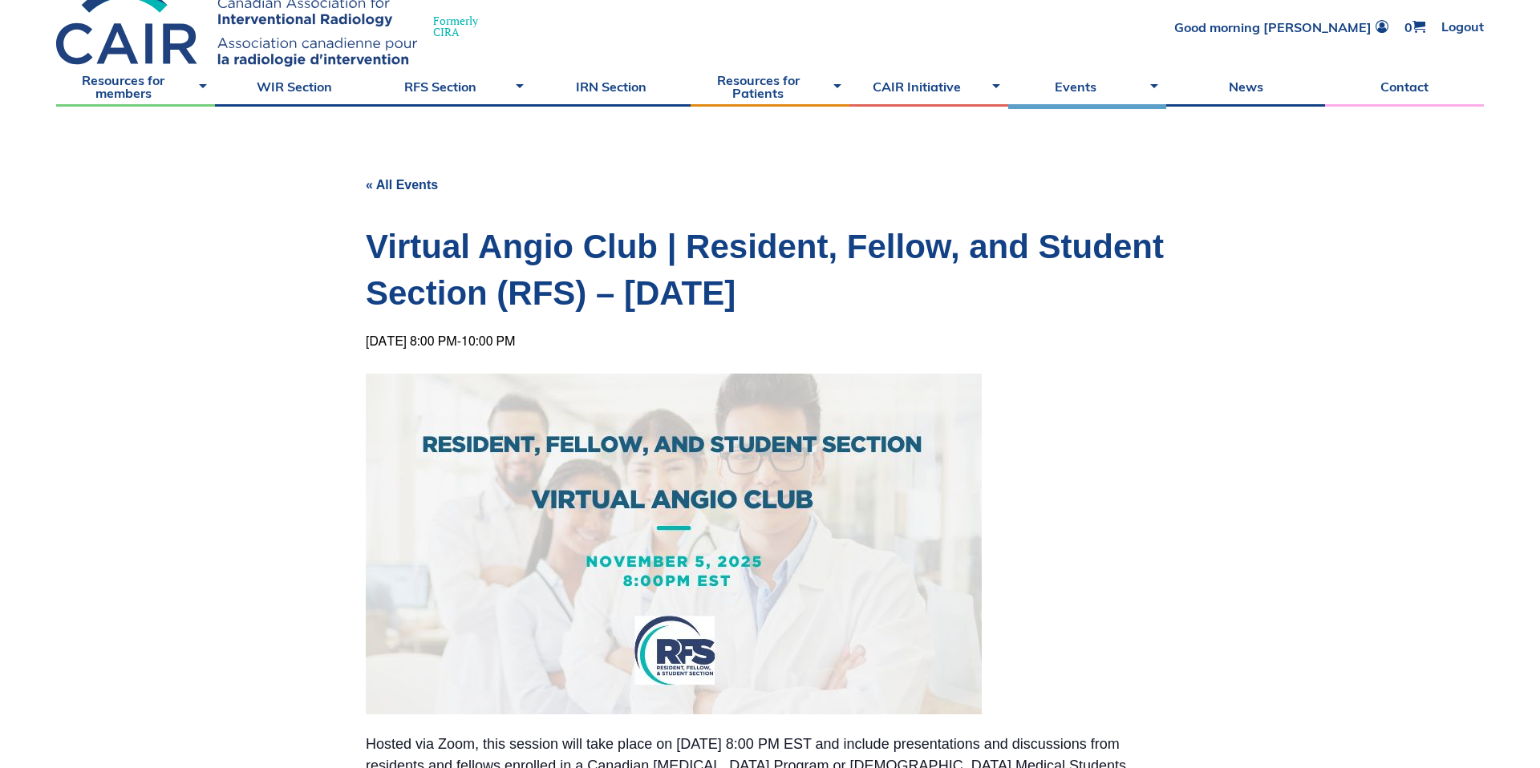
scroll to position [0, 0]
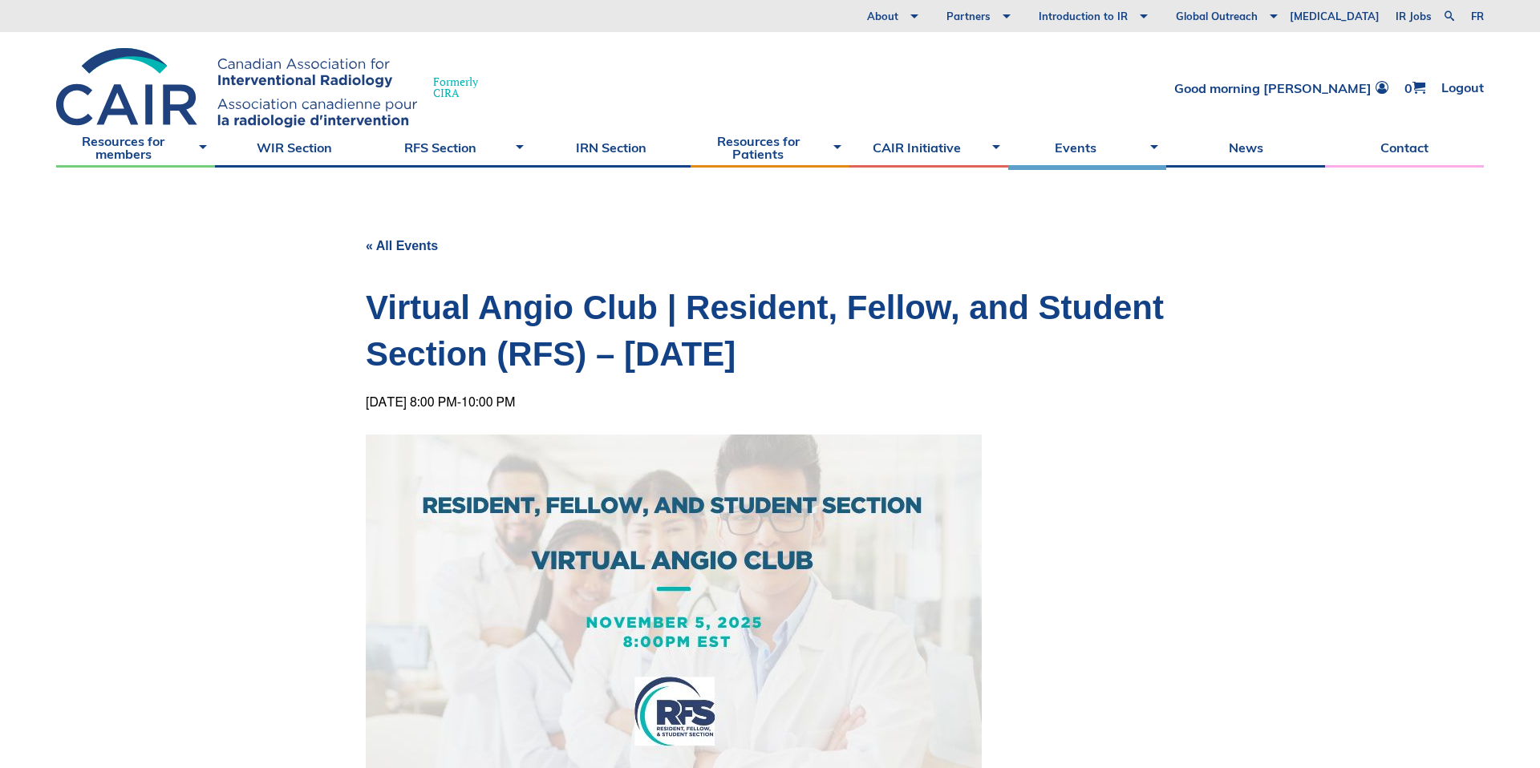
click at [1412, 96] on div "Formerly CIRA Good morning Olivia 0 Logout" at bounding box center [770, 79] width 1540 height 95
click at [1413, 90] on span at bounding box center [1418, 87] width 13 height 13
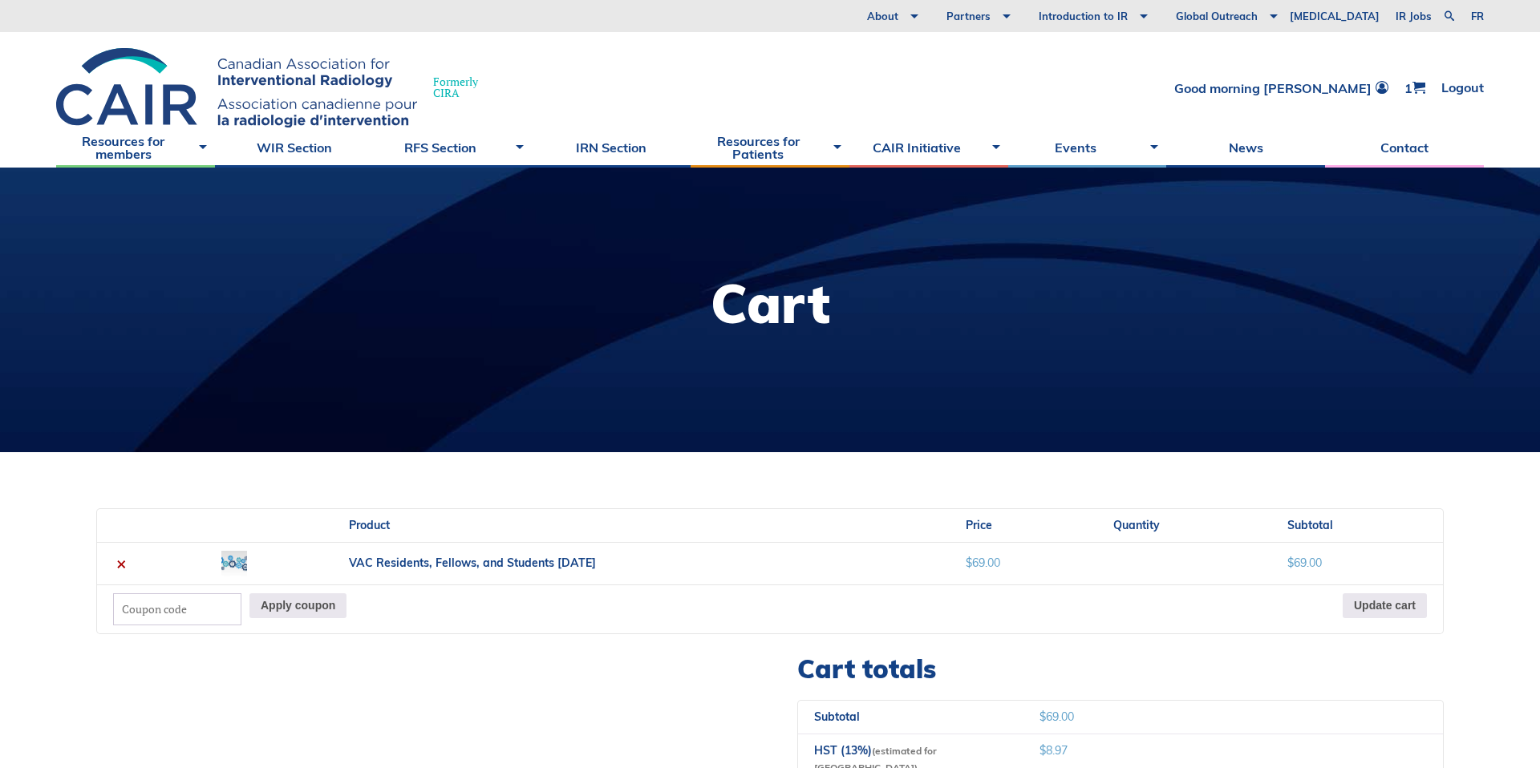
scroll to position [391, 0]
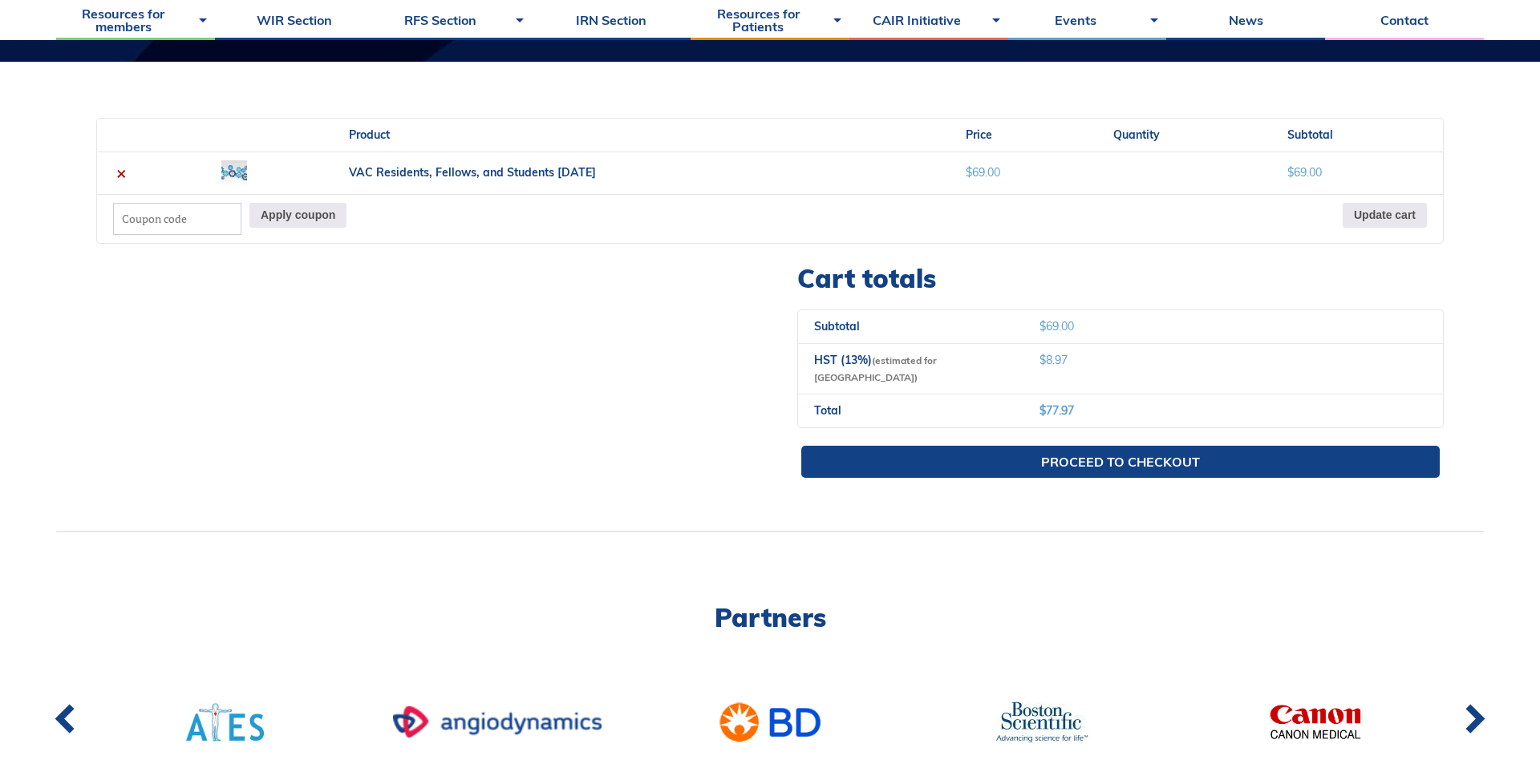
click at [1244, 188] on td "VAC Residents, Fellows, and Students [DATE] quantity" at bounding box center [1184, 173] width 174 height 43
click at [142, 208] on input "Coupon:" at bounding box center [177, 219] width 128 height 32
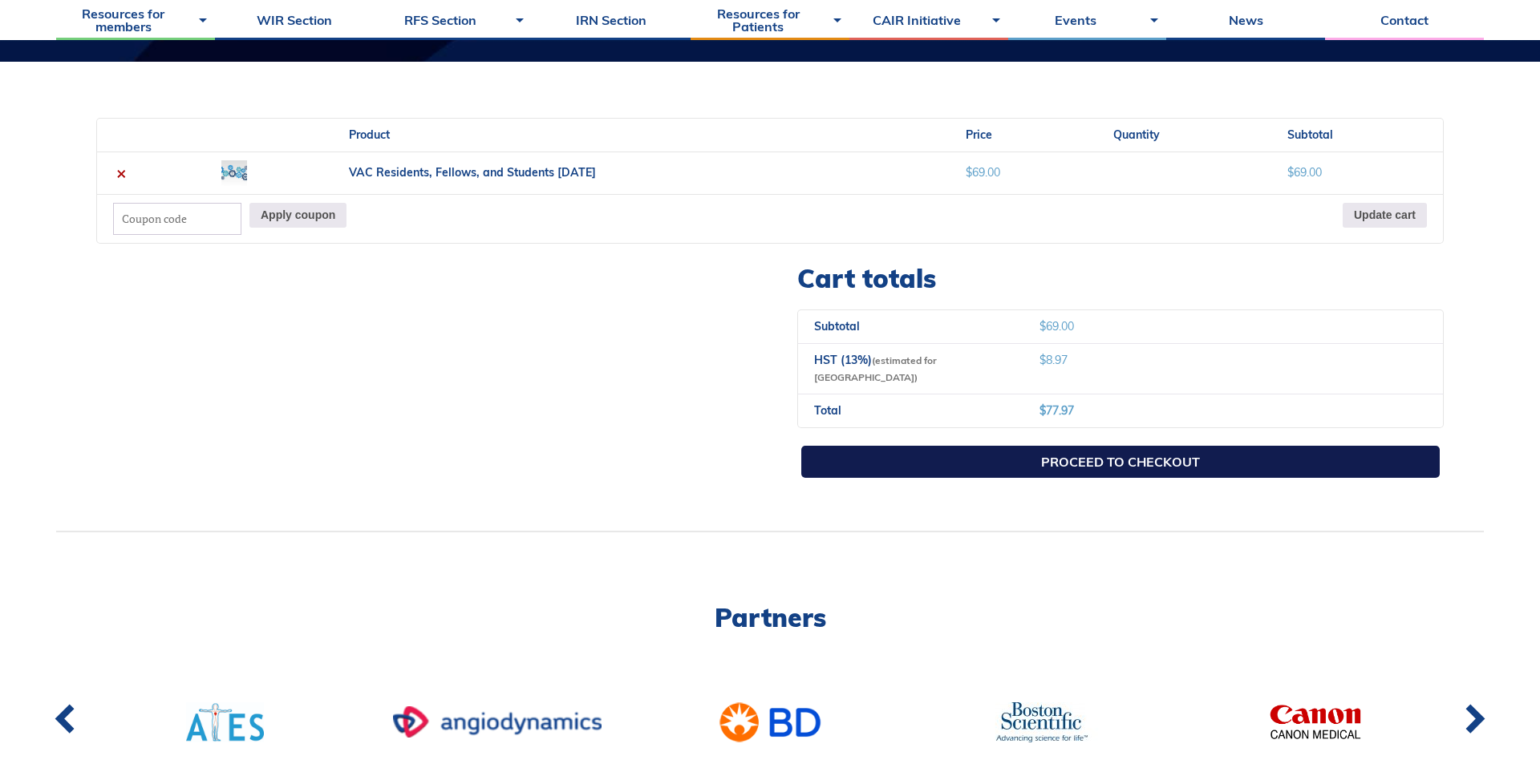
click at [956, 446] on link "Proceed to checkout" at bounding box center [1120, 462] width 638 height 32
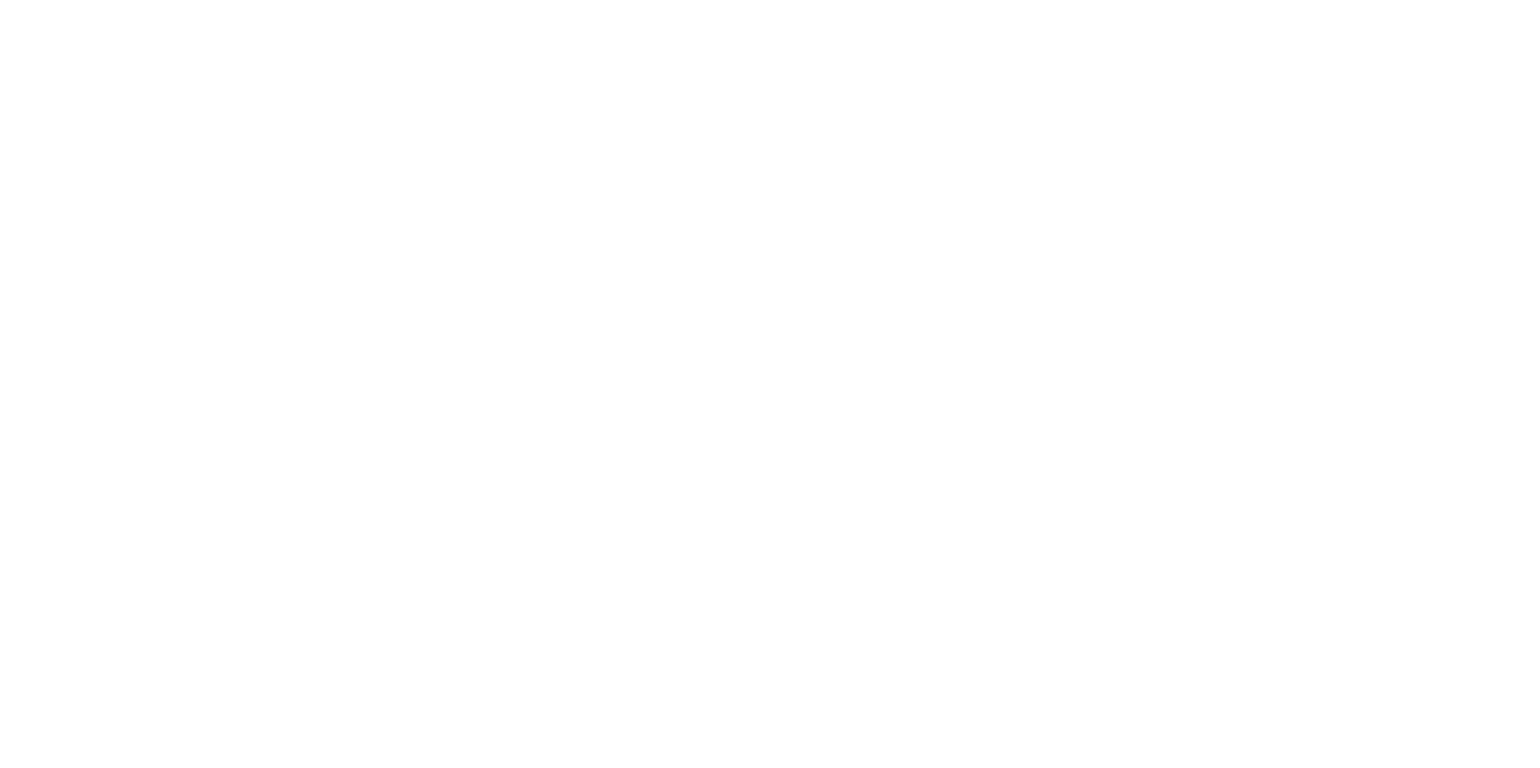
select select "ON"
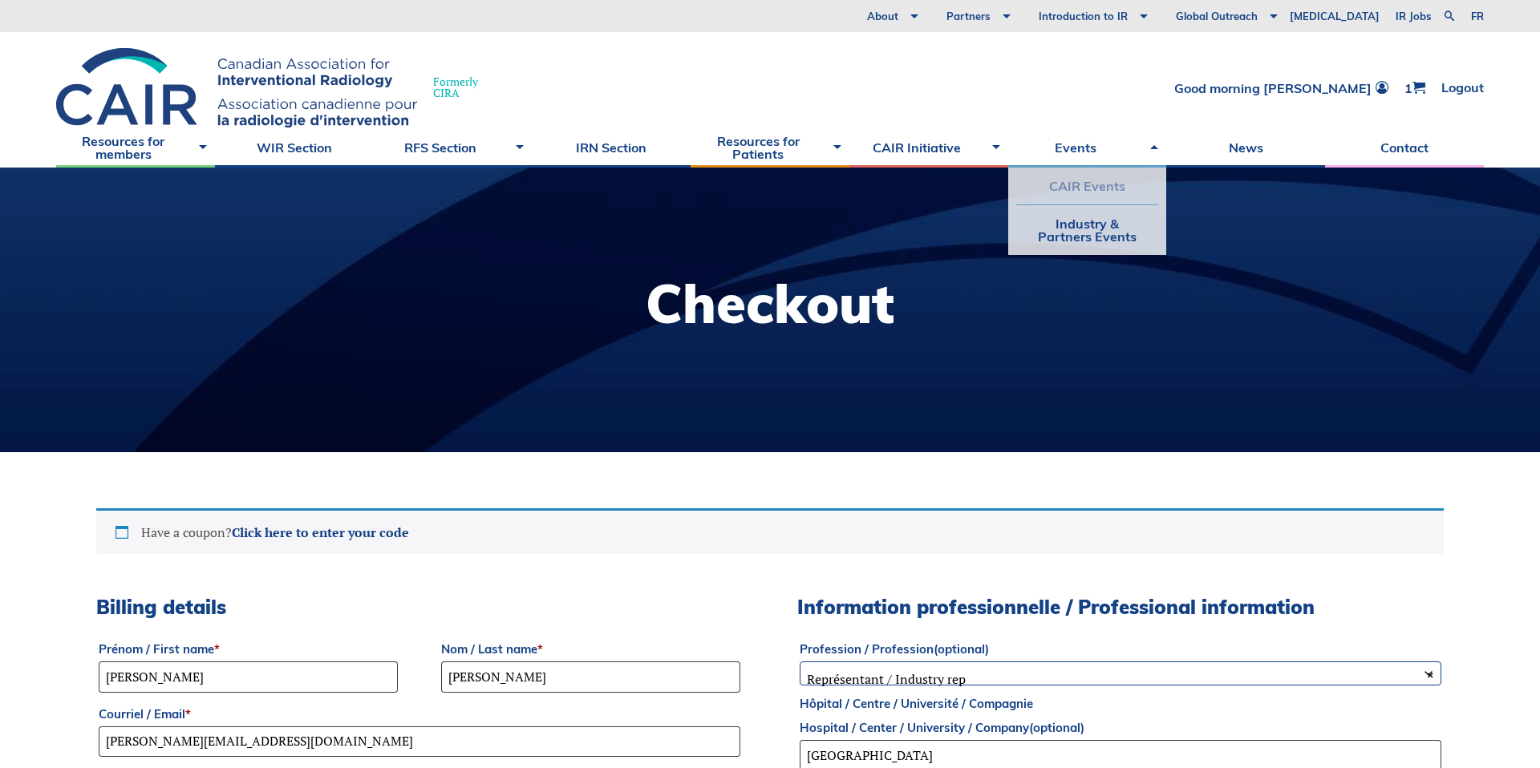
click at [1103, 187] on link "CAIR Events" at bounding box center [1087, 186] width 143 height 37
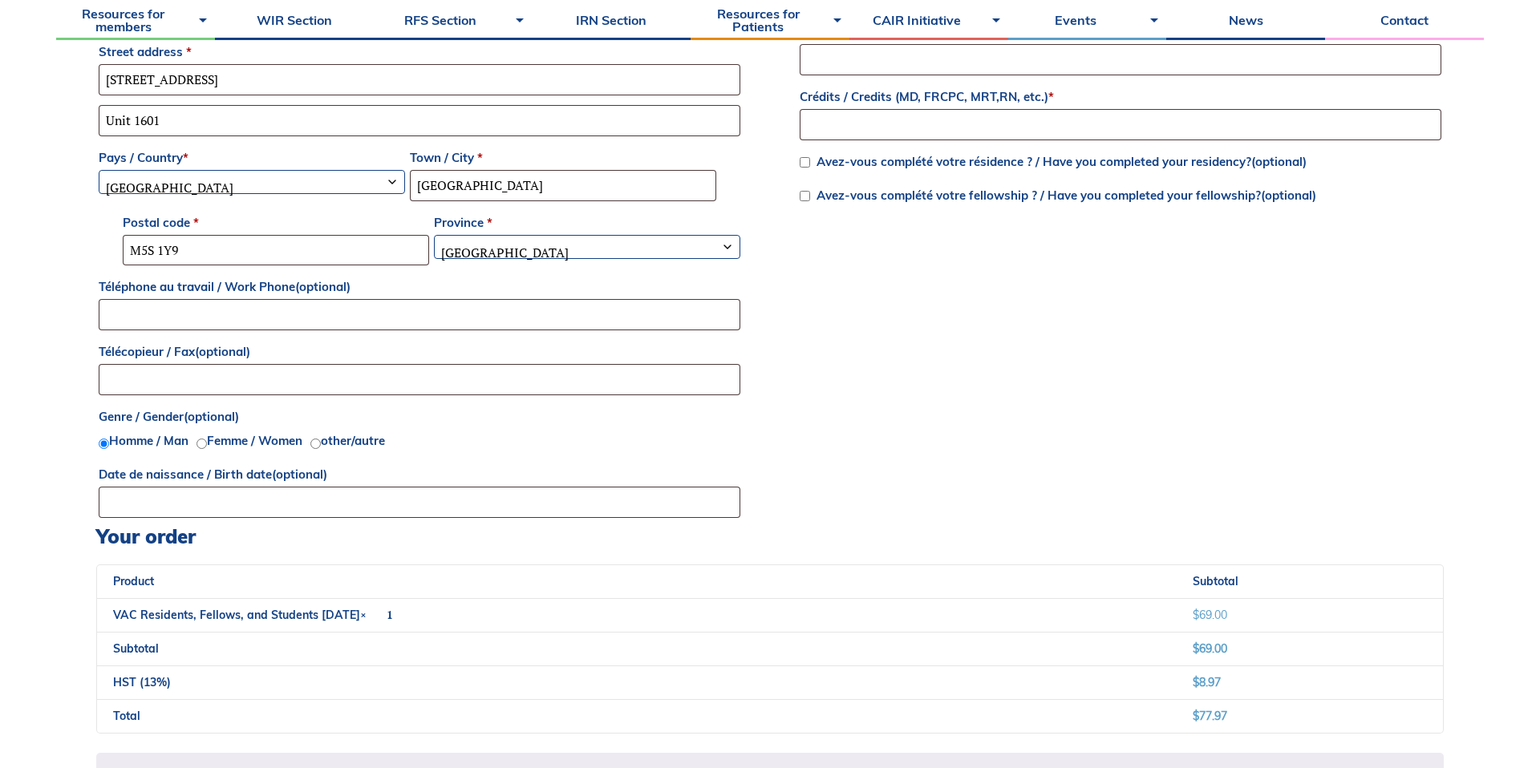
scroll to position [930, 0]
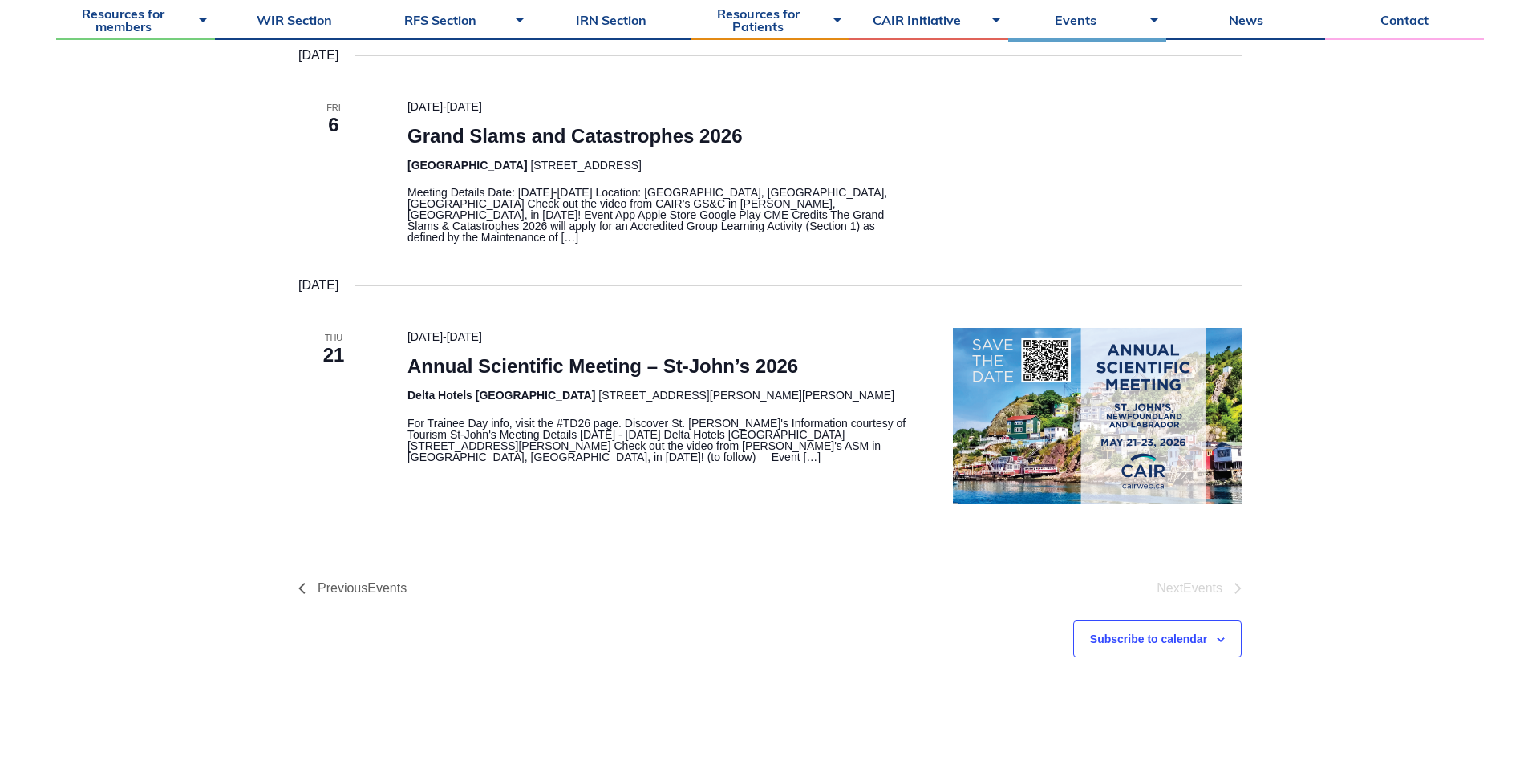
scroll to position [436, 0]
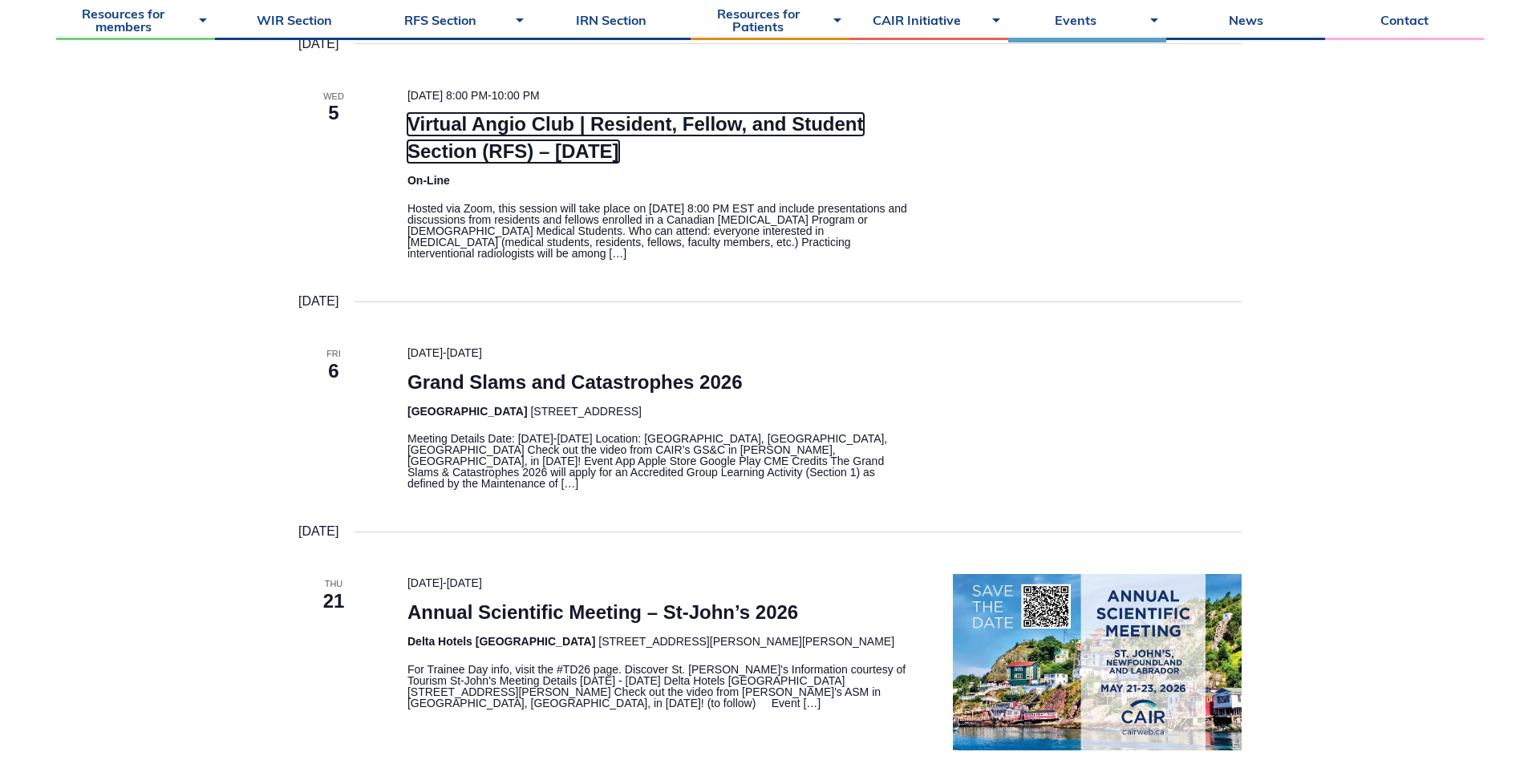
click at [678, 136] on link "Virtual Angio Club | Resident, Fellow, and Student Section (RFS) – [DATE]" at bounding box center [635, 138] width 456 height 50
click at [667, 133] on link "Virtual Angio Club | Resident, Fellow, and Student Section (RFS) – [DATE]" at bounding box center [635, 138] width 456 height 50
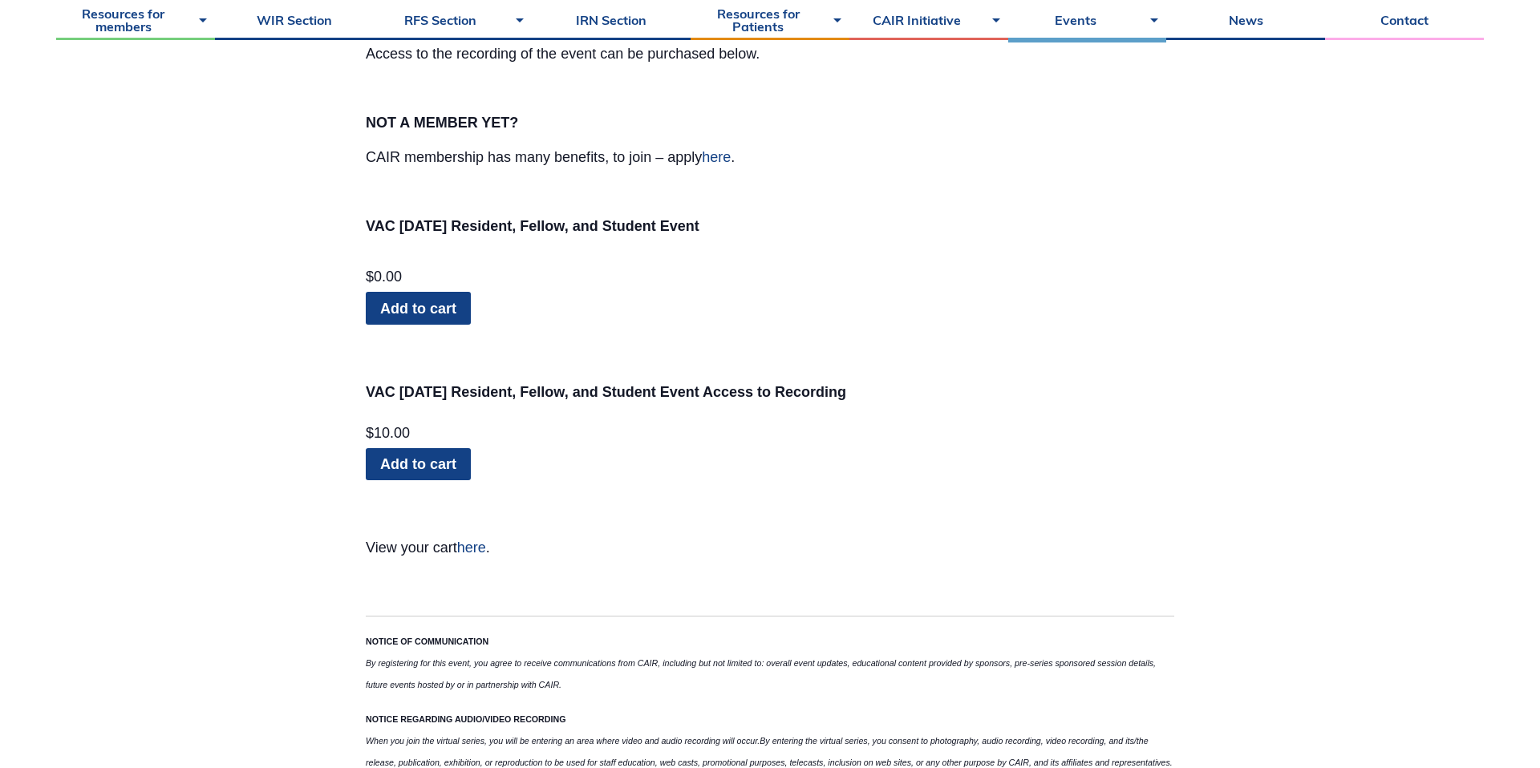
scroll to position [1972, 0]
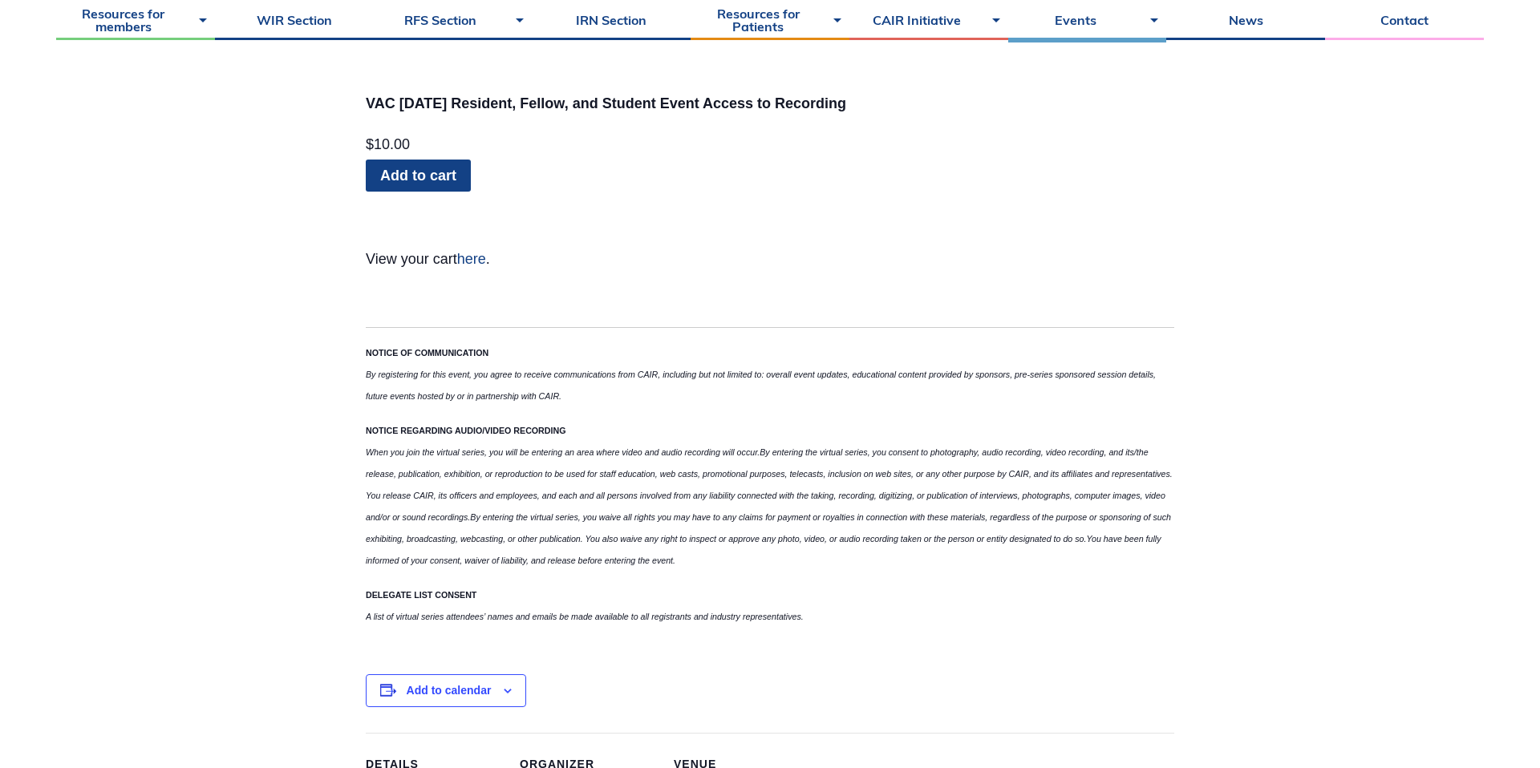
click at [476, 265] on link "here" at bounding box center [471, 259] width 29 height 16
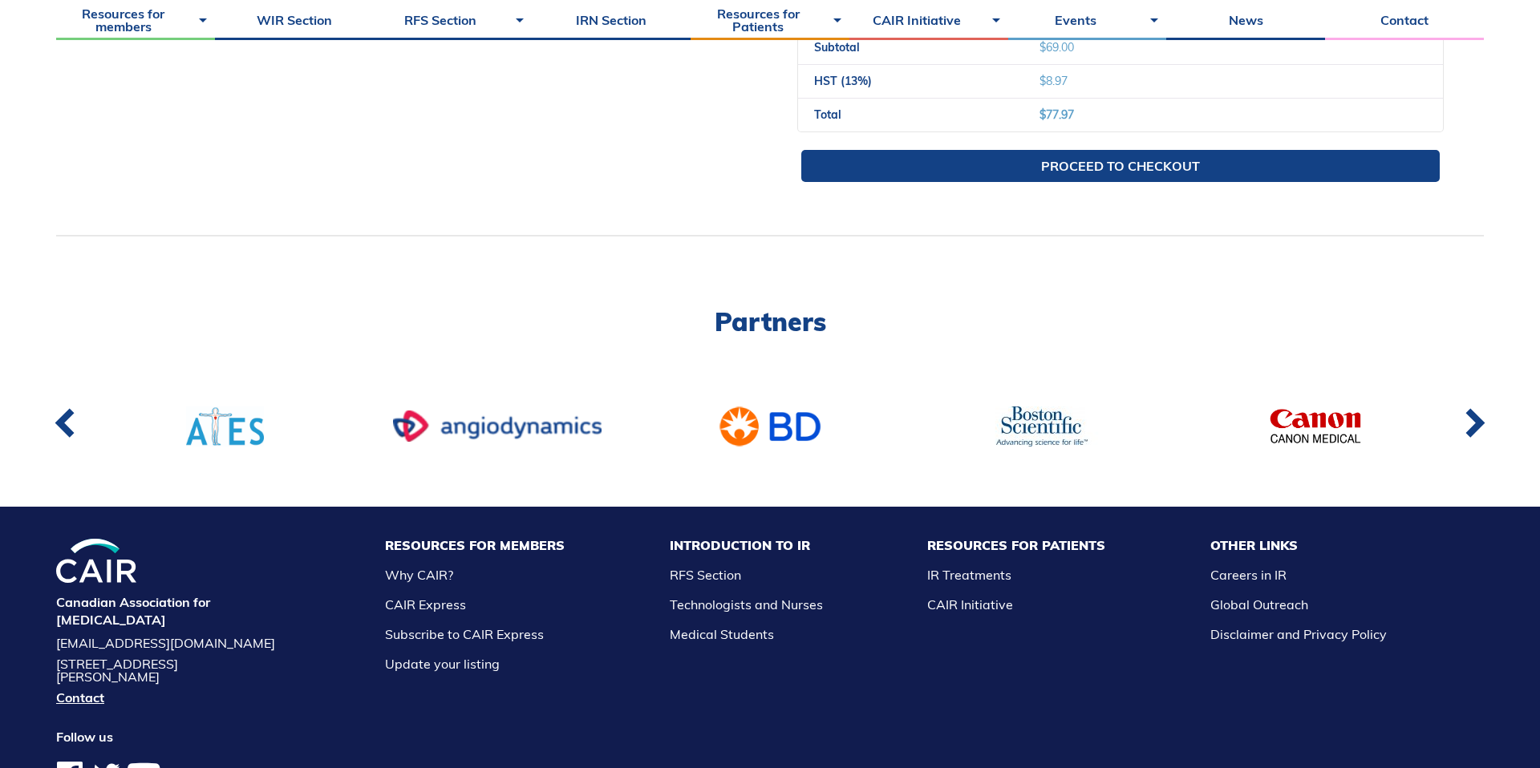
scroll to position [686, 0]
